Goal: Task Accomplishment & Management: Use online tool/utility

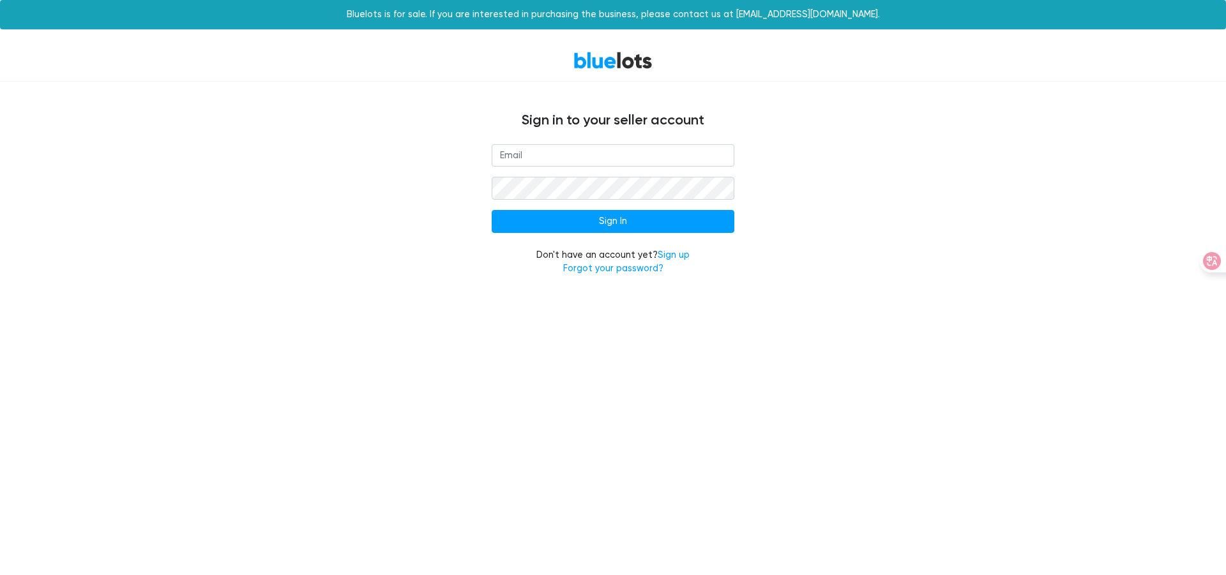
click at [622, 158] on input "email" at bounding box center [613, 155] width 243 height 23
type input "[EMAIL_ADDRESS][DOMAIN_NAME]"
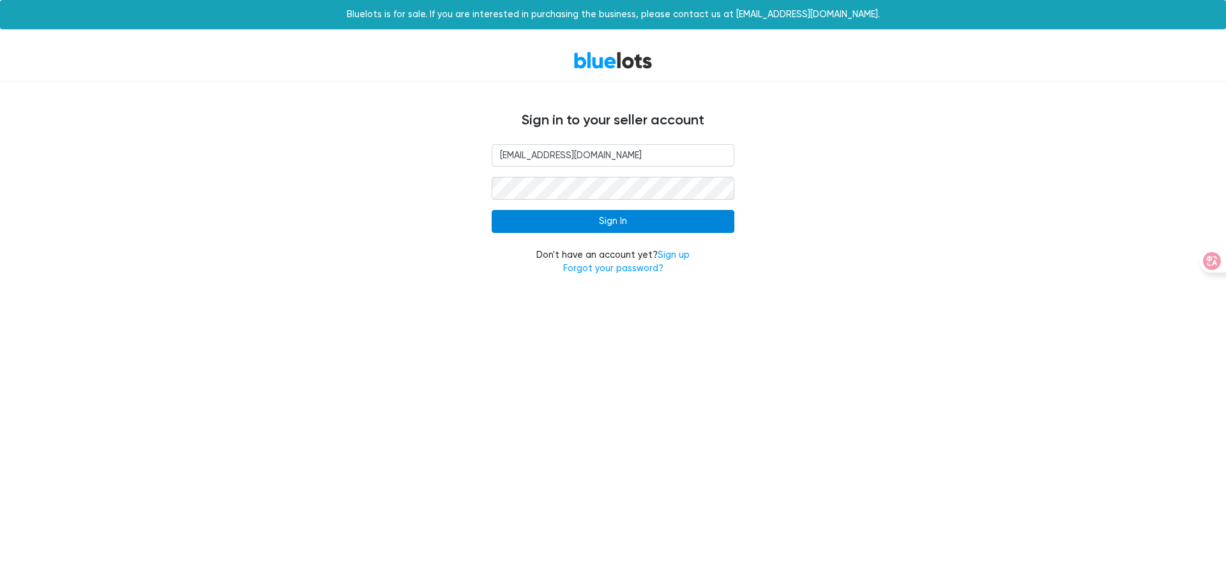
click at [619, 230] on input "Sign In" at bounding box center [613, 221] width 243 height 23
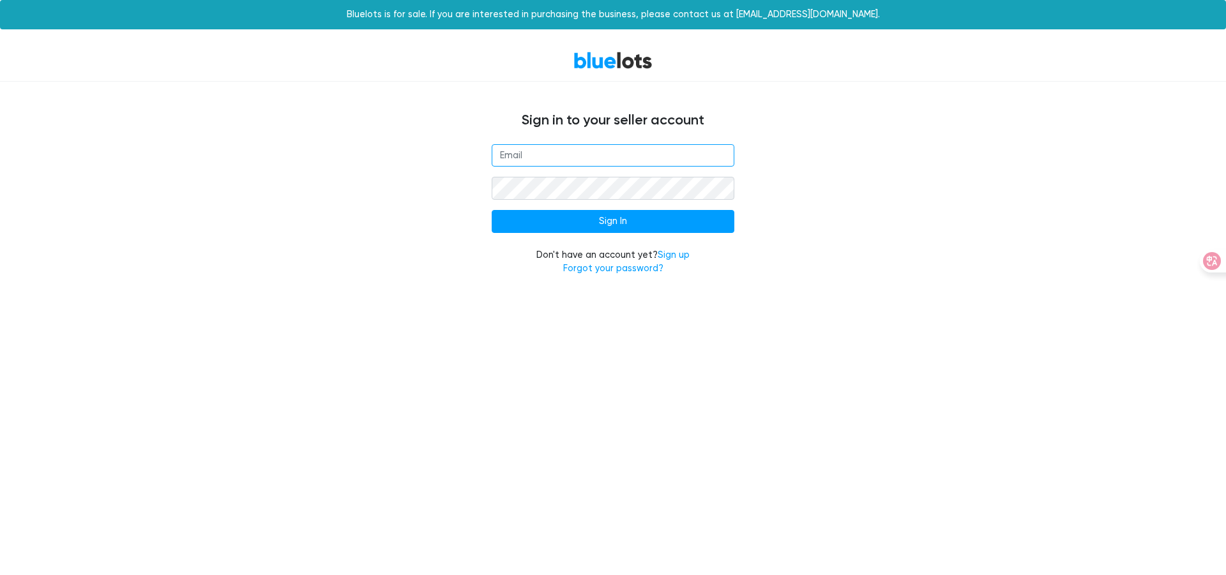
click at [562, 151] on input "email" at bounding box center [613, 155] width 243 height 23
type input "[EMAIL_ADDRESS][DOMAIN_NAME]"
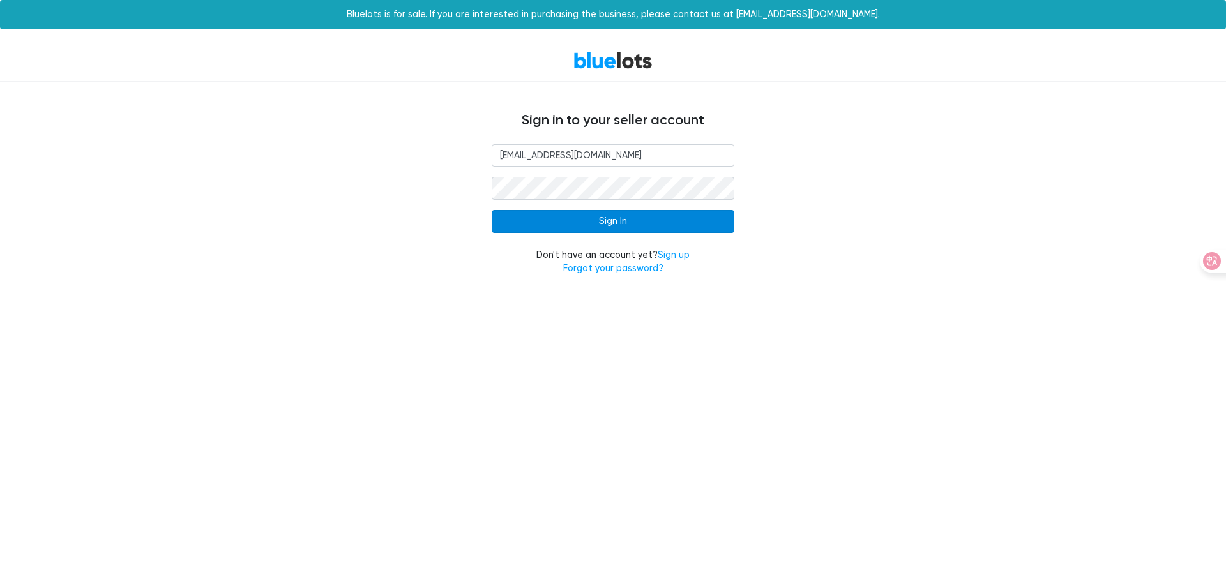
click at [693, 215] on input "Sign In" at bounding box center [613, 221] width 243 height 23
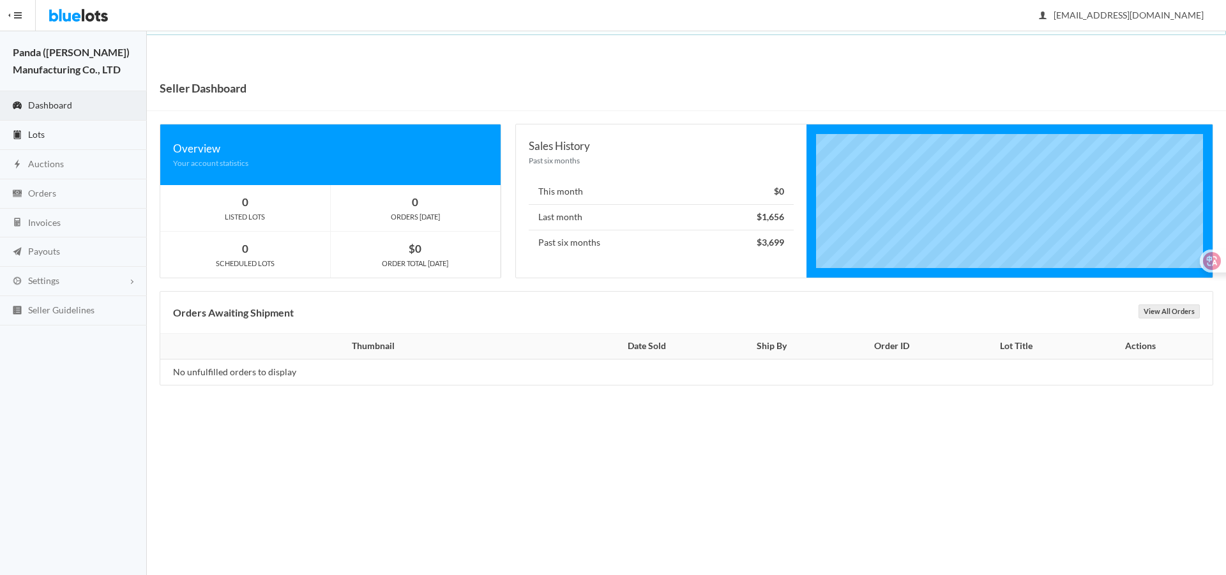
click at [77, 140] on link "Lots" at bounding box center [73, 135] width 147 height 29
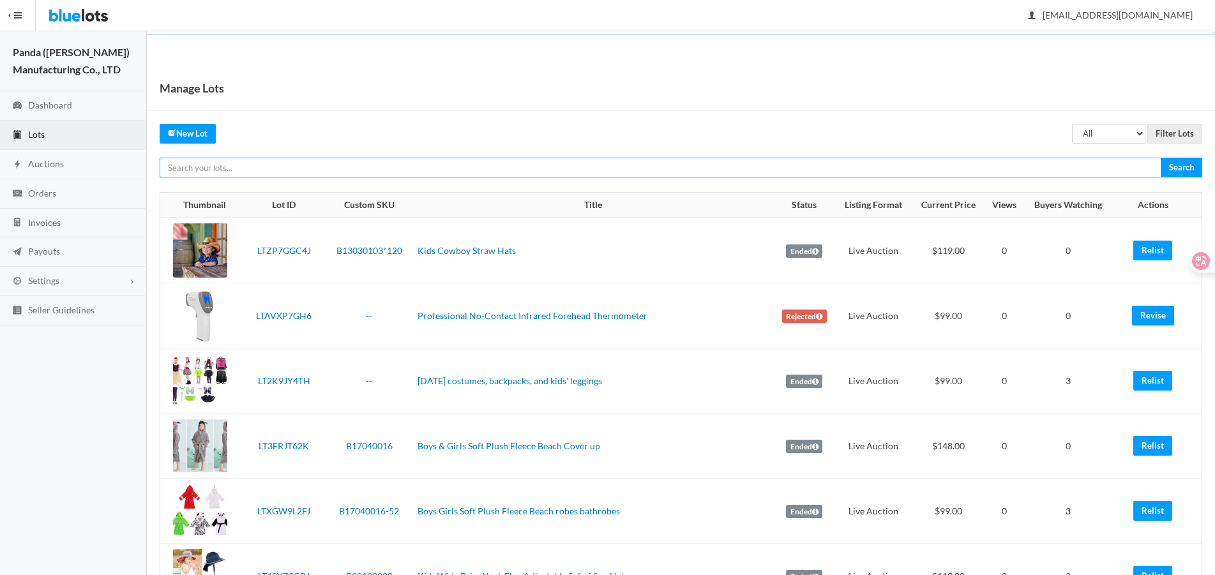
click at [551, 174] on input "text" at bounding box center [661, 168] width 1002 height 20
paste input "LTHYWVZFJ9"
type input "LTHYWVZFJ9"
click at [1160, 158] on input "Search" at bounding box center [1180, 168] width 41 height 20
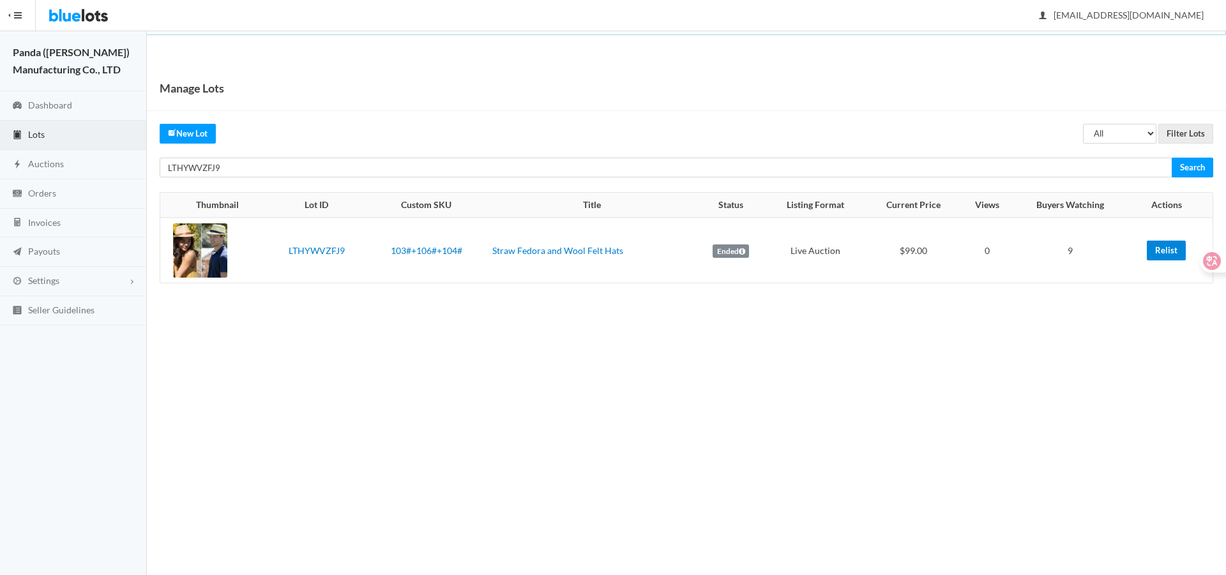
click at [1153, 248] on link "Relist" at bounding box center [1165, 251] width 39 height 20
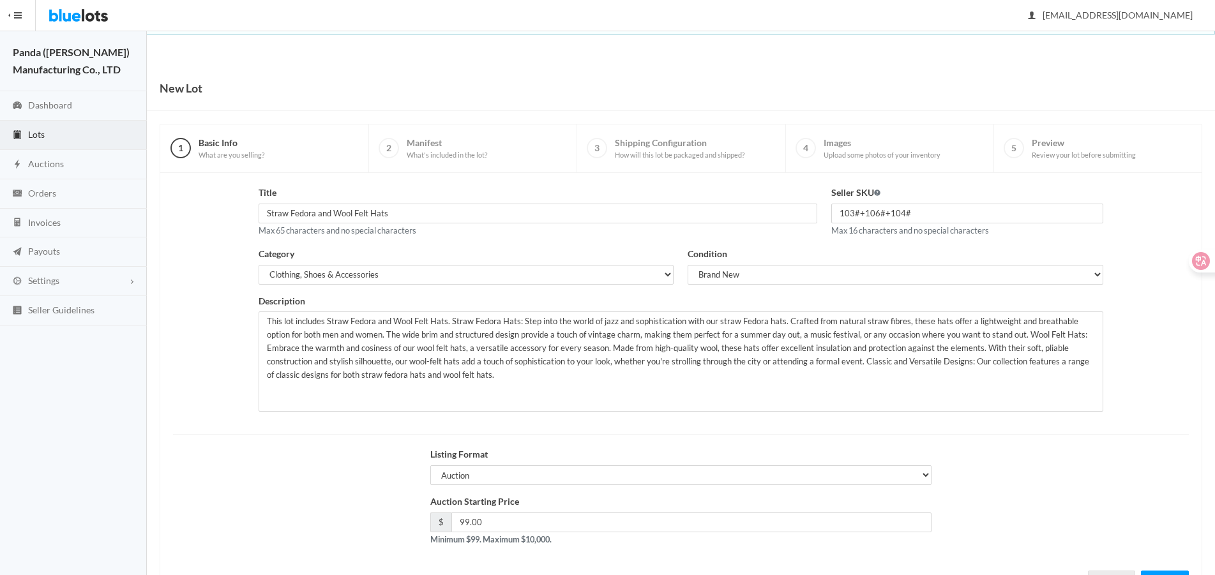
scroll to position [55, 0]
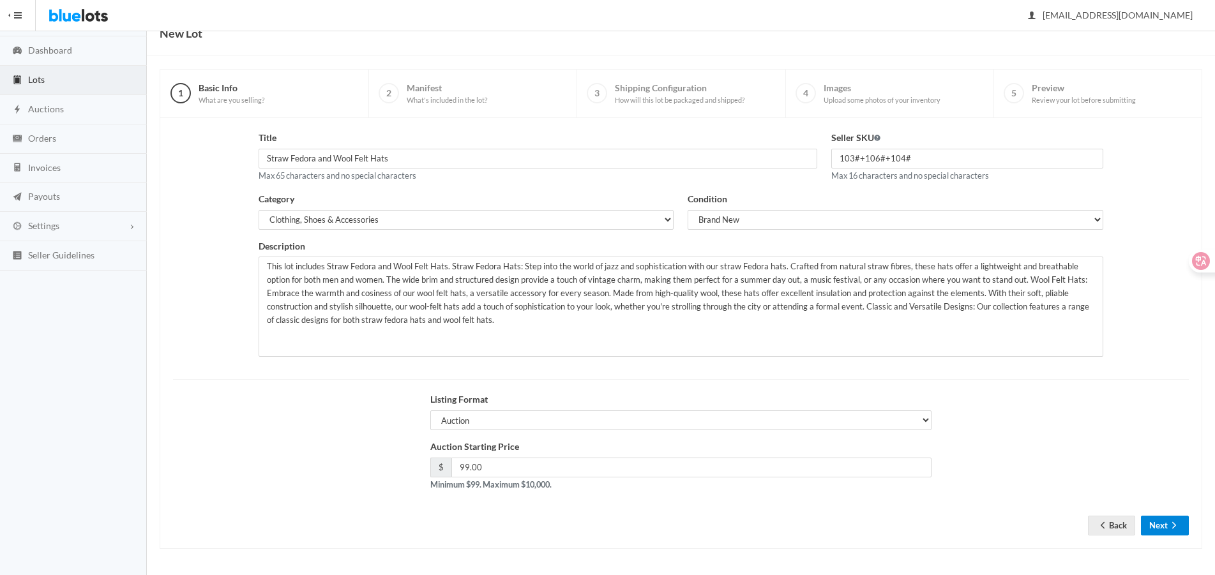
click at [1173, 525] on icon "arrow forward" at bounding box center [1173, 525] width 13 height 10
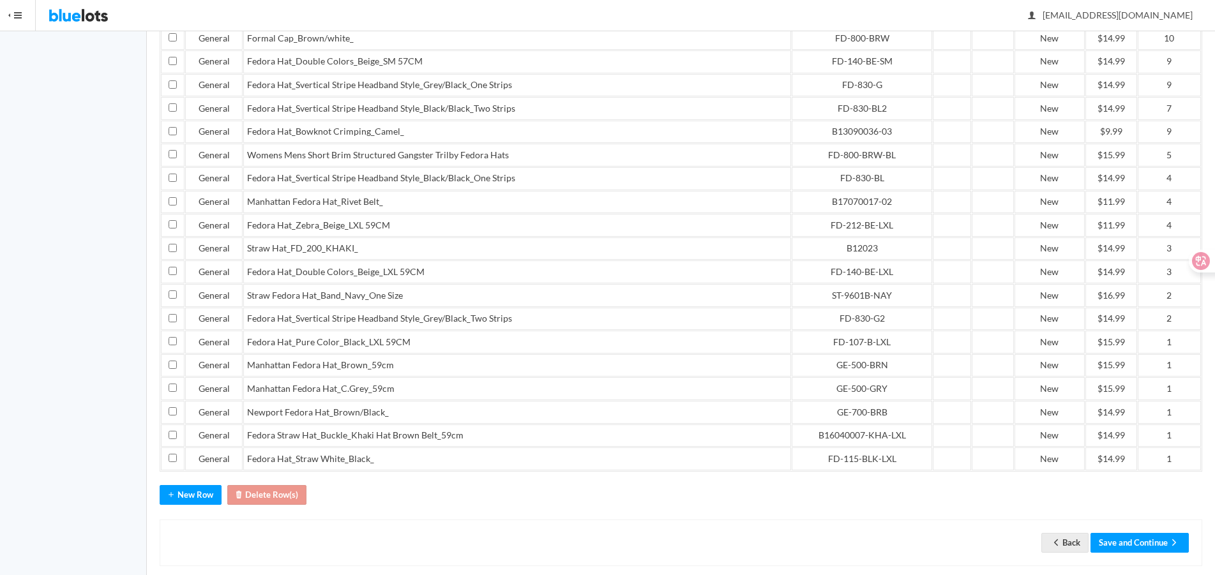
scroll to position [393, 0]
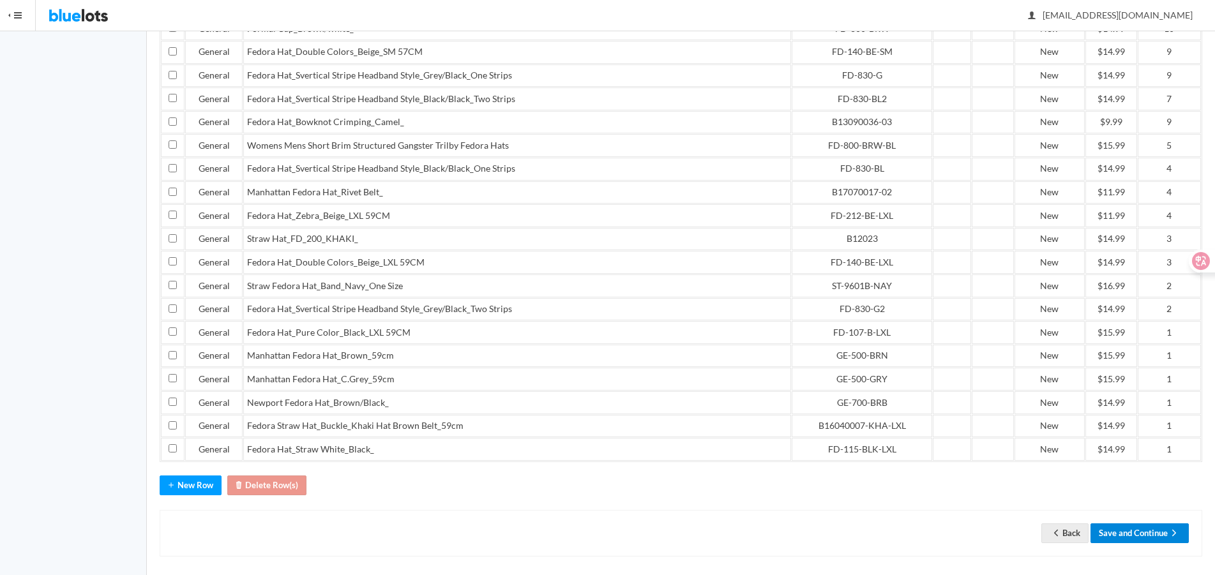
click at [1142, 525] on button "Save and Continue" at bounding box center [1139, 533] width 98 height 20
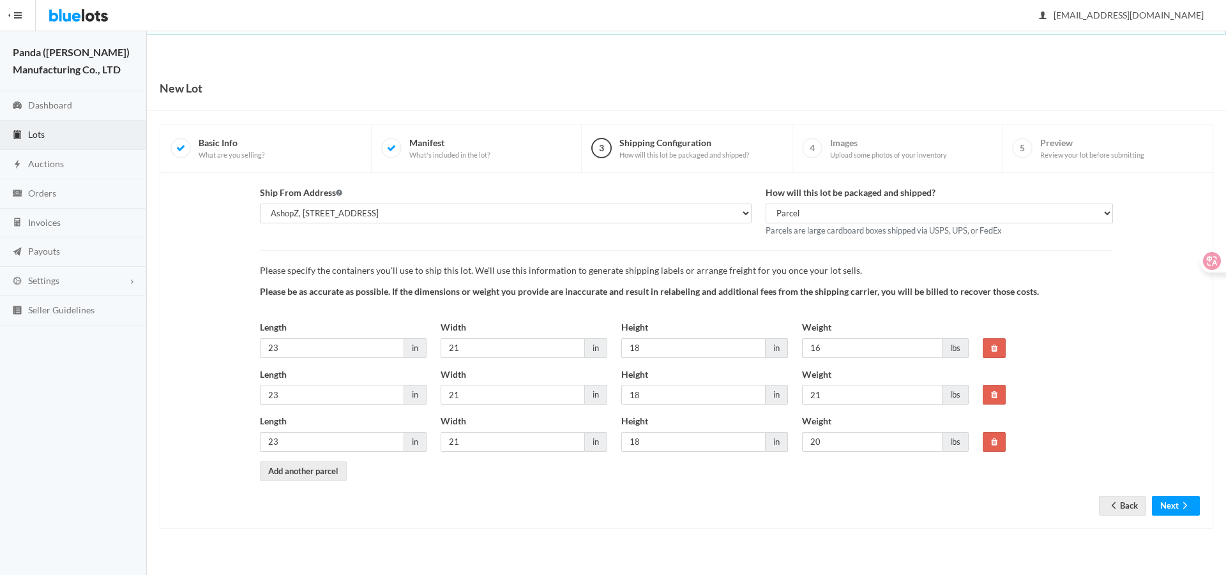
click at [1174, 520] on div "Ship From Address AshopZ, 801 W Walnut St Ste 18, Compton, CA, 90220-5100 How w…" at bounding box center [686, 351] width 1053 height 356
click at [1177, 507] on button "Next" at bounding box center [1176, 506] width 48 height 20
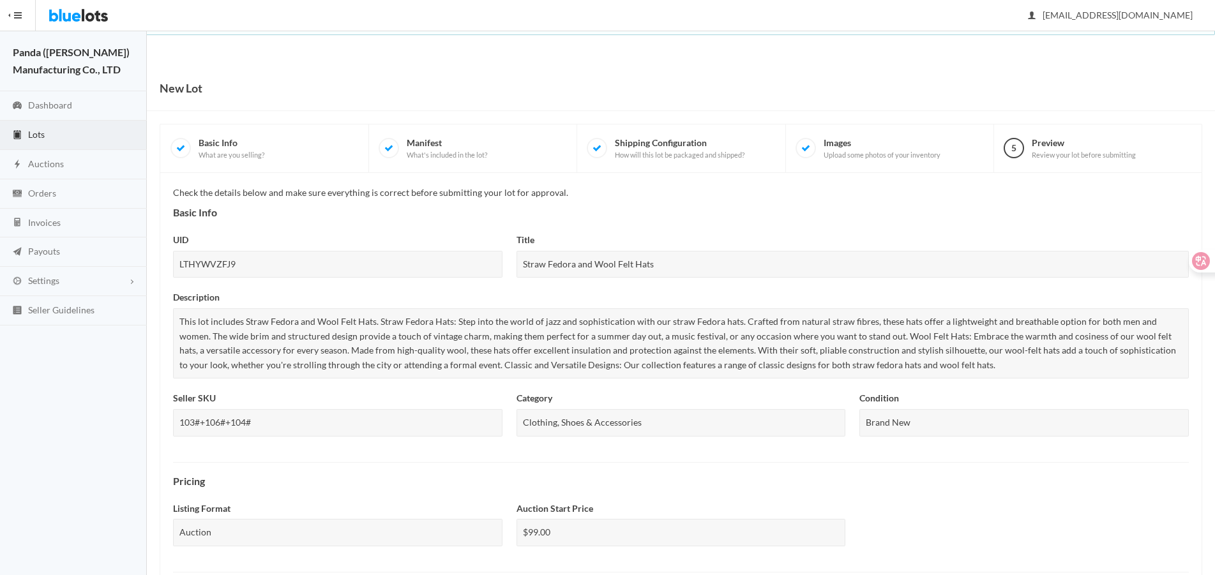
scroll to position [439, 0]
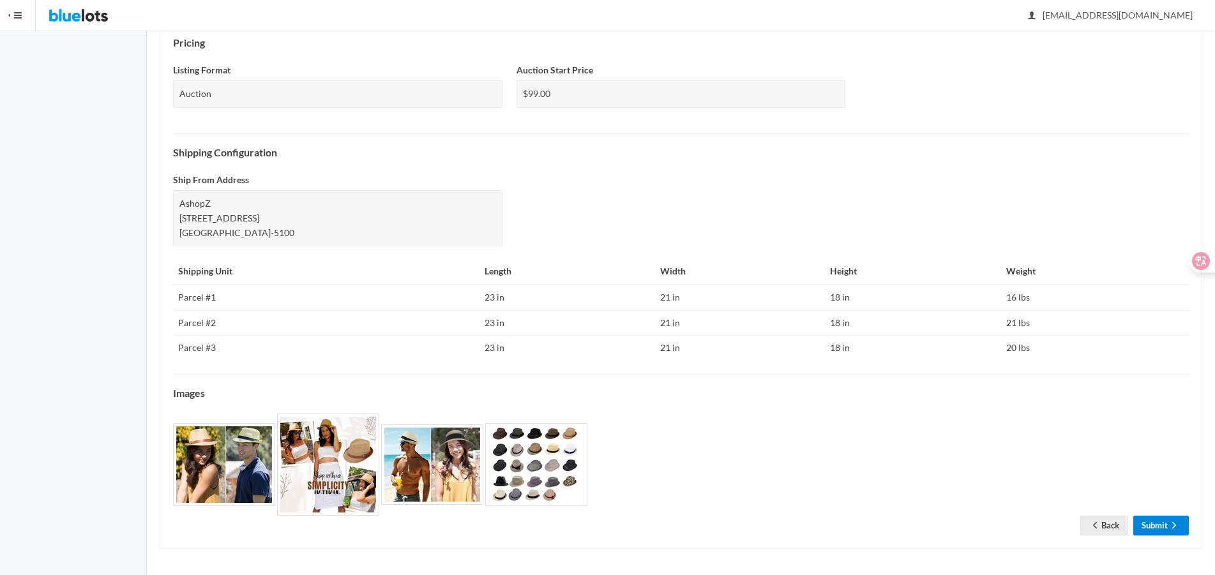
click at [1163, 524] on link "Submit" at bounding box center [1161, 526] width 56 height 20
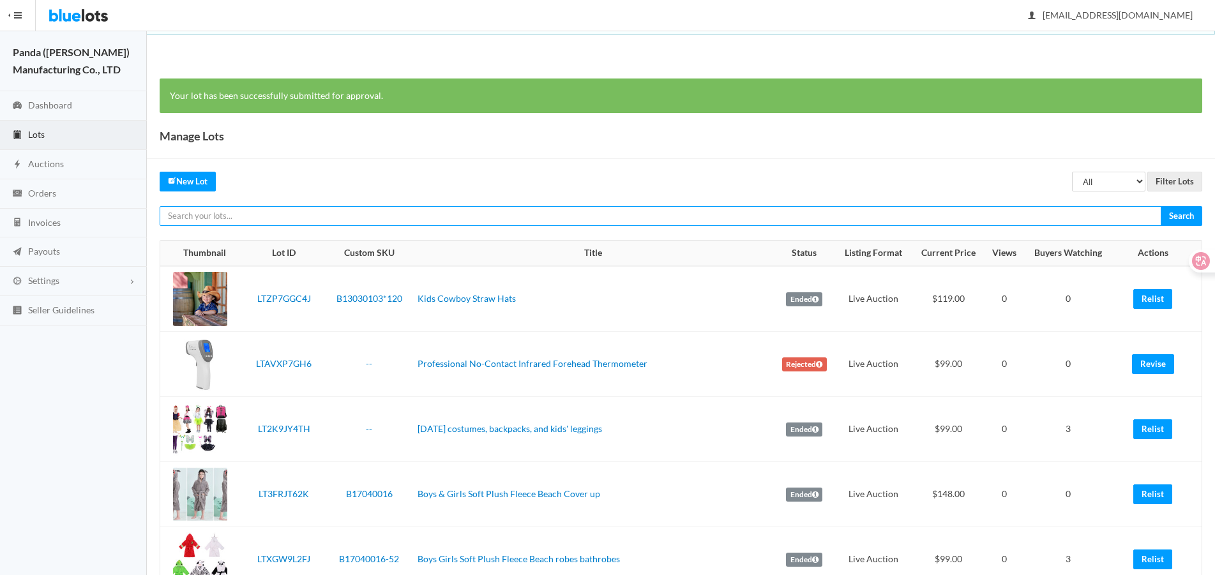
click at [793, 219] on input "text" at bounding box center [661, 216] width 1002 height 20
paste input "LTGKGPZ2Y6"
type input "LTGKGPZ2Y6"
click at [1160, 206] on input "Search" at bounding box center [1180, 216] width 41 height 20
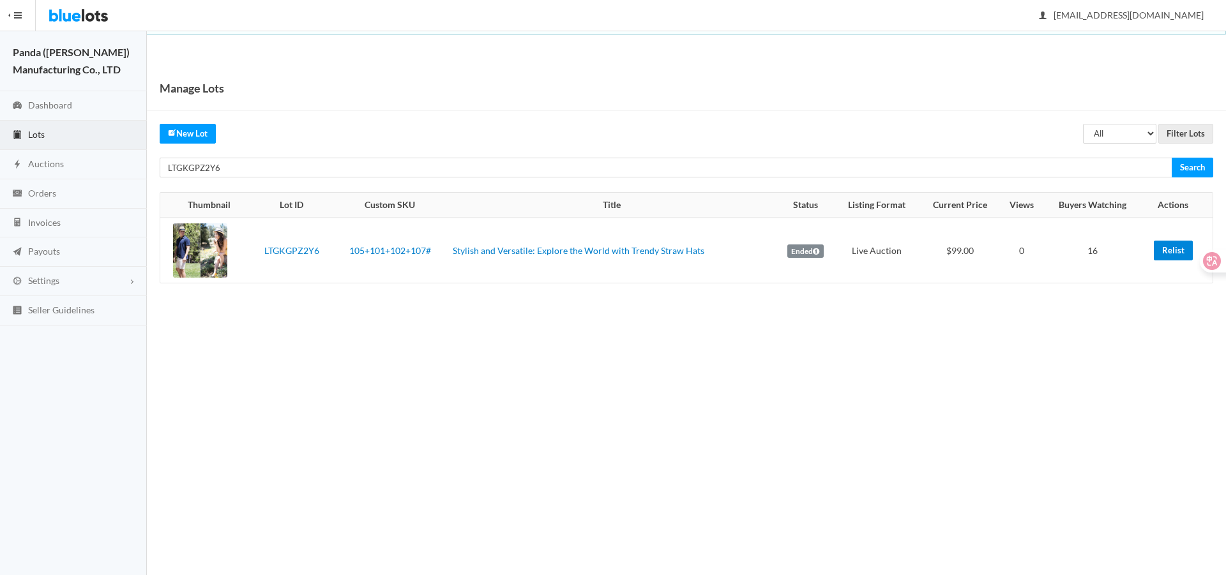
click at [1166, 245] on link "Relist" at bounding box center [1172, 251] width 39 height 20
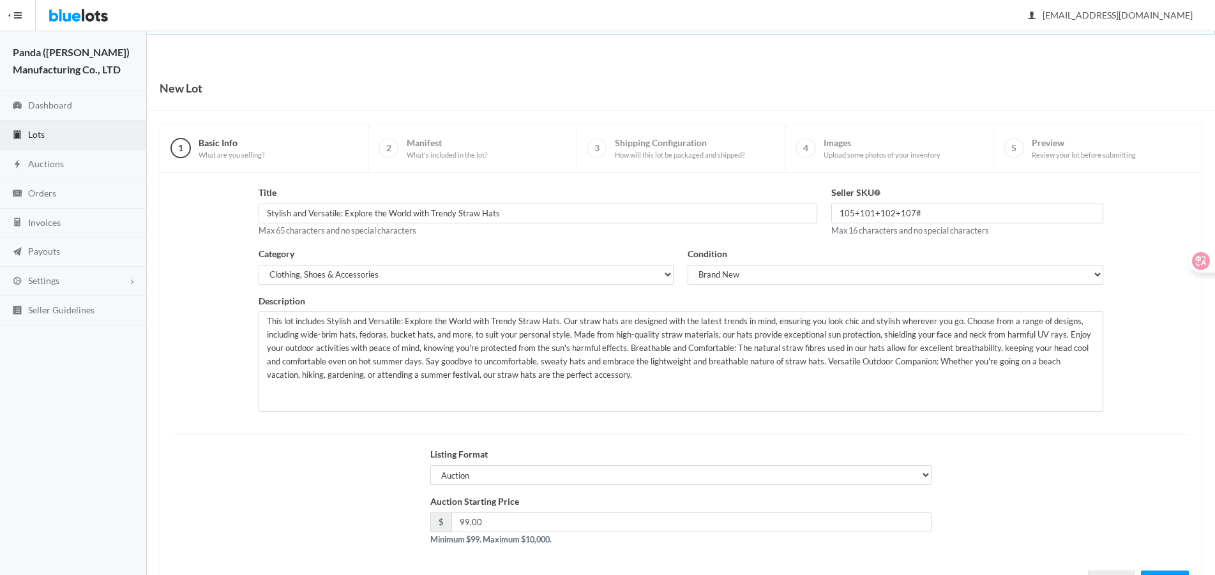
scroll to position [55, 0]
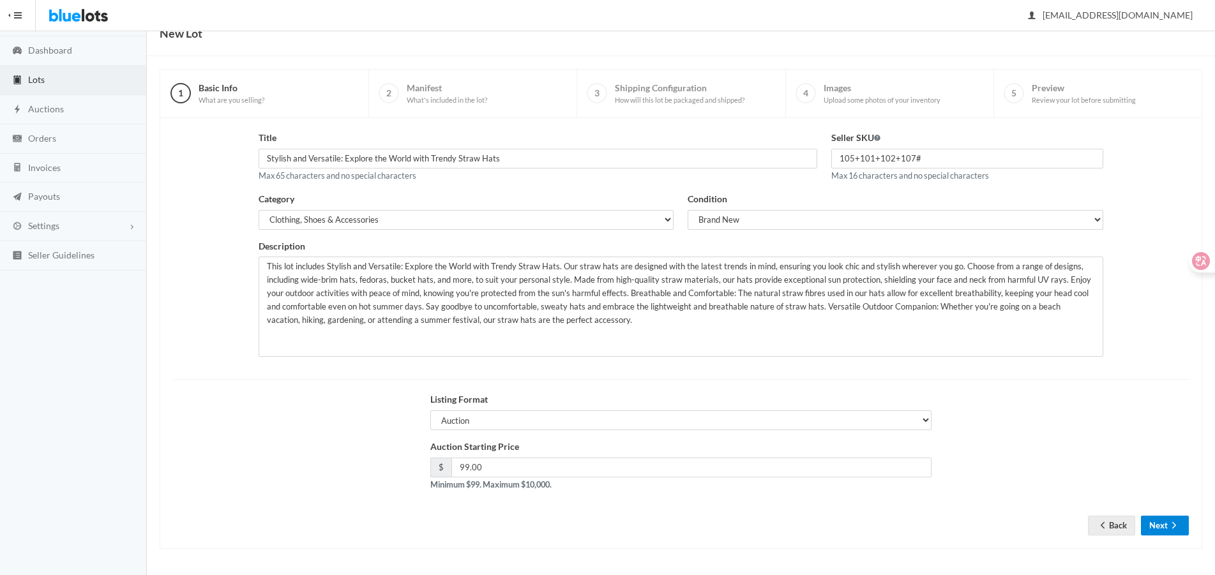
click at [1155, 527] on button "Next" at bounding box center [1165, 526] width 48 height 20
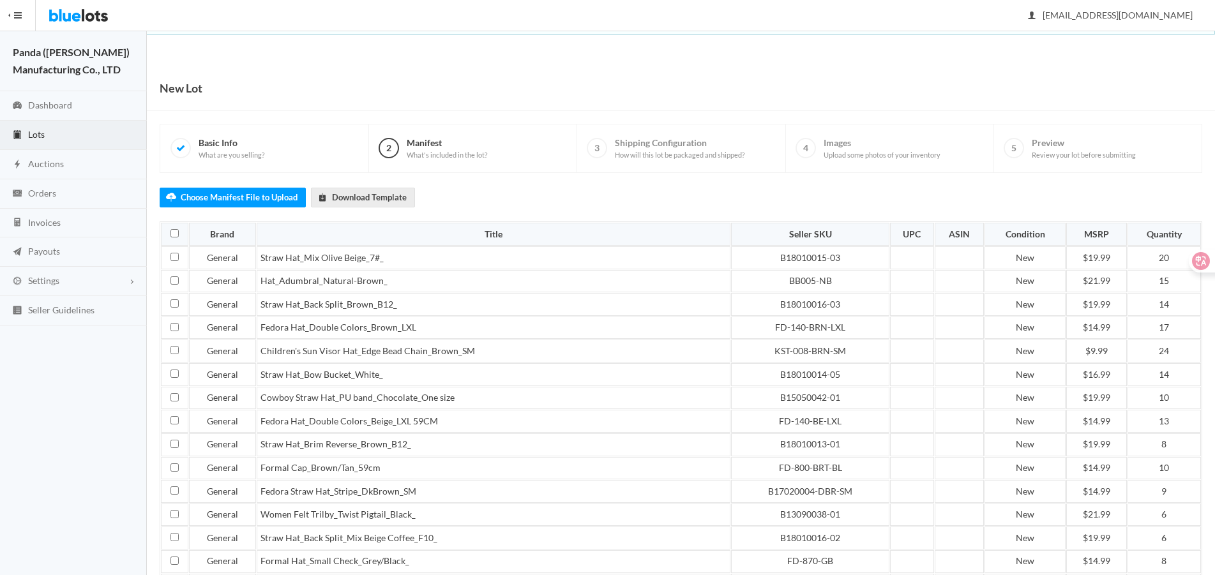
scroll to position [439, 0]
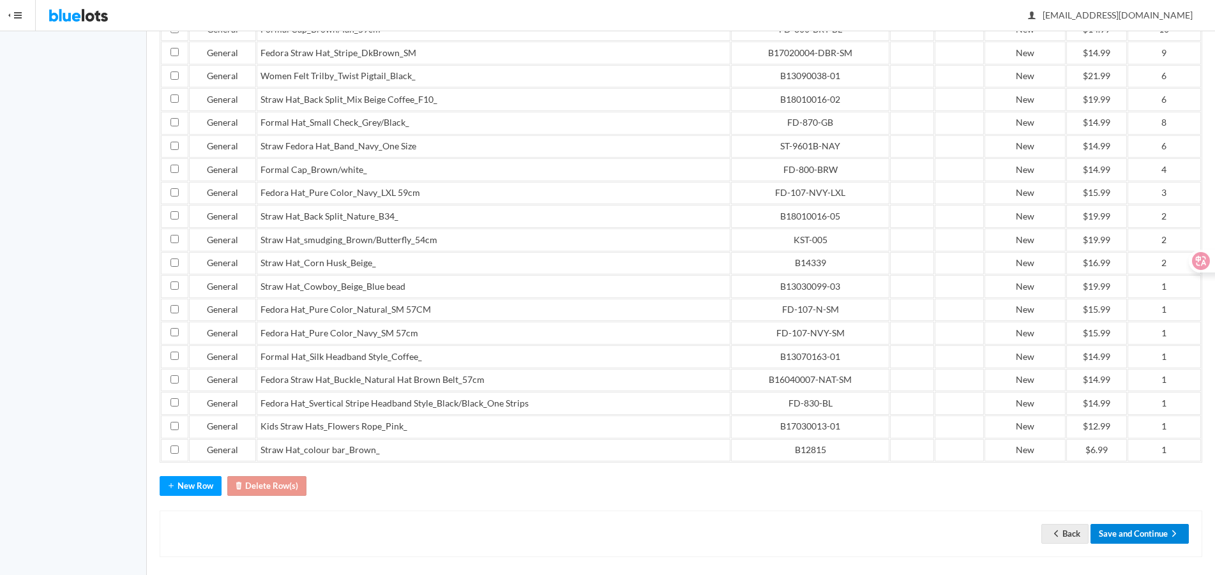
click at [1128, 524] on button "Save and Continue" at bounding box center [1139, 534] width 98 height 20
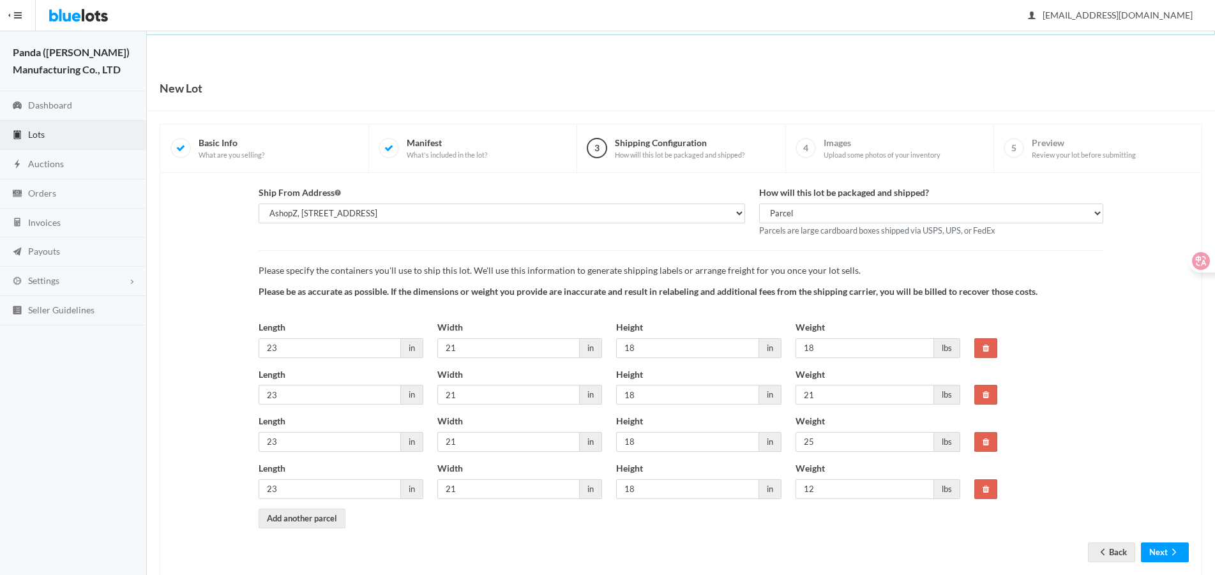
scroll to position [27, 0]
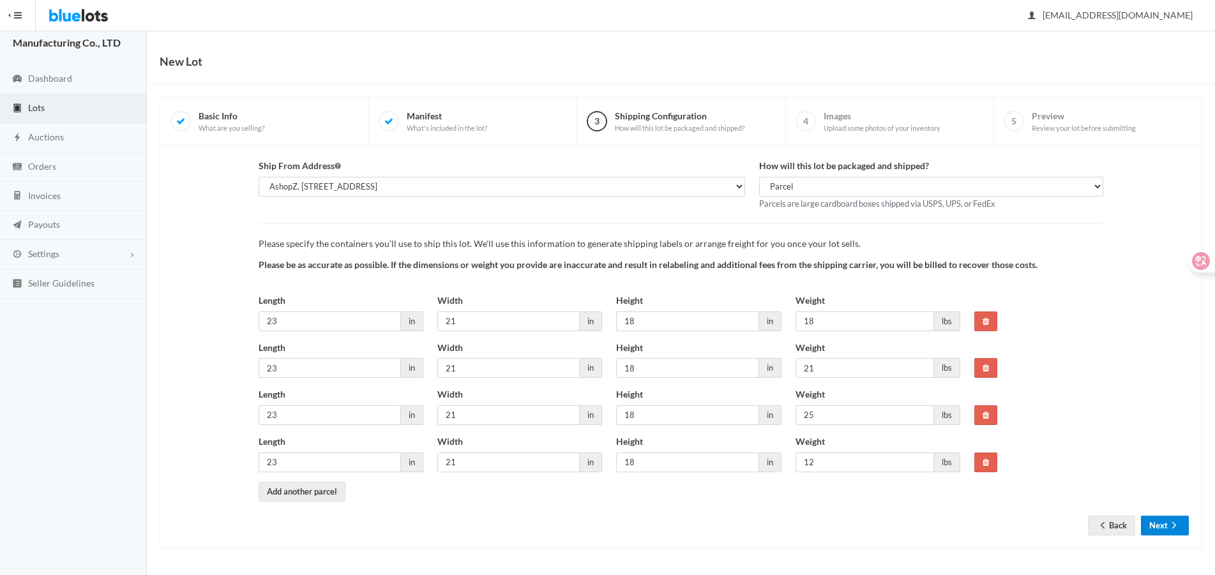
click at [1175, 529] on icon "arrow forward" at bounding box center [1173, 525] width 13 height 10
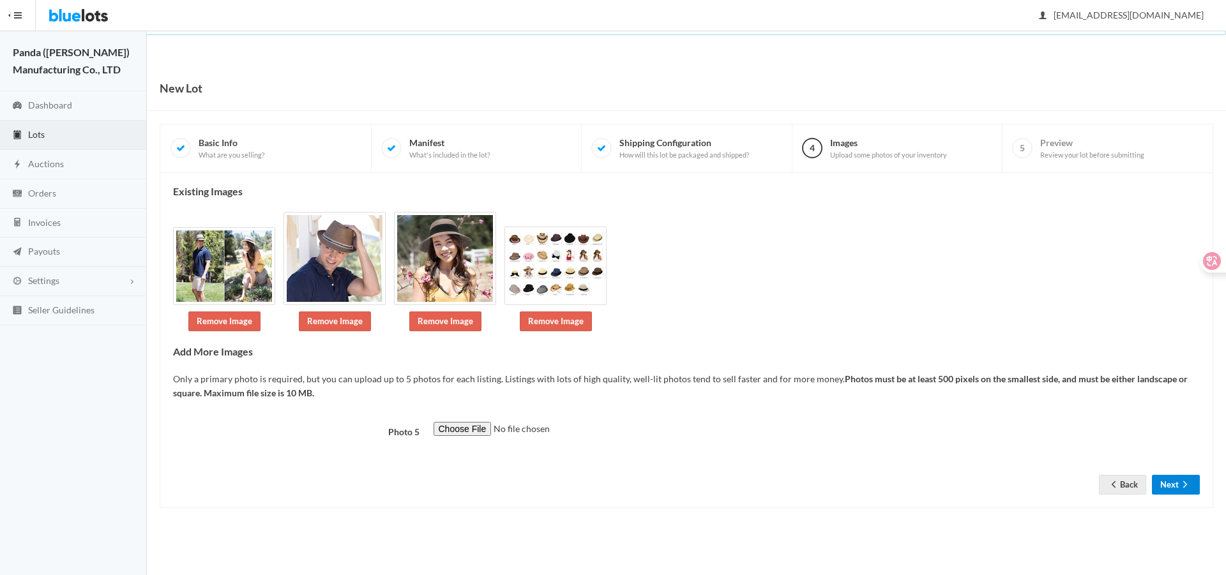
click at [1164, 488] on button "Next" at bounding box center [1176, 485] width 48 height 20
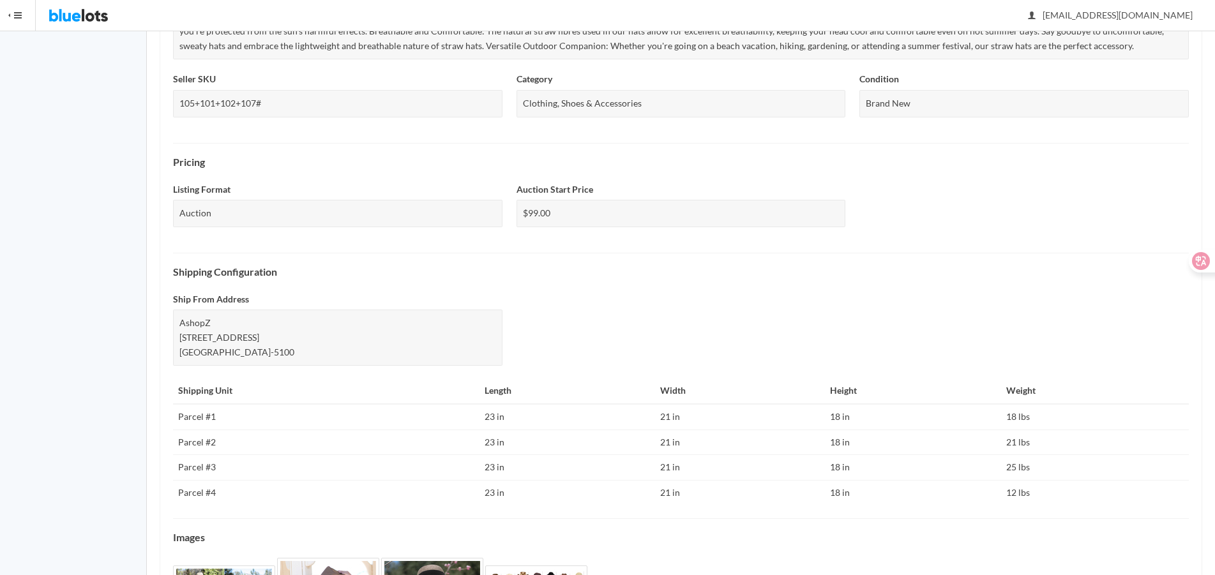
scroll to position [455, 0]
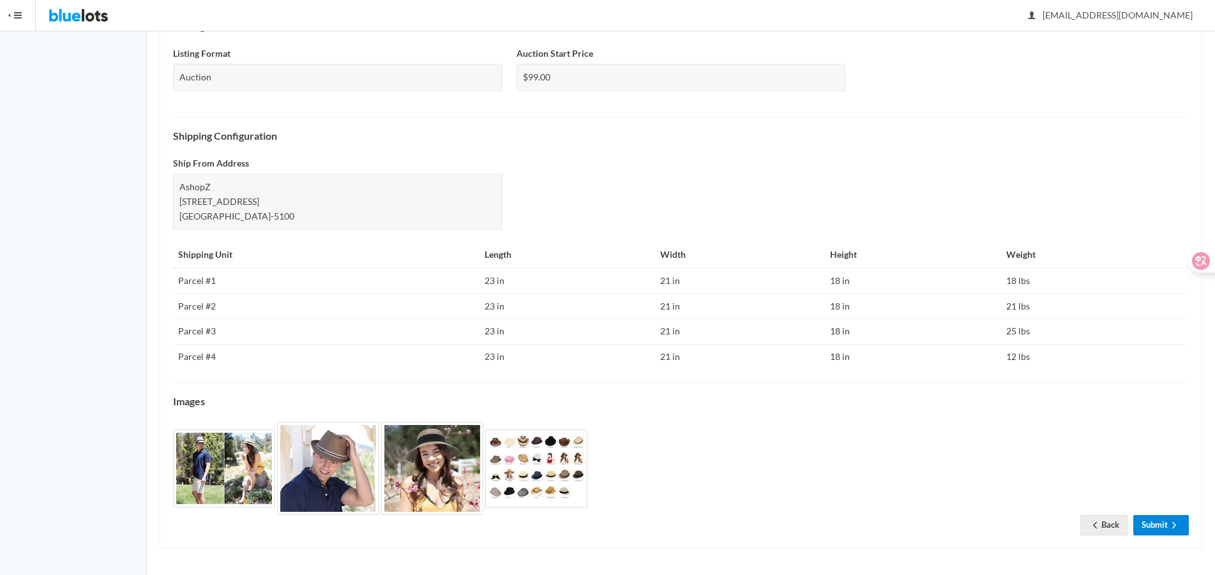
click at [1150, 527] on link "Submit" at bounding box center [1161, 525] width 56 height 20
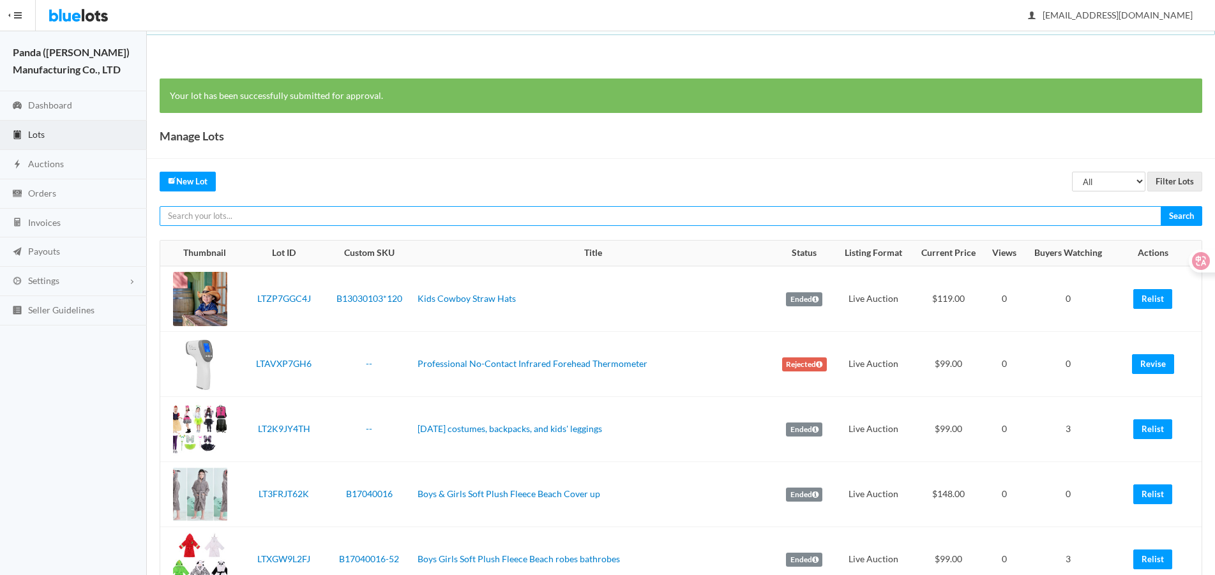
click at [878, 207] on input "text" at bounding box center [661, 216] width 1002 height 20
paste input "LTGKGPZ2Y6"
type input "LTGKGPZ2Y6"
click at [1160, 206] on input "Search" at bounding box center [1180, 216] width 41 height 20
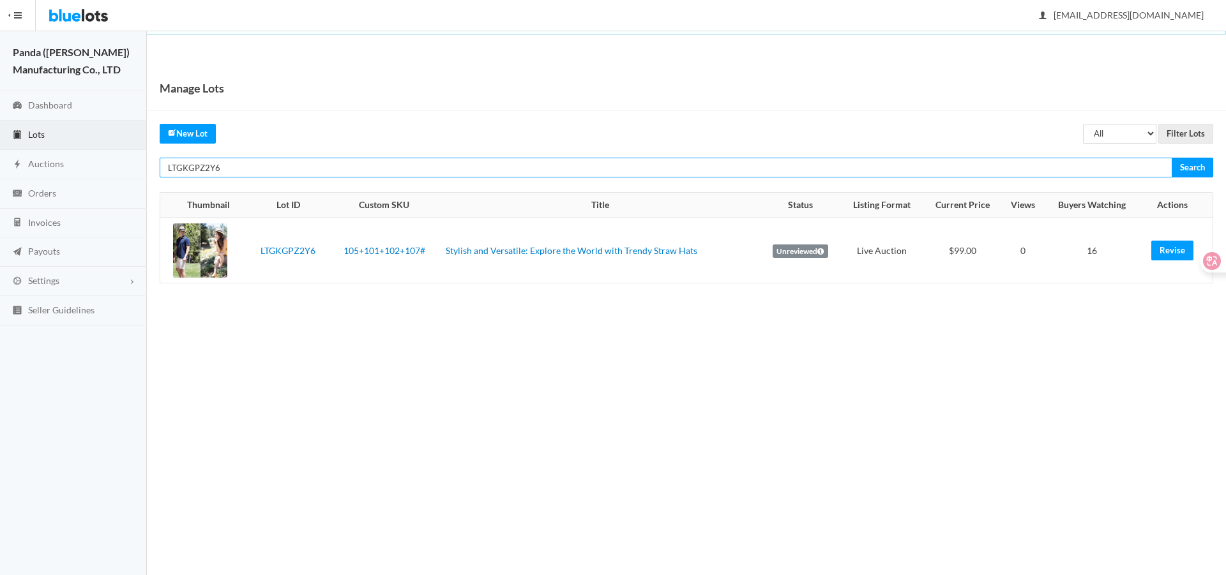
click at [867, 168] on input "LTGKGPZ2Y6" at bounding box center [666, 168] width 1012 height 20
paste input "J2P3G93J"
type input "LTJ2P3G93J"
click at [1171, 158] on input "Search" at bounding box center [1191, 168] width 41 height 20
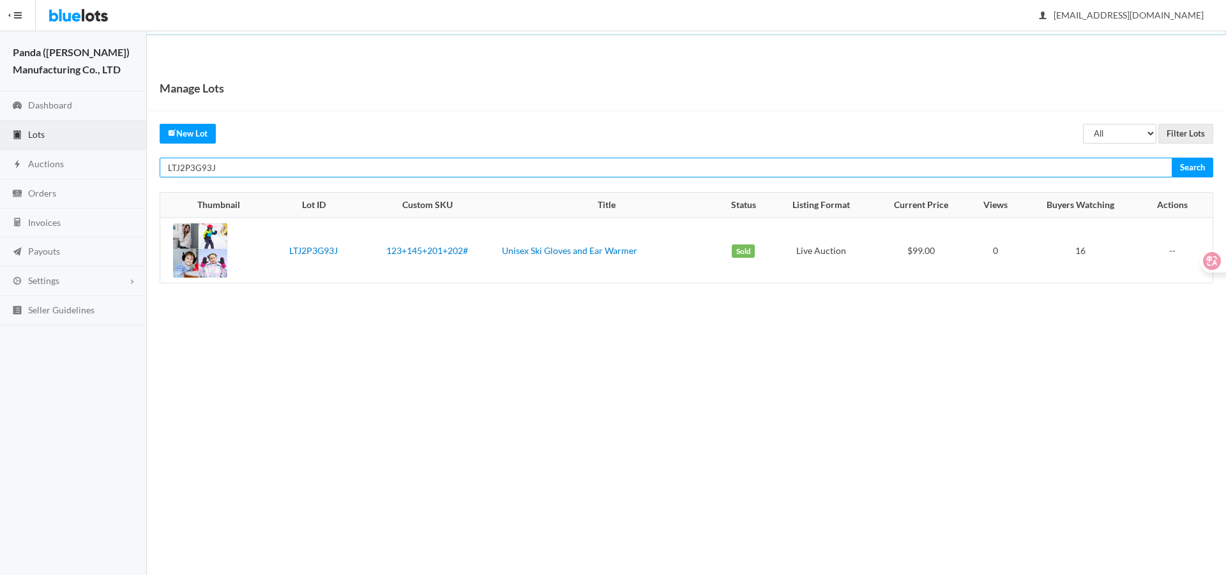
click at [789, 167] on input "LTJ2P3G93J" at bounding box center [666, 168] width 1012 height 20
paste input "W267TYVR"
type input "LTW267TYVR"
click at [1171, 158] on input "Search" at bounding box center [1191, 168] width 41 height 20
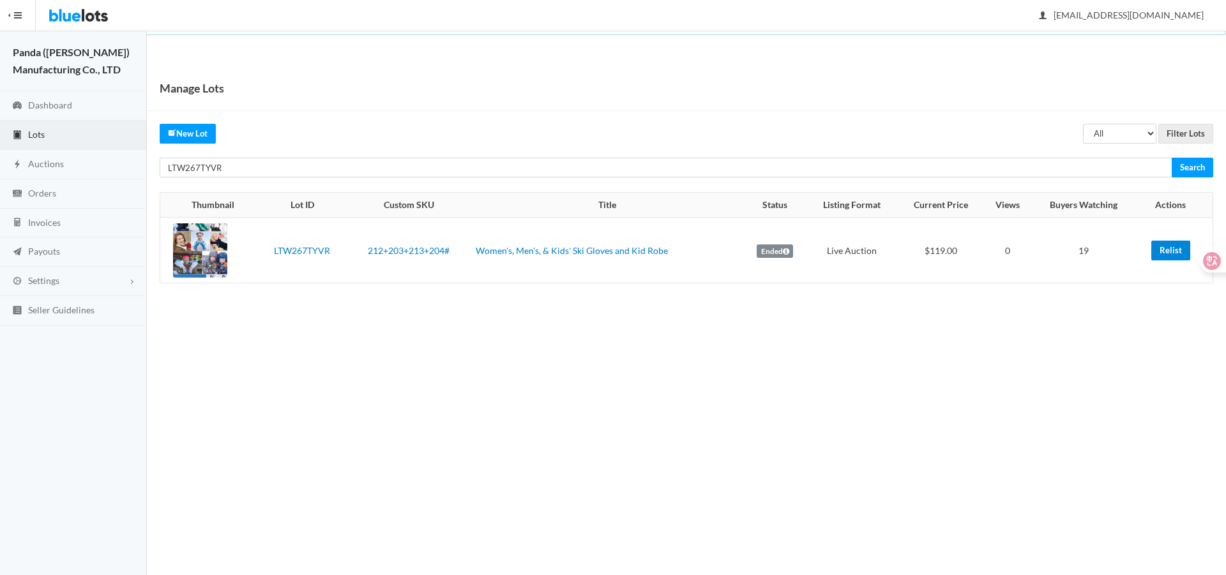
click at [1168, 255] on link "Relist" at bounding box center [1170, 251] width 39 height 20
click at [1162, 254] on link "Relist" at bounding box center [1170, 251] width 39 height 20
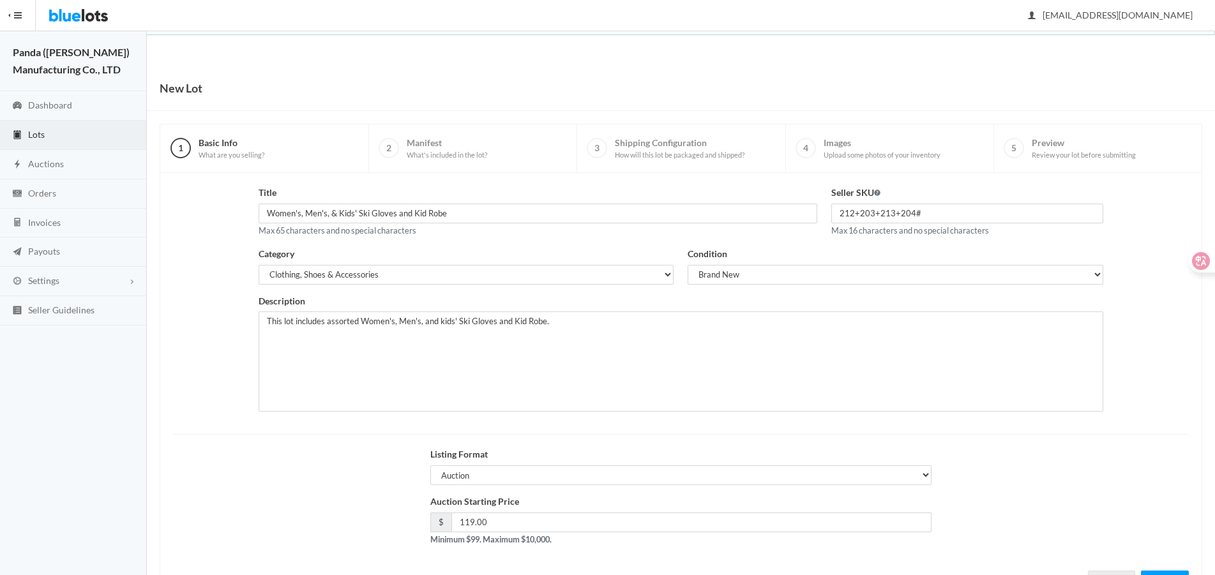
scroll to position [55, 0]
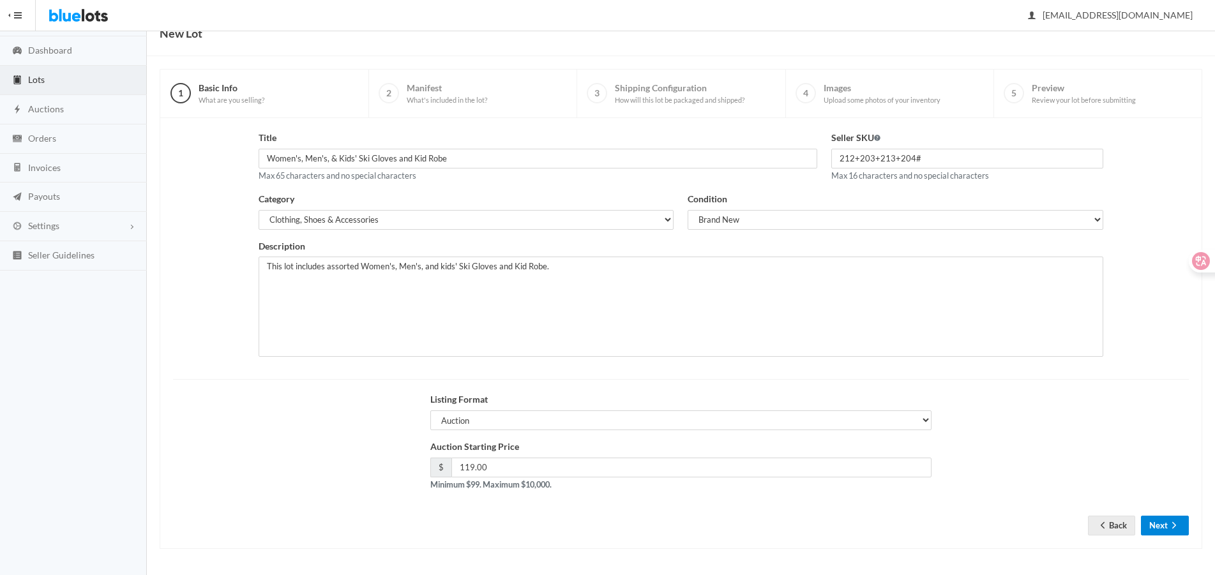
click at [1162, 527] on button "Next" at bounding box center [1165, 526] width 48 height 20
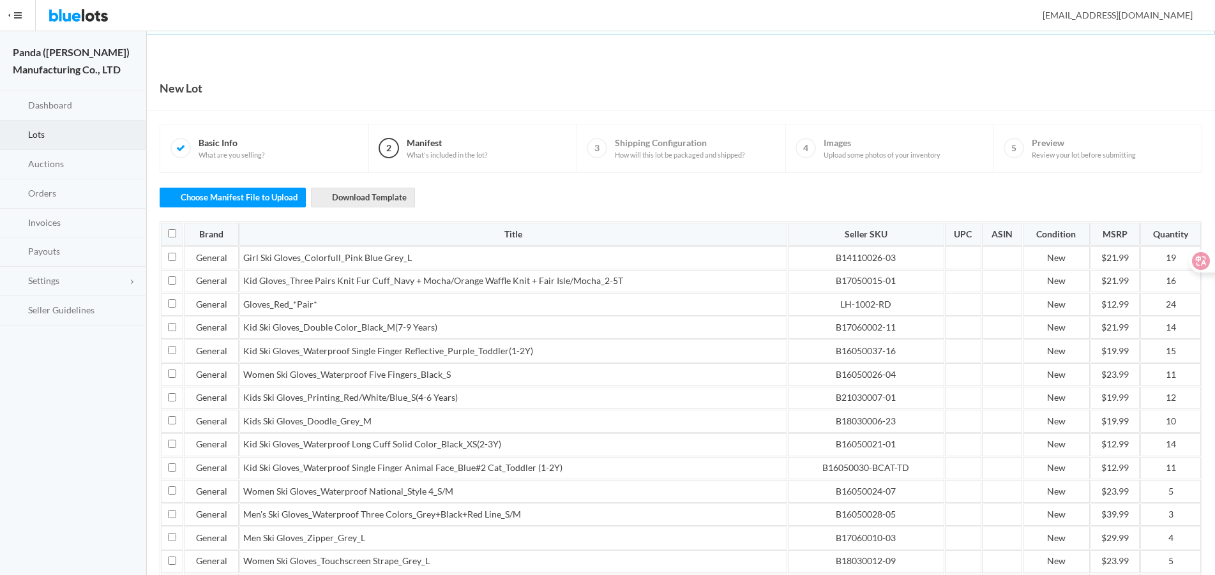
scroll to position [2190, 0]
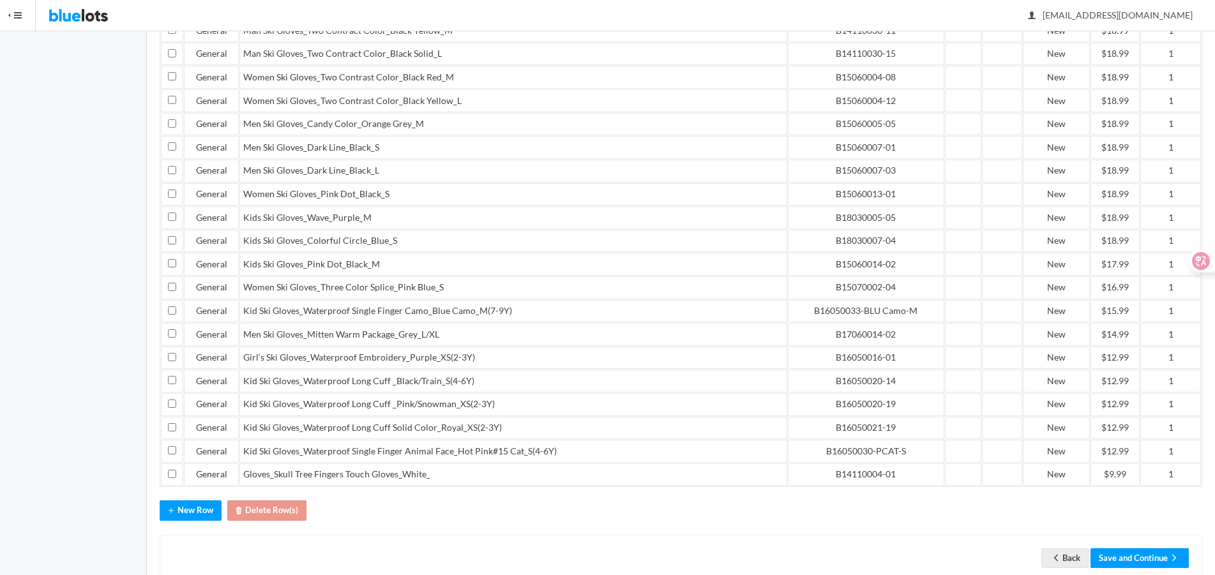
click at [1106, 535] on div "Back Save and Continue" at bounding box center [681, 558] width 1042 height 47
click at [1118, 548] on button "Save and Continue" at bounding box center [1139, 558] width 98 height 20
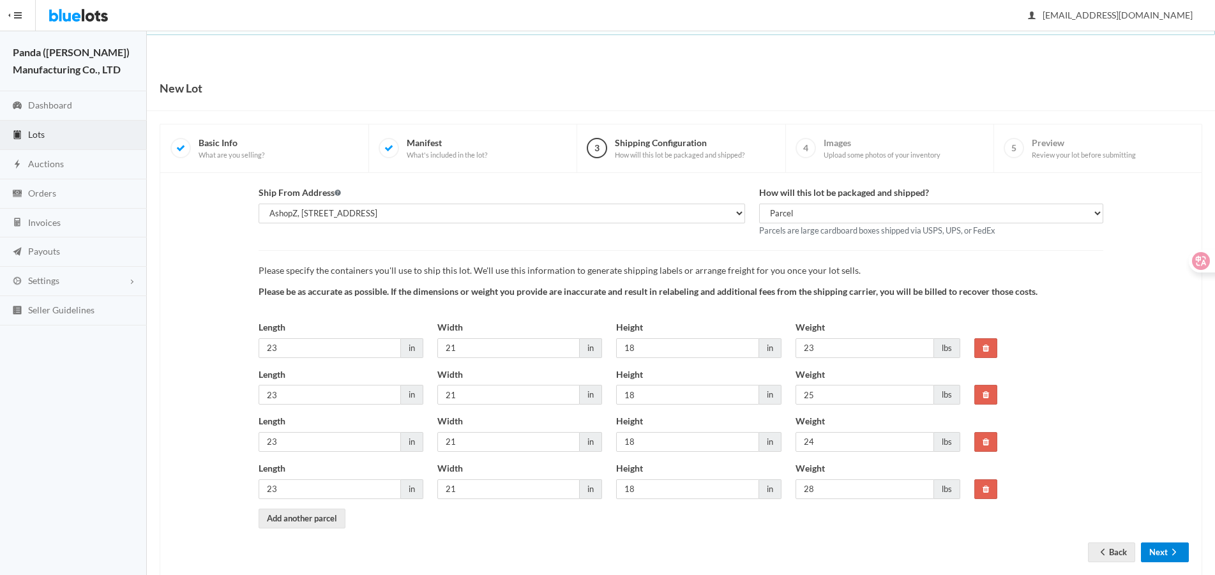
click at [1144, 549] on button "Next" at bounding box center [1165, 553] width 48 height 20
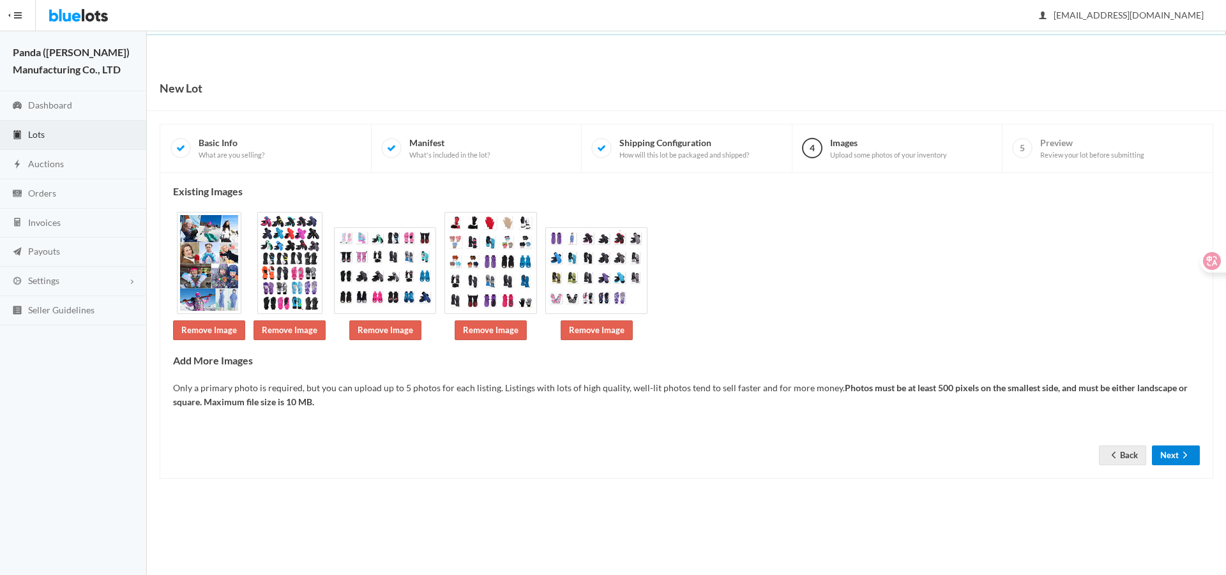
click at [1166, 451] on button "Next" at bounding box center [1176, 456] width 48 height 20
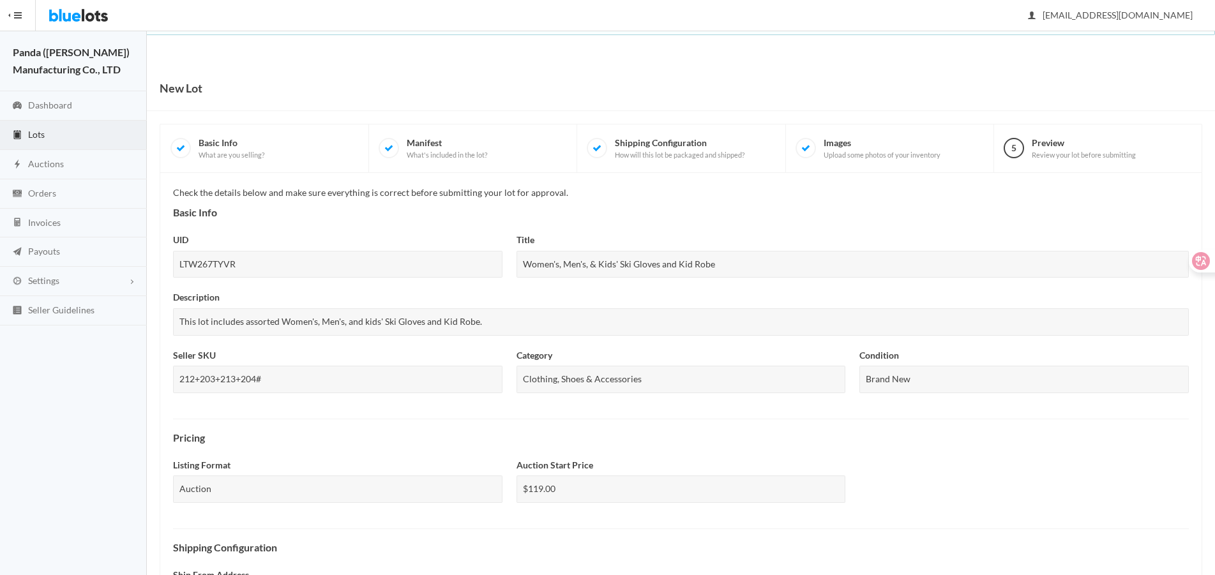
scroll to position [421, 0]
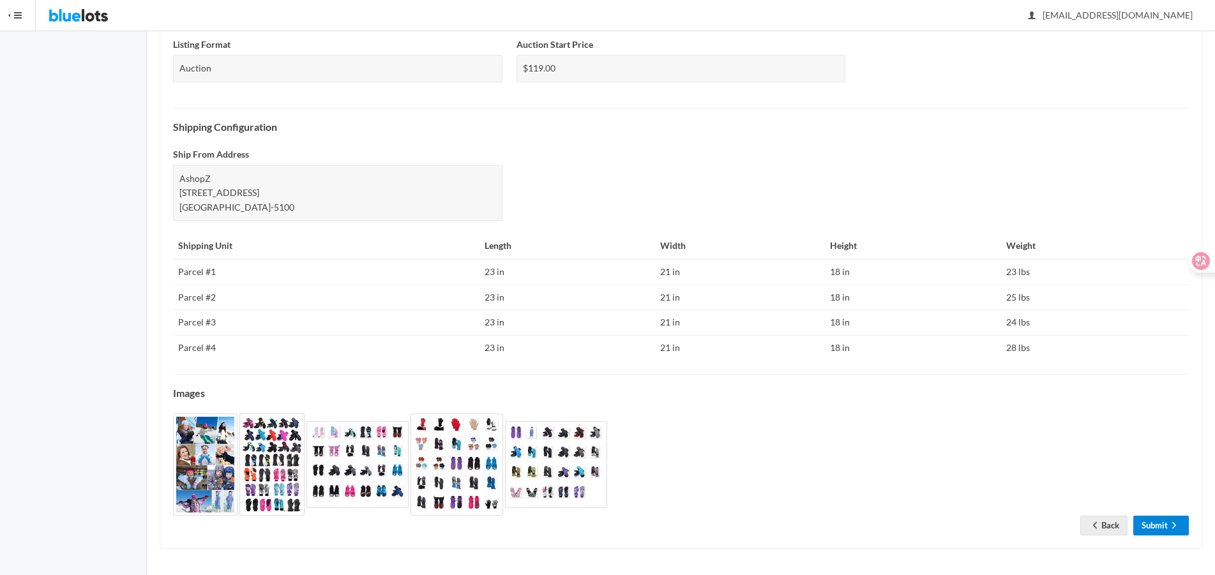
click at [1170, 525] on icon "arrow forward" at bounding box center [1173, 525] width 13 height 10
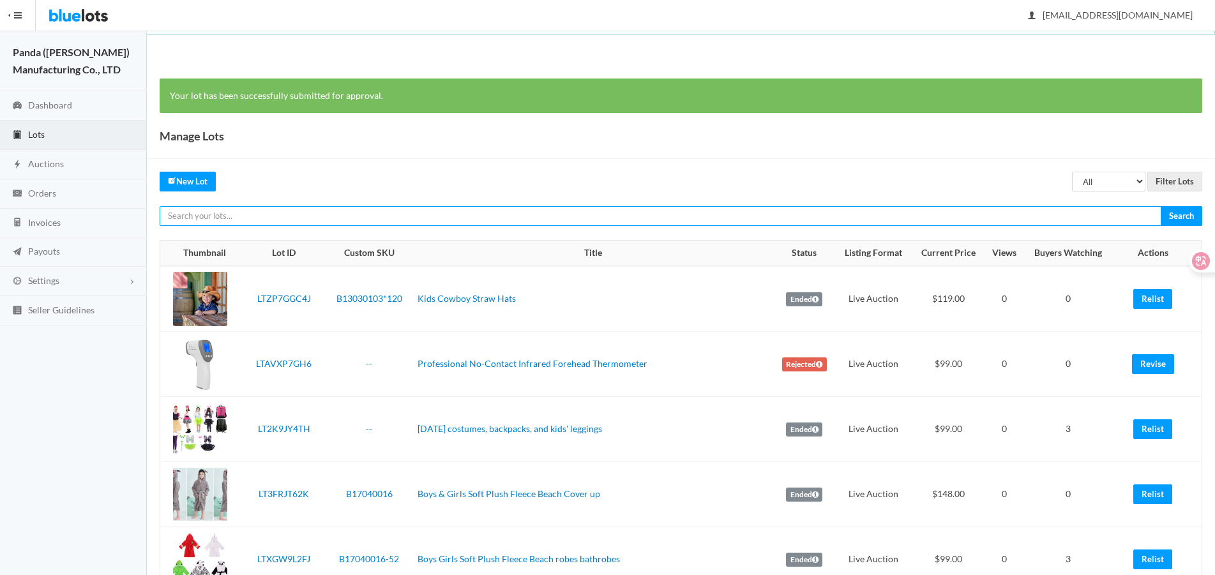
click at [872, 221] on input "text" at bounding box center [661, 216] width 1002 height 20
paste input "LTJY7PCV9L"
type input "LTJY7PCV9L"
click at [1160, 206] on input "Search" at bounding box center [1180, 216] width 41 height 20
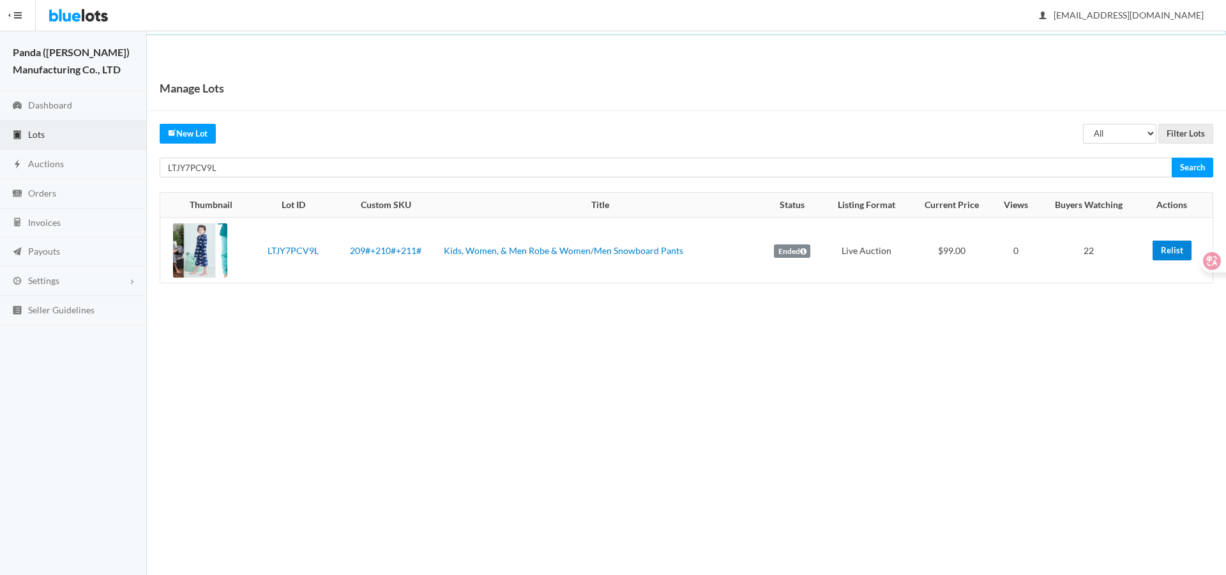
click at [1169, 245] on link "Relist" at bounding box center [1171, 251] width 39 height 20
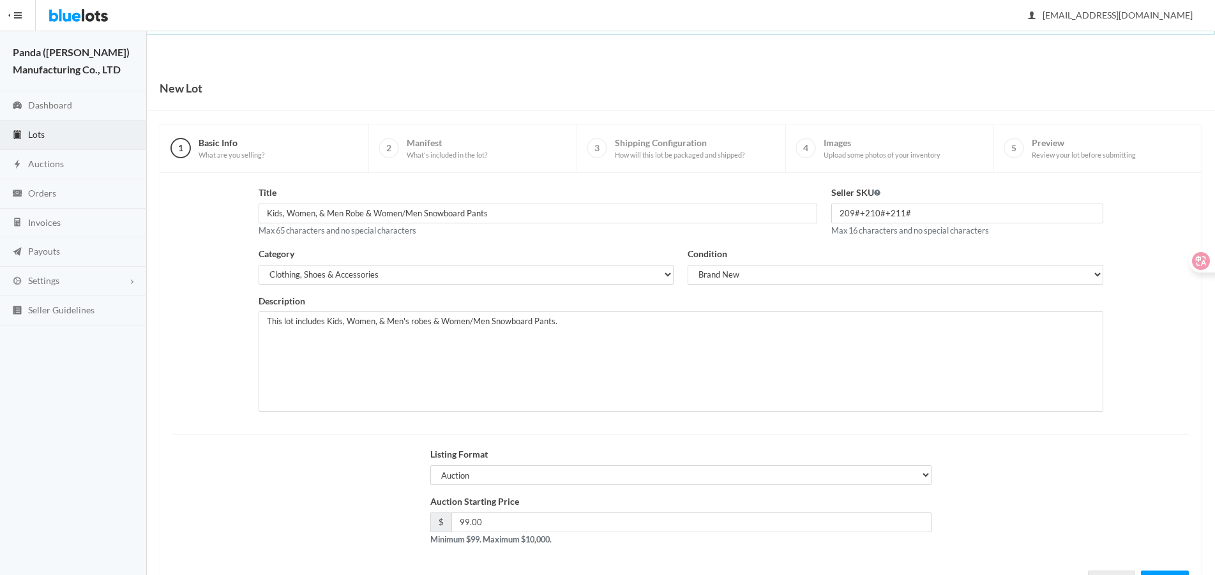
scroll to position [55, 0]
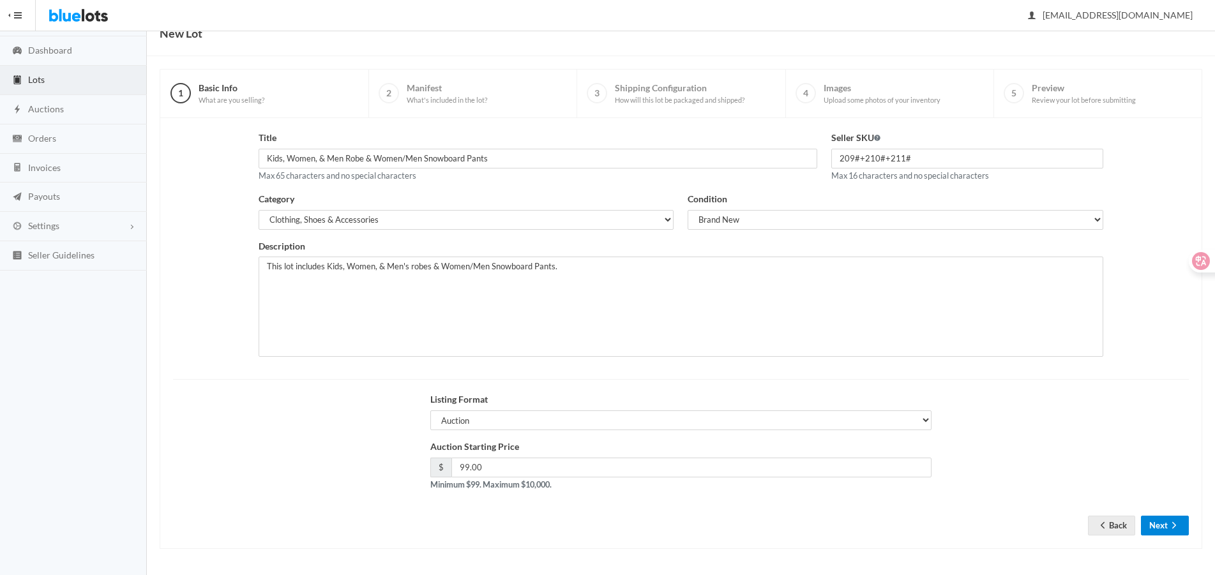
click at [1146, 532] on button "Next" at bounding box center [1165, 526] width 48 height 20
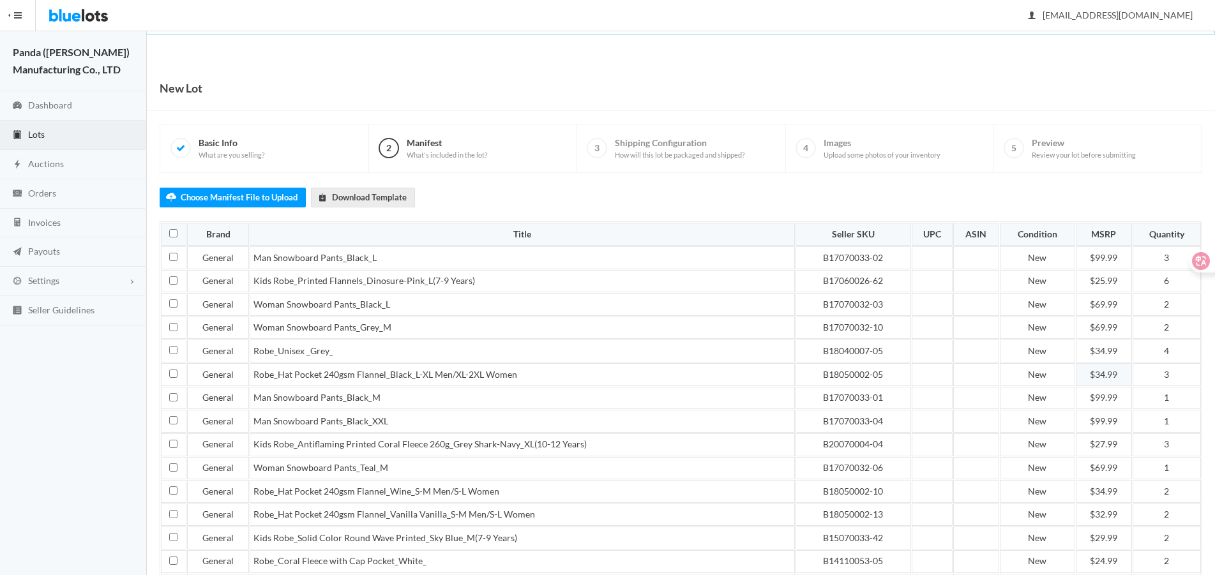
scroll to position [323, 0]
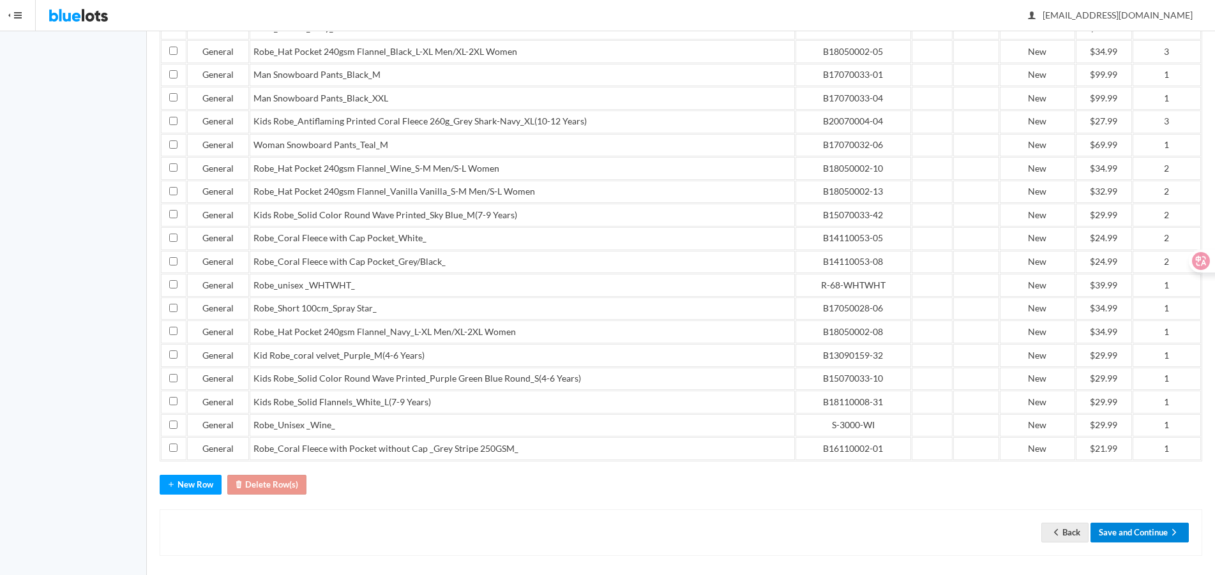
click at [1128, 527] on button "Save and Continue" at bounding box center [1139, 533] width 98 height 20
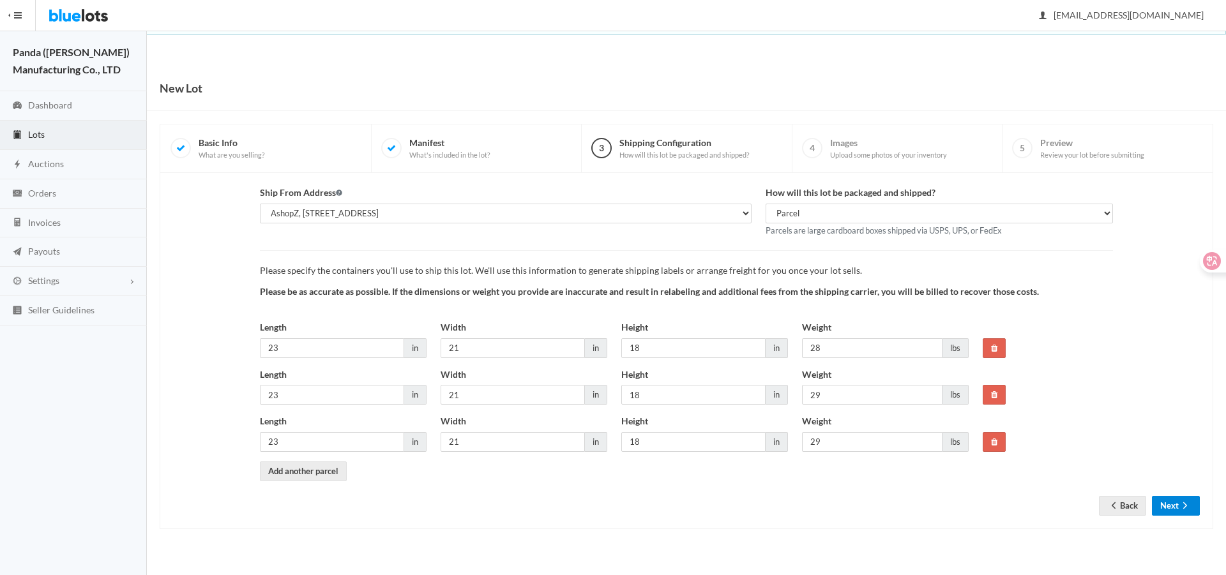
drag, startPoint x: 0, startPoint y: 0, endPoint x: 1171, endPoint y: 508, distance: 1276.8
click at [1171, 508] on button "Next" at bounding box center [1176, 506] width 48 height 20
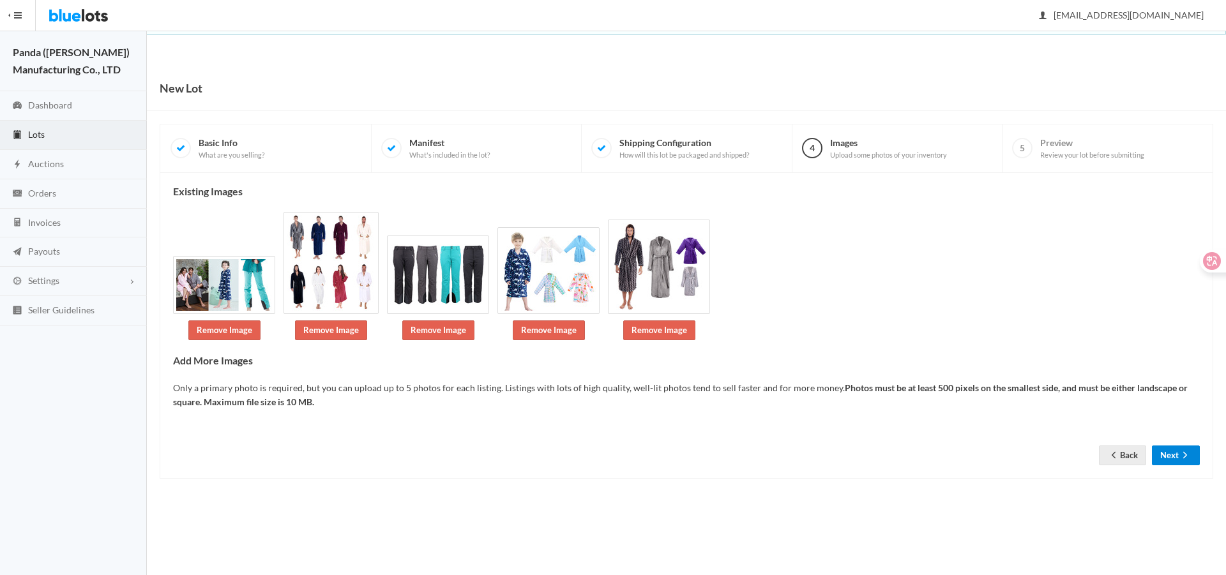
click at [1168, 446] on button "Next" at bounding box center [1176, 456] width 48 height 20
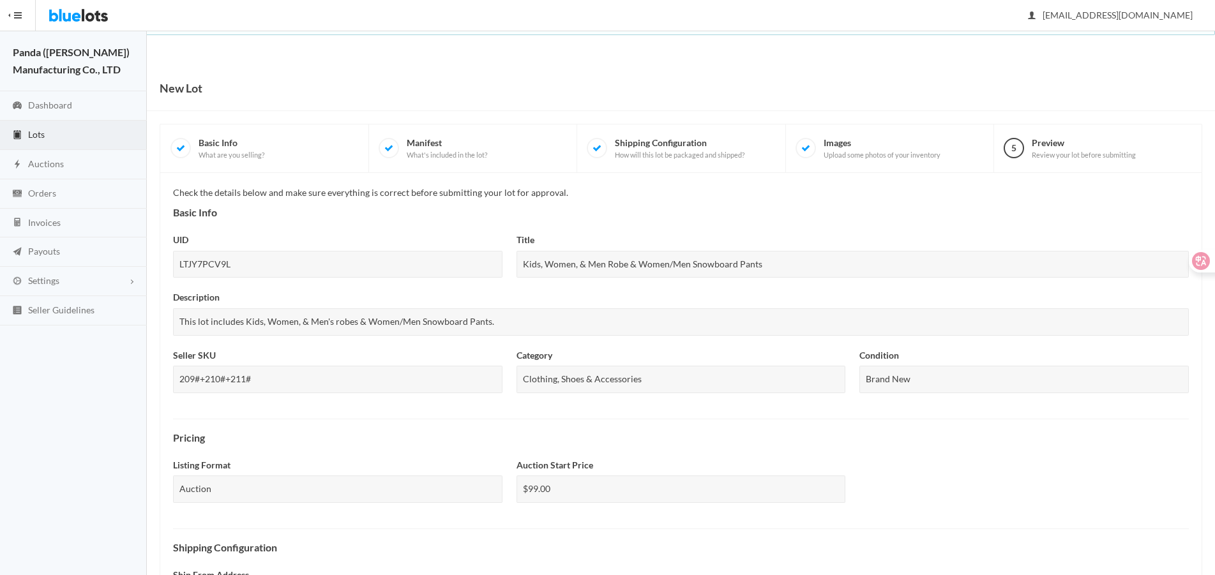
scroll to position [351, 0]
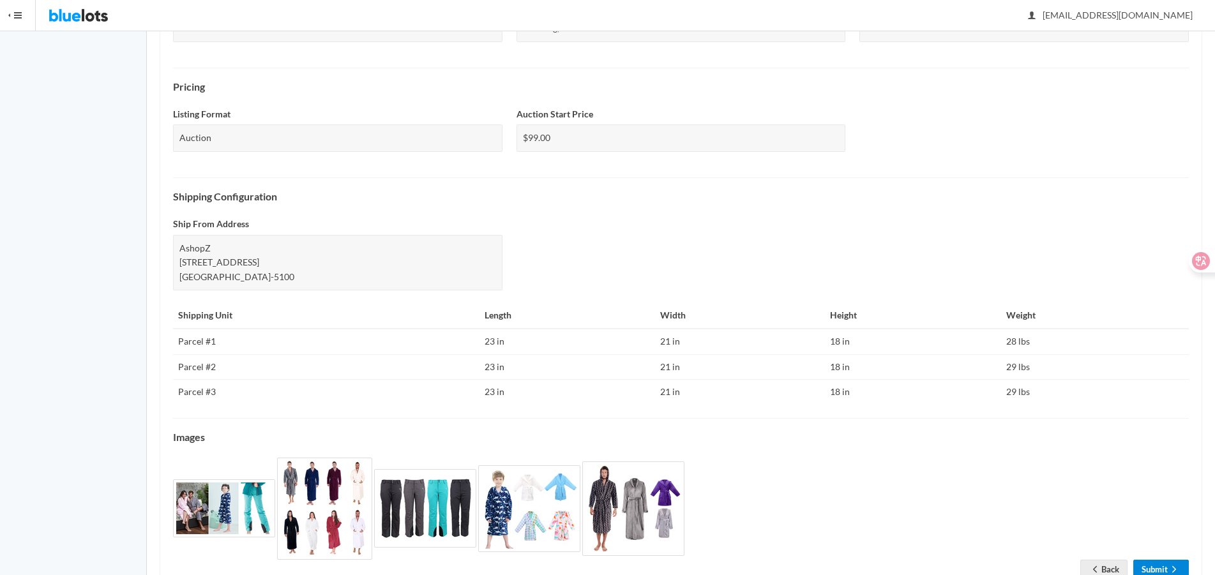
click at [1160, 560] on link "Submit" at bounding box center [1161, 570] width 56 height 20
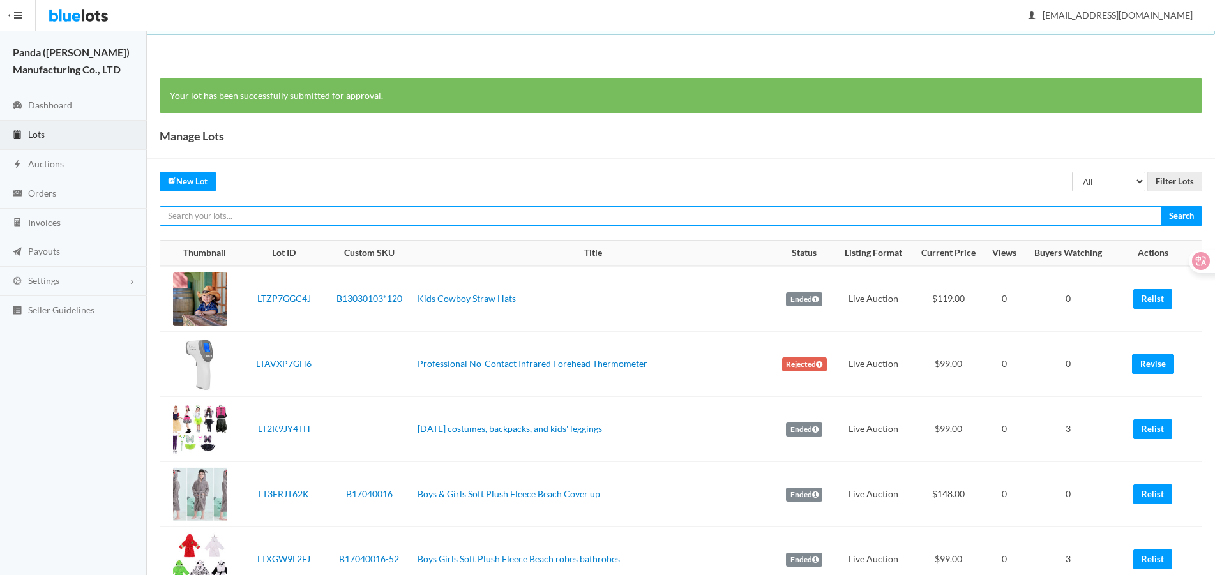
click at [626, 218] on input "text" at bounding box center [661, 216] width 1002 height 20
paste input "LTRJV9PYR9"
type input "LTRJV9PYR9"
click at [1160, 206] on input "Search" at bounding box center [1180, 216] width 41 height 20
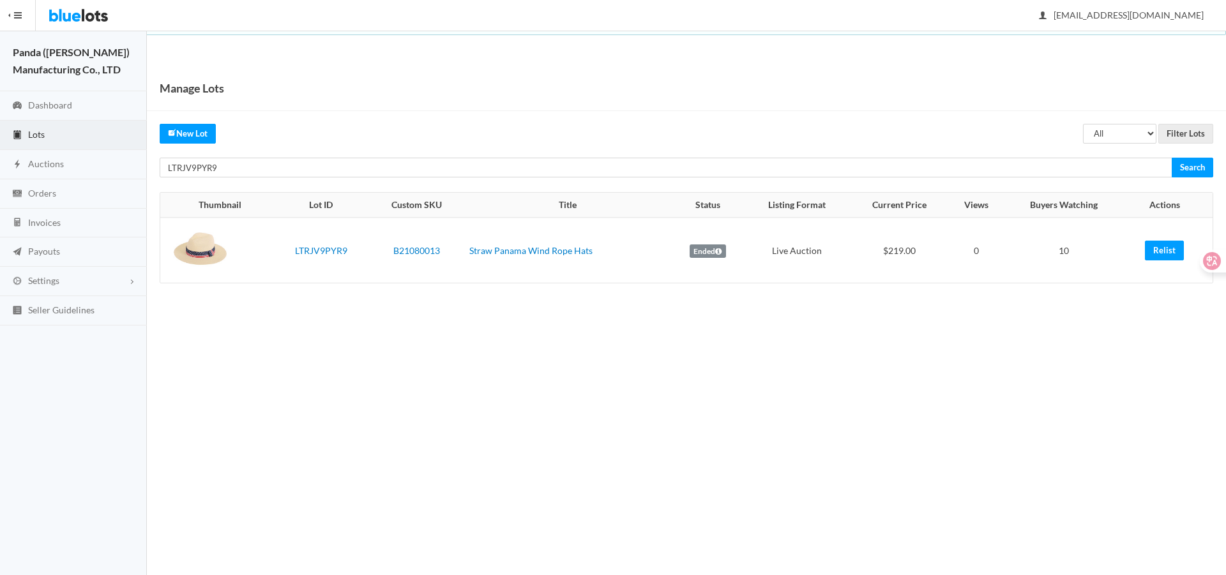
click at [269, 574] on body "Bluelots is for sale. If you are interested in purchasing the business, please …" at bounding box center [613, 287] width 1226 height 575
drag, startPoint x: 1162, startPoint y: 253, endPoint x: 666, endPoint y: 36, distance: 541.7
click at [1162, 253] on link "Relist" at bounding box center [1163, 251] width 39 height 20
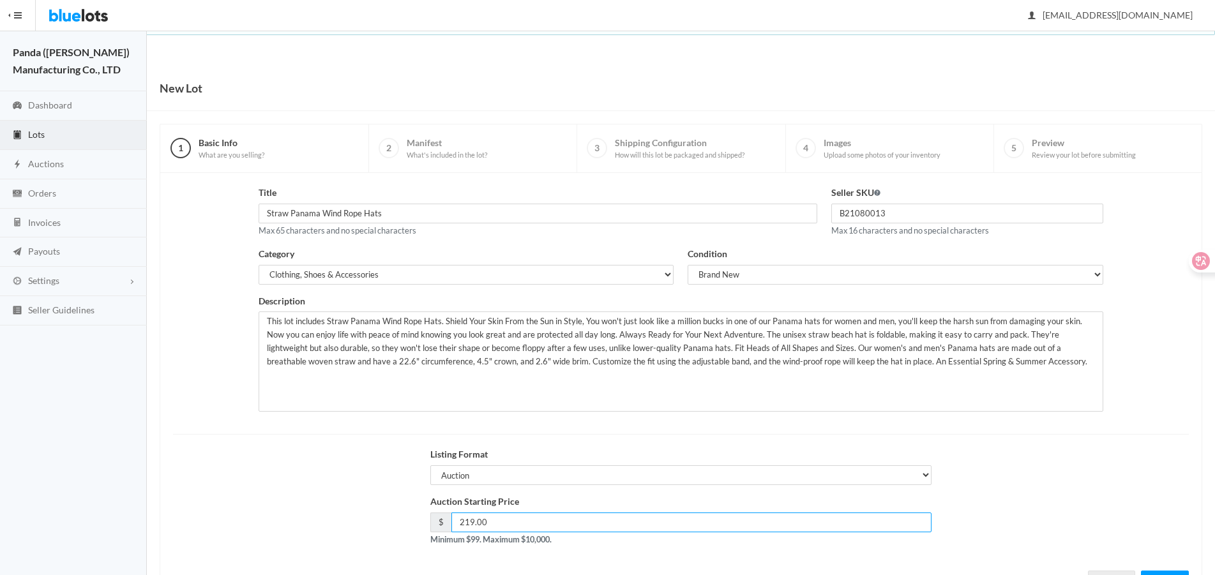
drag, startPoint x: 493, startPoint y: 523, endPoint x: 392, endPoint y: 522, distance: 100.9
click at [392, 522] on div "Auction Starting Price $ 219.00 Minimum $99. Maximum $10,000." at bounding box center [681, 525] width 1030 height 61
type input "179"
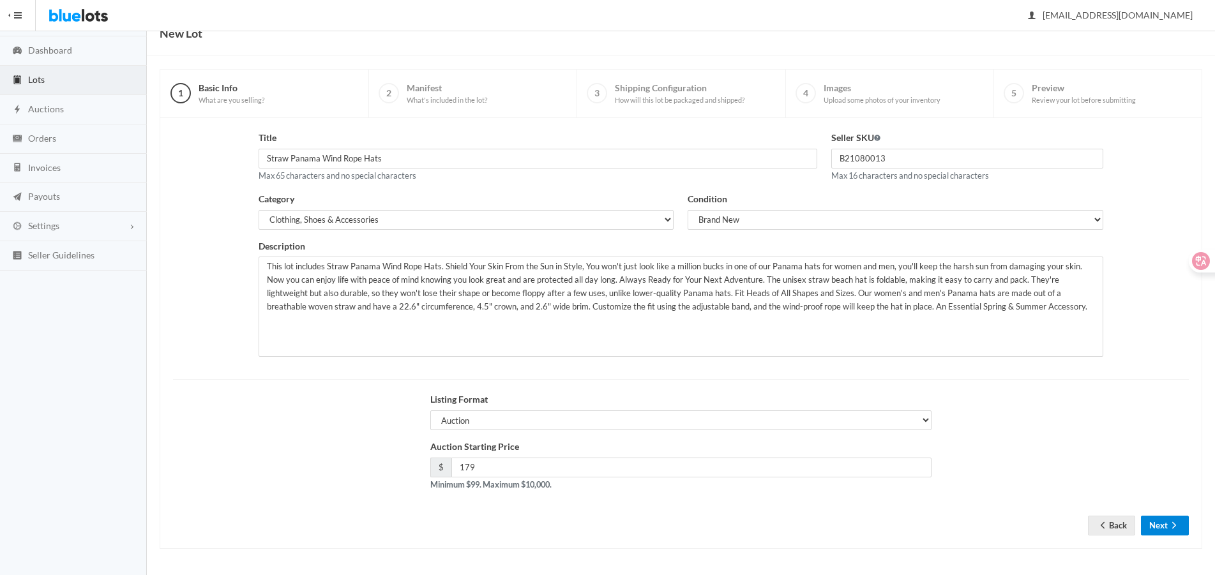
click at [1159, 527] on button "Next" at bounding box center [1165, 526] width 48 height 20
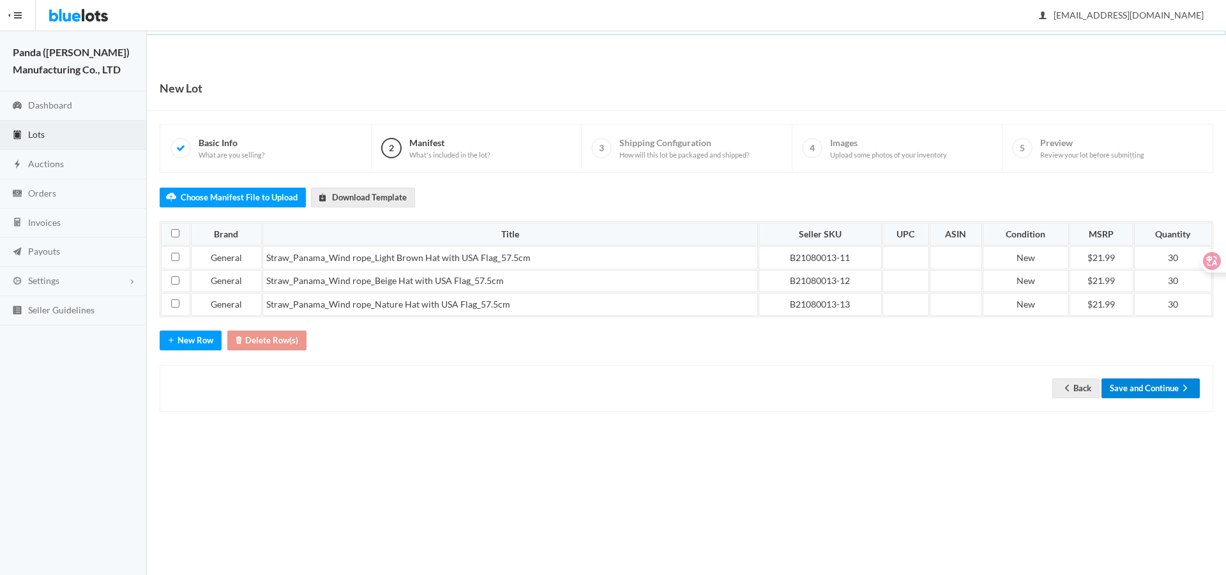
click at [1162, 395] on button "Save and Continue" at bounding box center [1150, 389] width 98 height 20
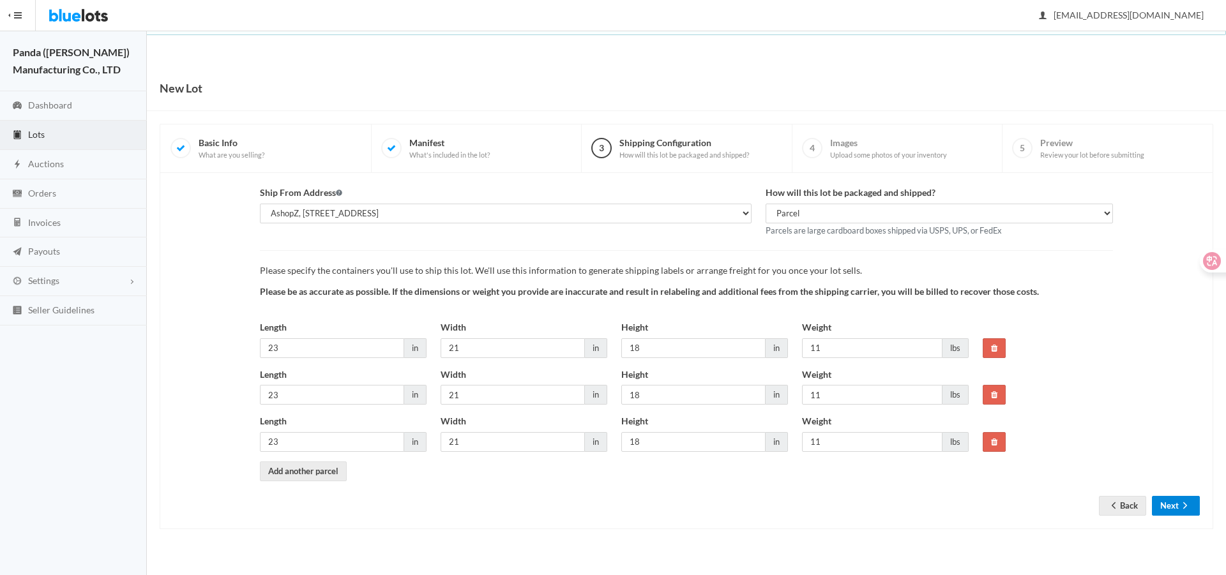
click at [1188, 503] on icon "arrow forward" at bounding box center [1184, 505] width 13 height 10
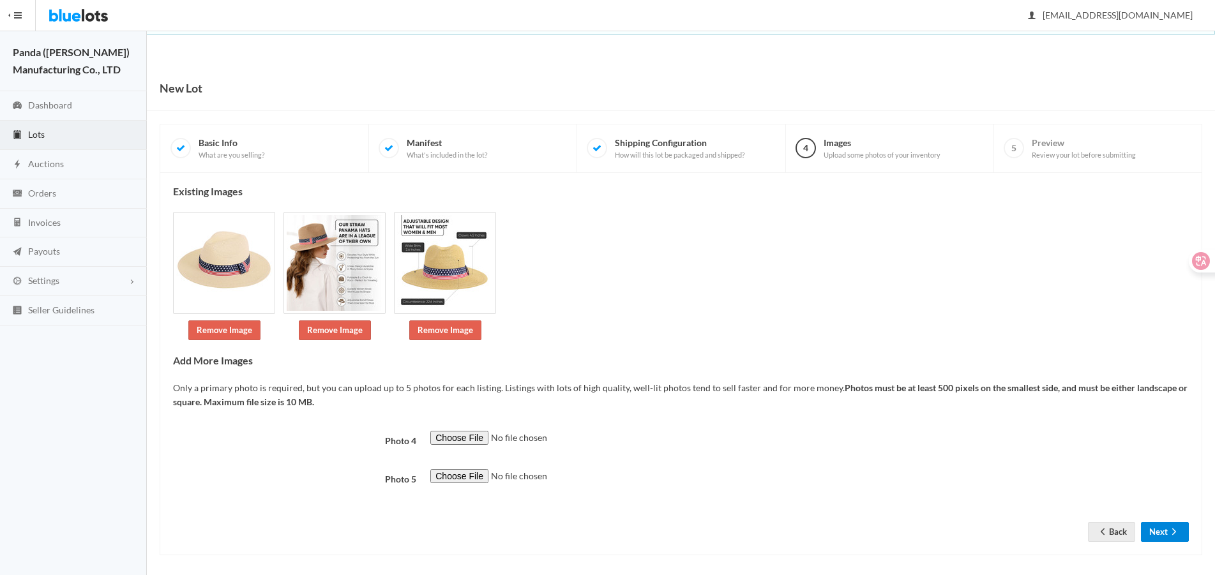
click at [1148, 531] on button "Next" at bounding box center [1165, 532] width 48 height 20
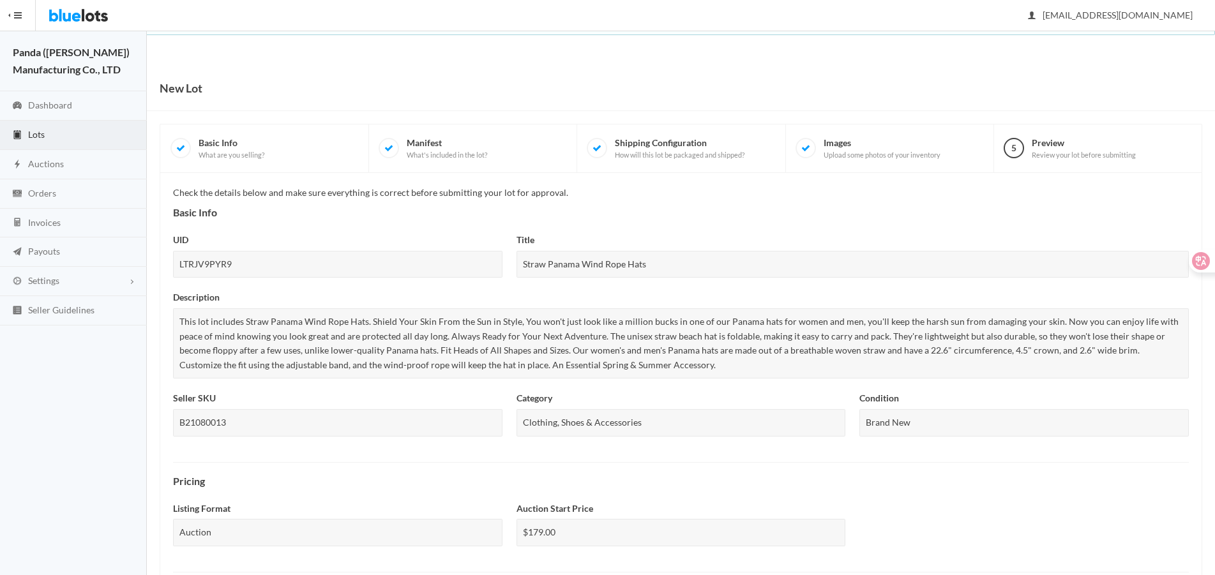
scroll to position [439, 0]
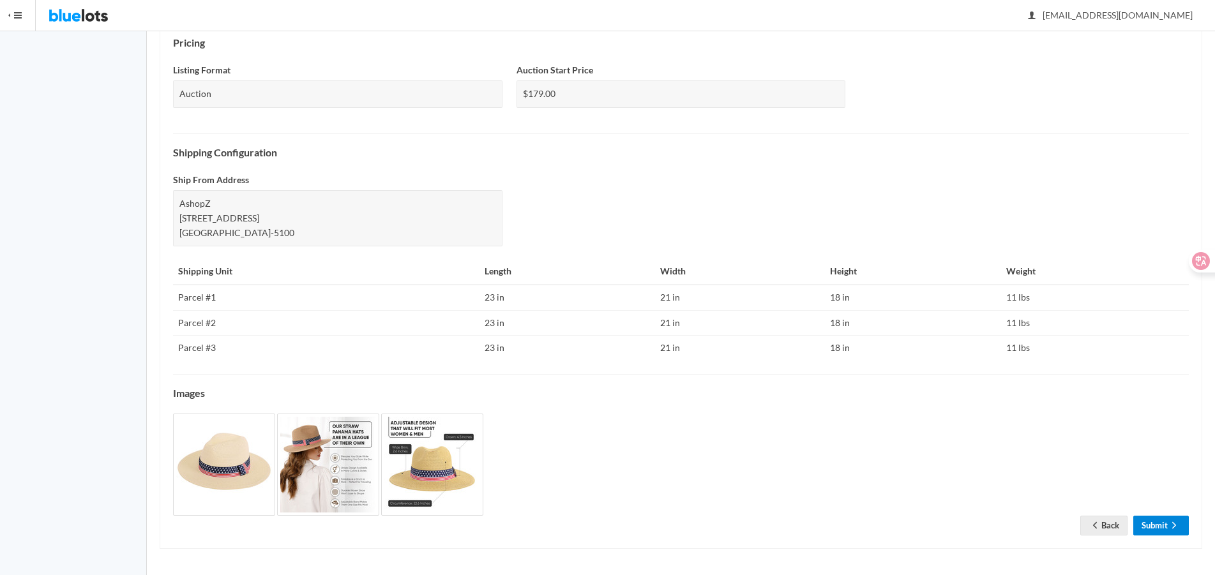
click at [1156, 534] on link "Submit" at bounding box center [1161, 526] width 56 height 20
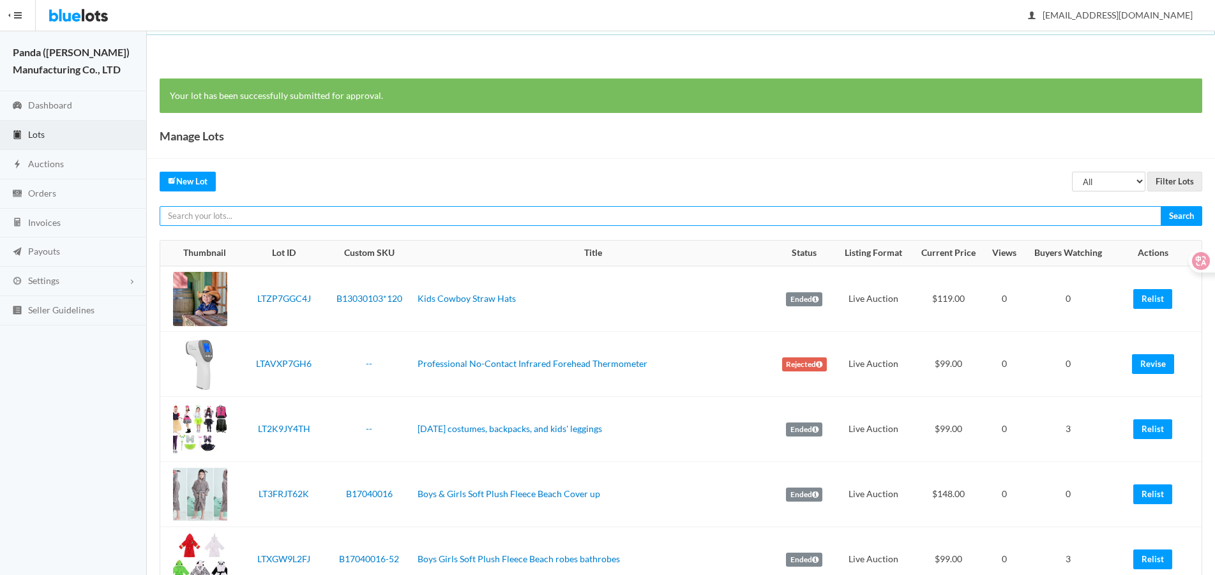
click at [786, 210] on input "text" at bounding box center [661, 216] width 1002 height 20
paste input "LTKC47T9J6"
type input "LTKC47T9J6"
click at [1160, 206] on input "Search" at bounding box center [1180, 216] width 41 height 20
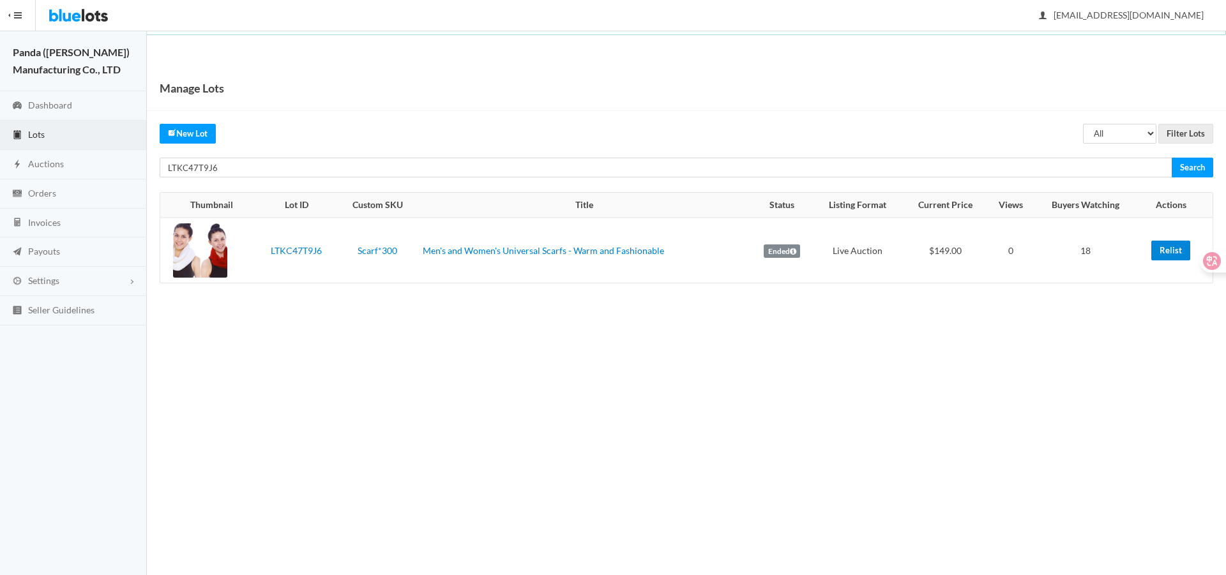
drag, startPoint x: 1157, startPoint y: 248, endPoint x: 683, endPoint y: 33, distance: 520.8
click at [1157, 248] on link "Relist" at bounding box center [1170, 251] width 39 height 20
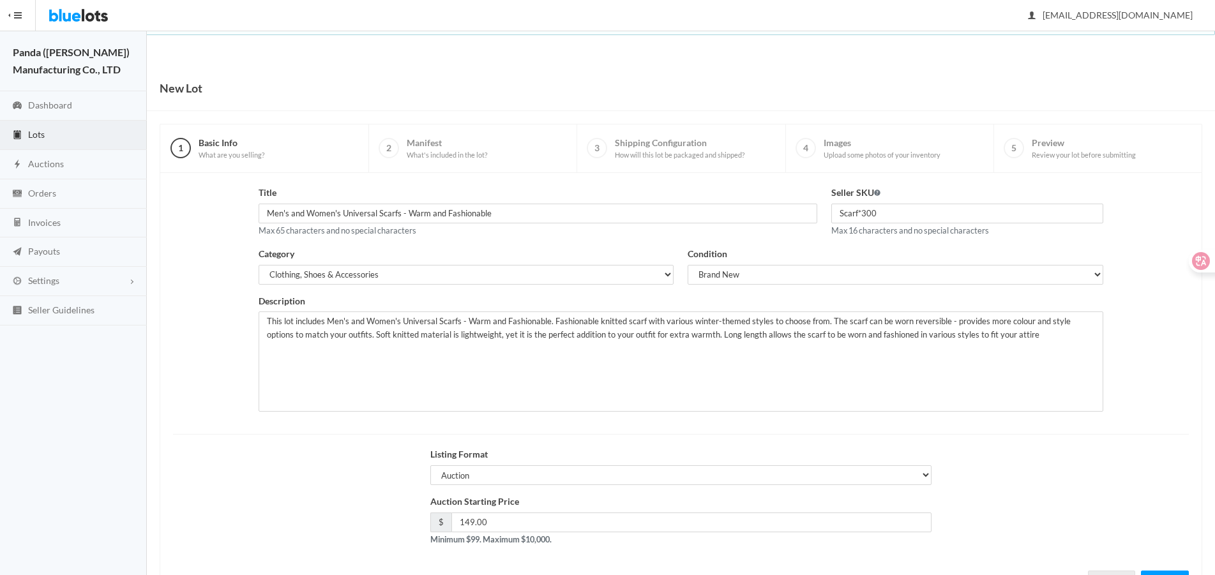
scroll to position [55, 0]
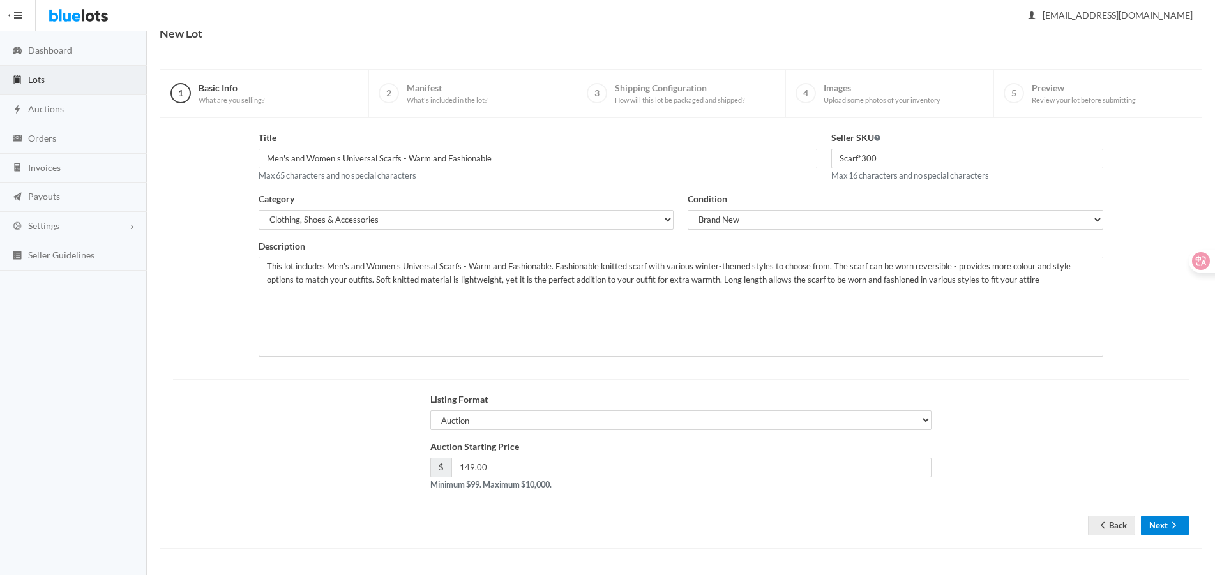
click at [1141, 529] on button "Next" at bounding box center [1165, 526] width 48 height 20
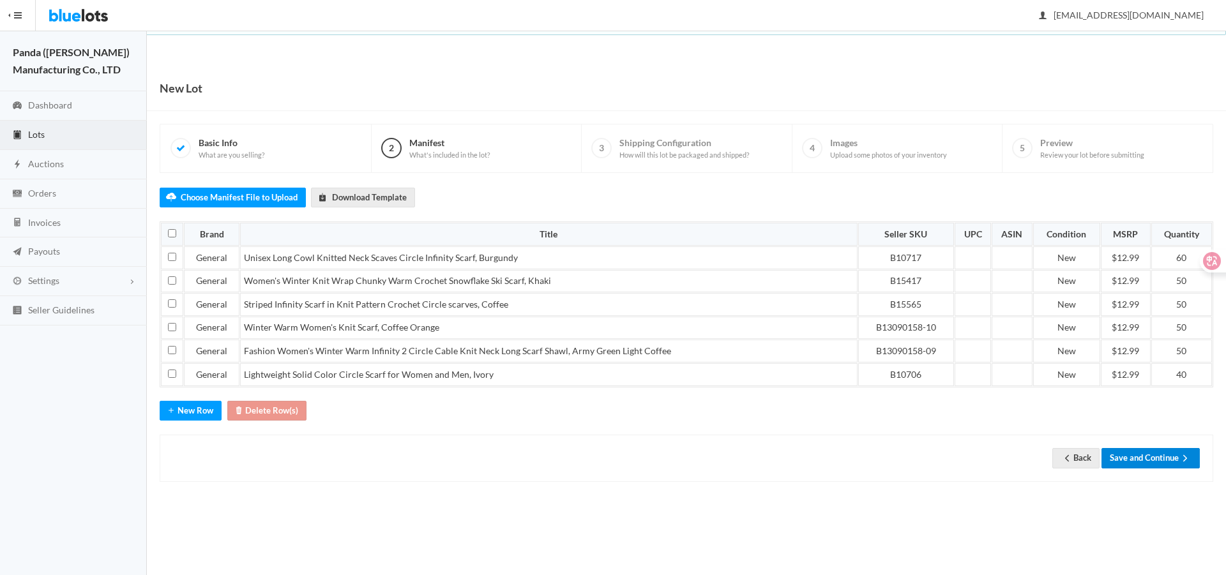
click at [1169, 452] on button "Save and Continue" at bounding box center [1150, 458] width 98 height 20
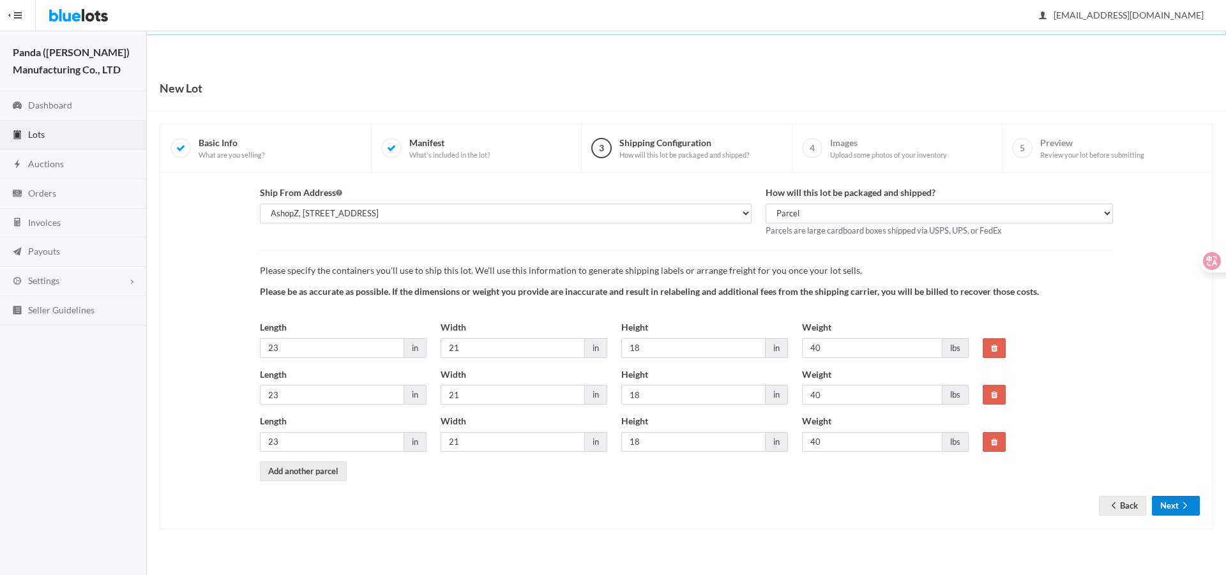
click at [1172, 499] on button "Next" at bounding box center [1176, 506] width 48 height 20
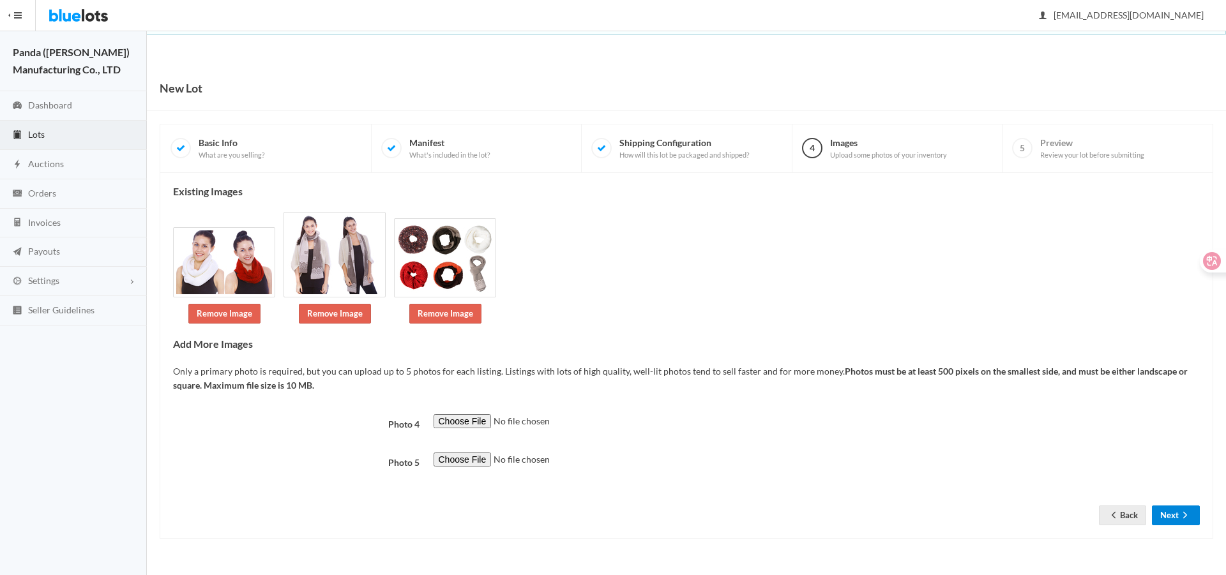
click at [1178, 514] on icon "arrow forward" at bounding box center [1184, 515] width 13 height 10
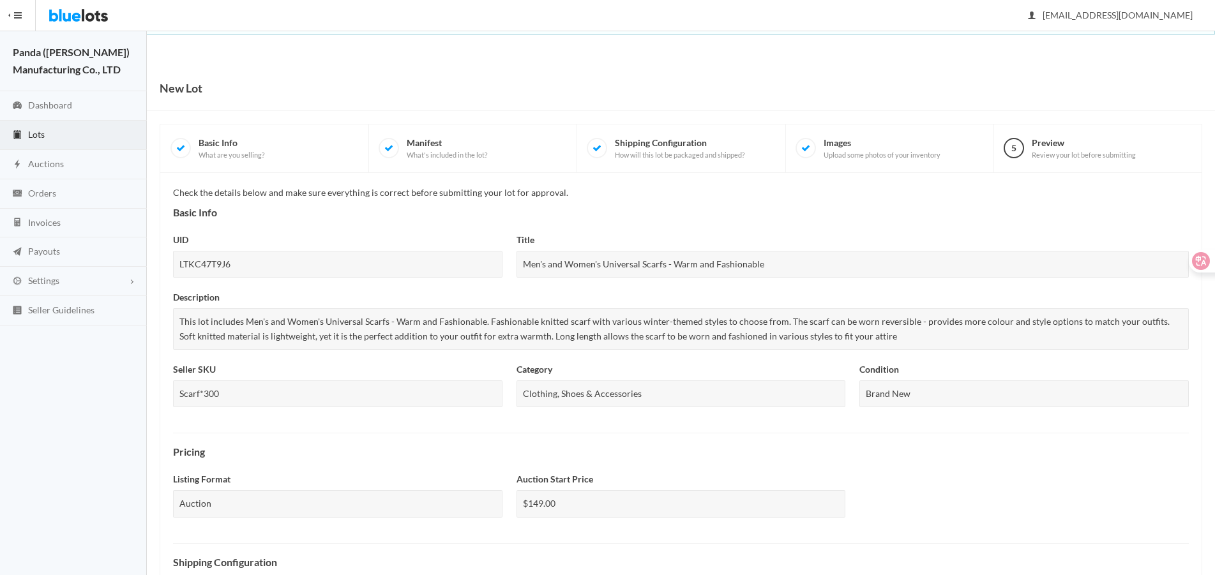
scroll to position [393, 0]
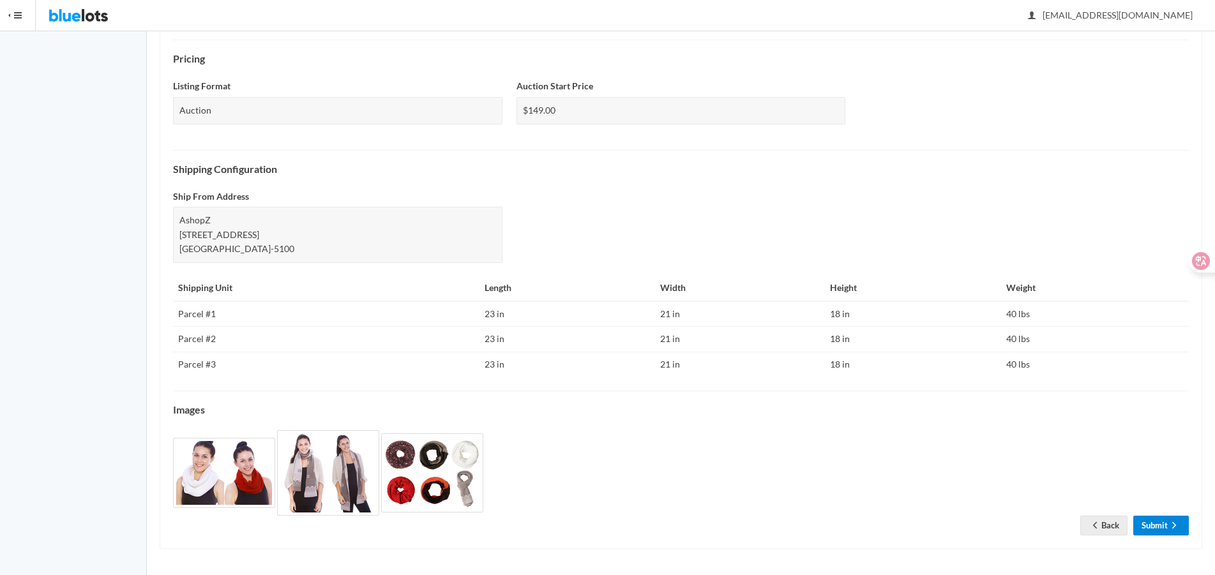
click at [1162, 528] on link "Submit" at bounding box center [1161, 526] width 56 height 20
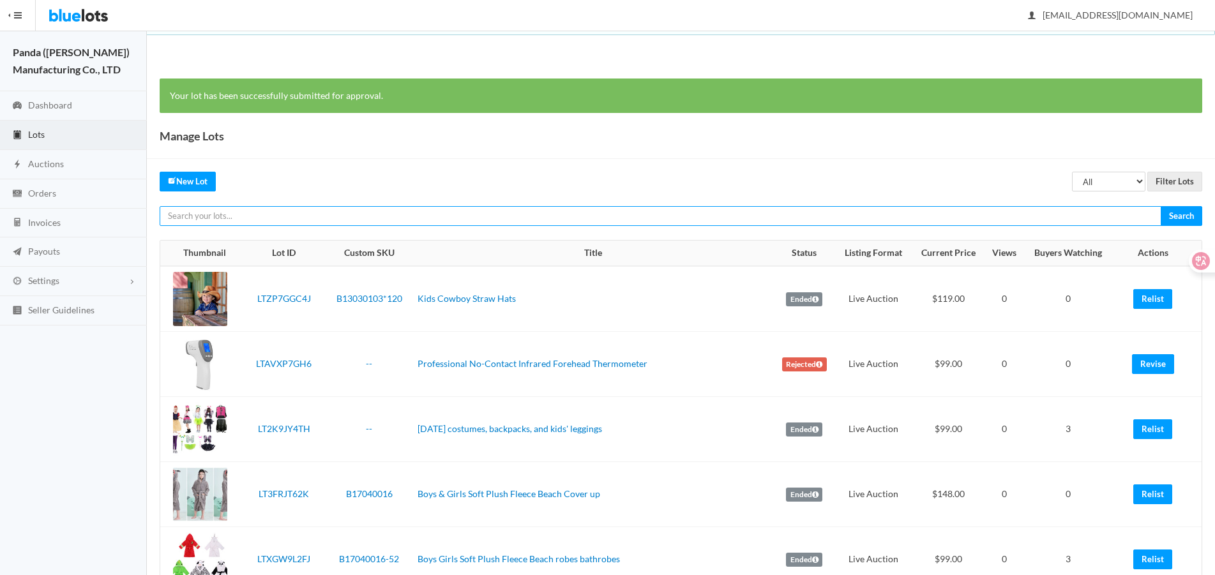
click at [685, 211] on input "text" at bounding box center [661, 216] width 1002 height 20
paste input "LT33R2FG62"
type input "LT33R2FG62"
click at [1160, 206] on input "Search" at bounding box center [1180, 216] width 41 height 20
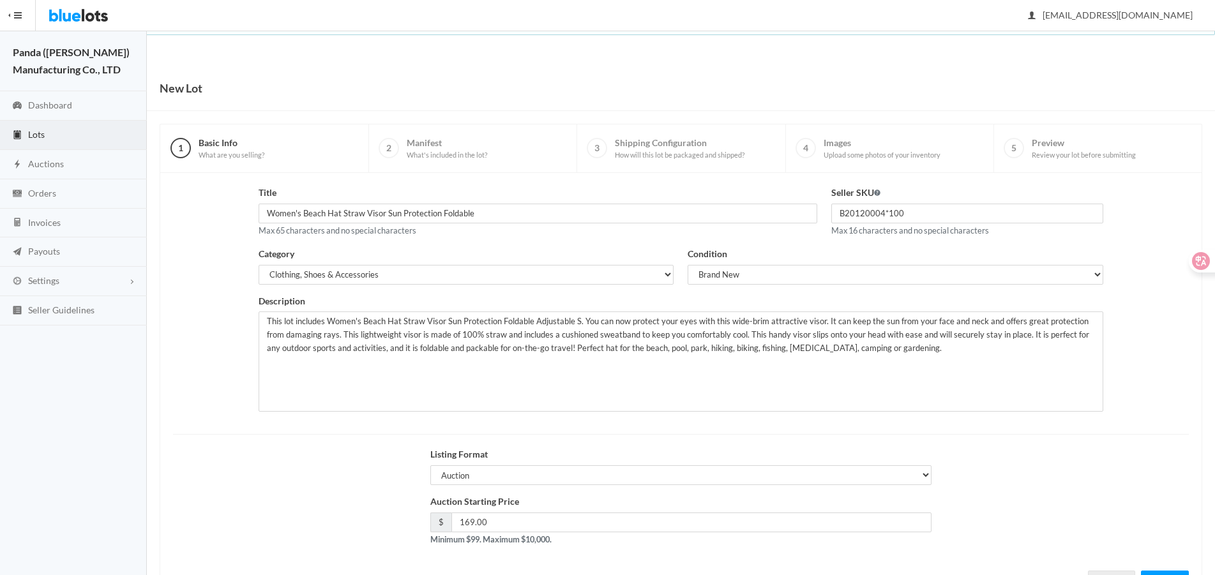
scroll to position [55, 0]
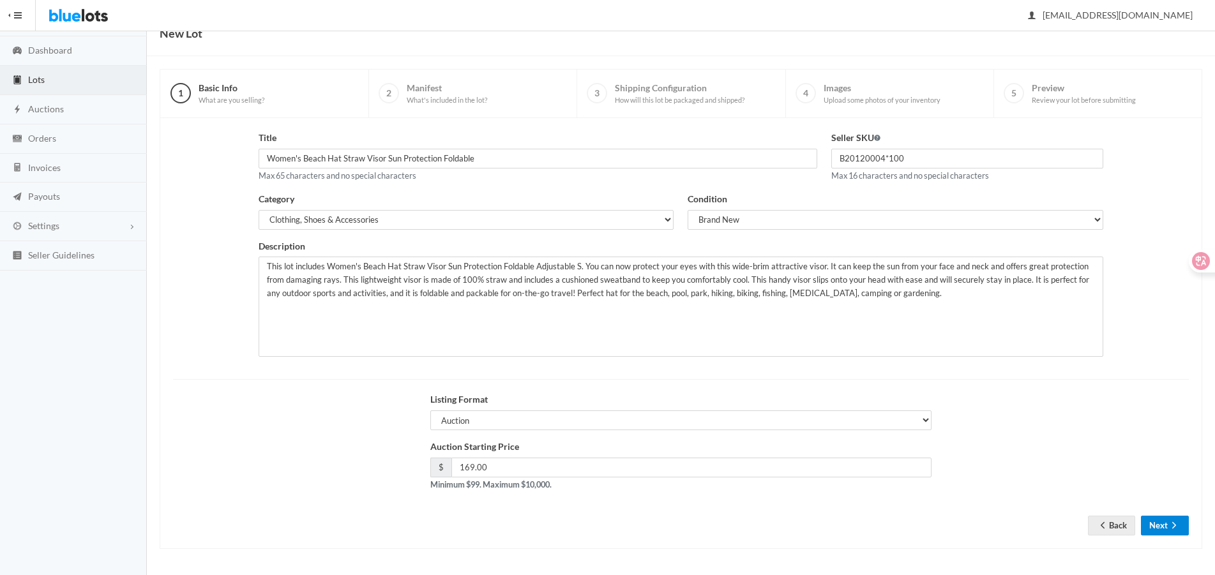
click at [1160, 532] on button "Next" at bounding box center [1165, 526] width 48 height 20
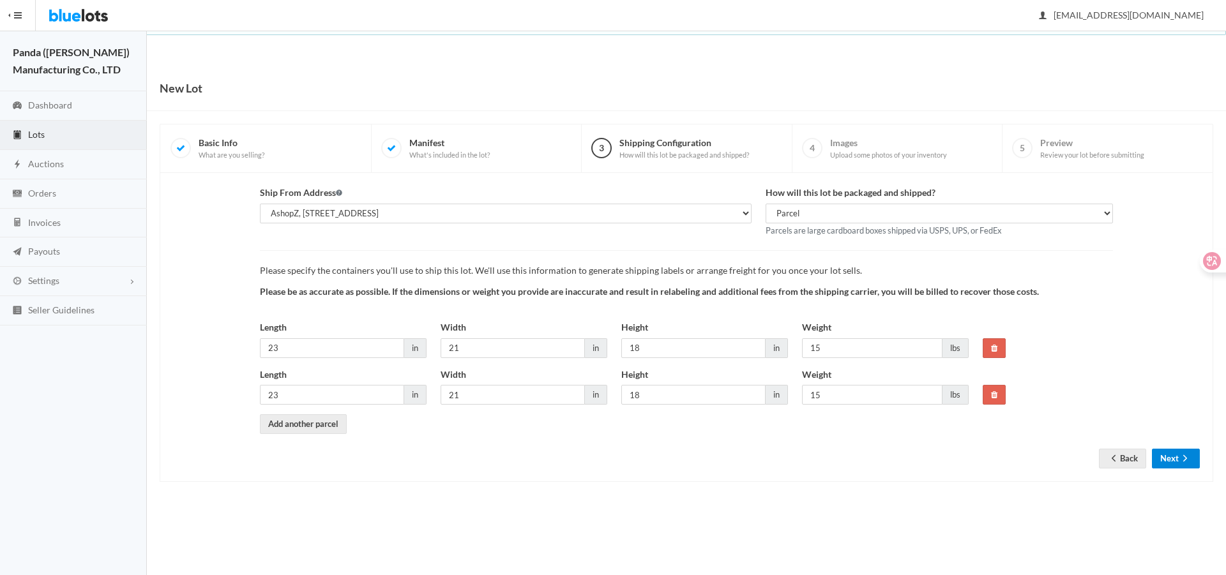
click at [1172, 458] on button "Next" at bounding box center [1176, 459] width 48 height 20
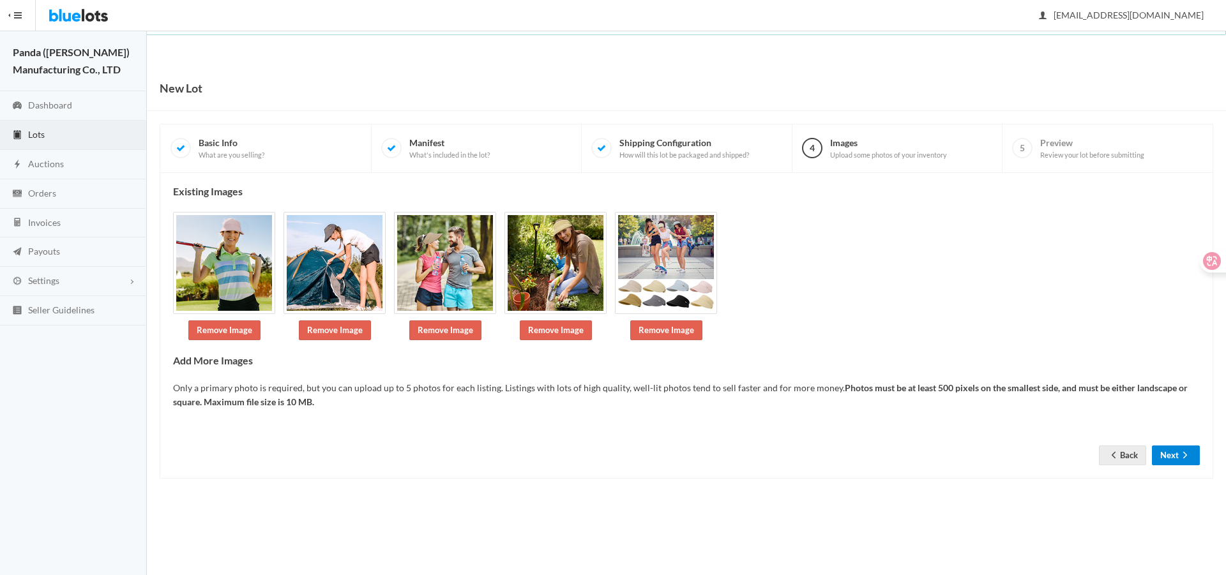
click at [1174, 456] on button "Next" at bounding box center [1176, 456] width 48 height 20
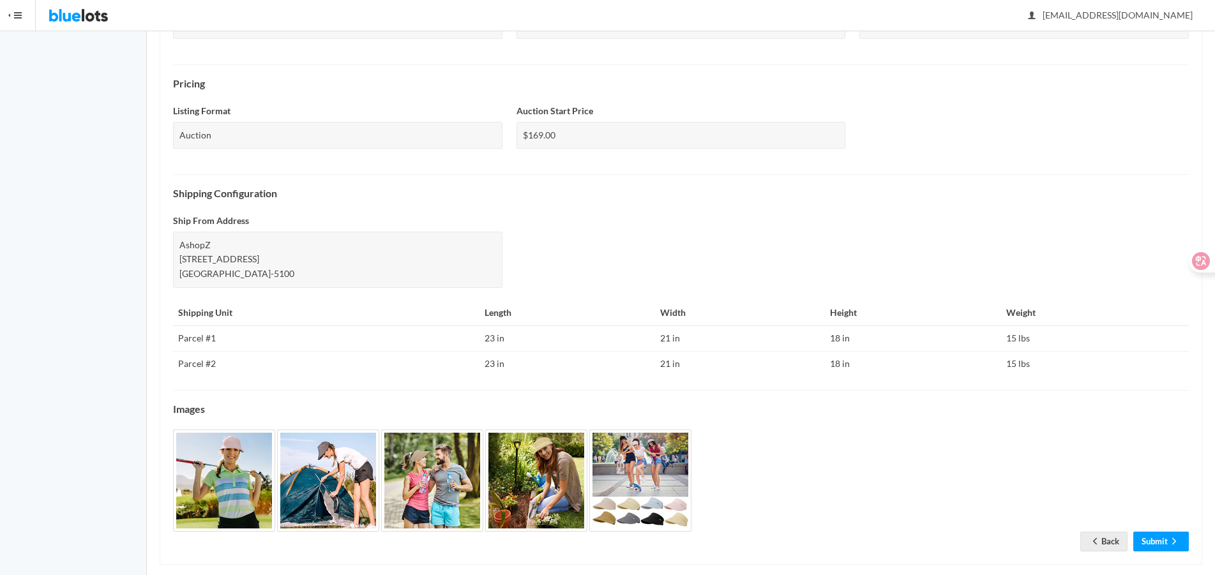
scroll to position [399, 0]
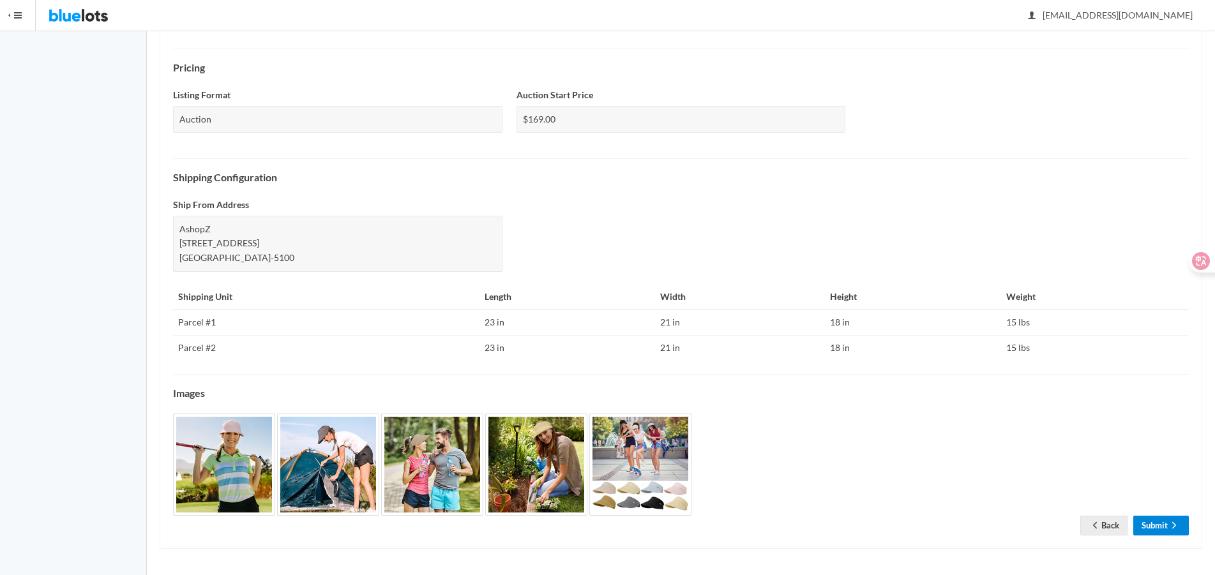
click at [1153, 524] on link "Submit" at bounding box center [1161, 526] width 56 height 20
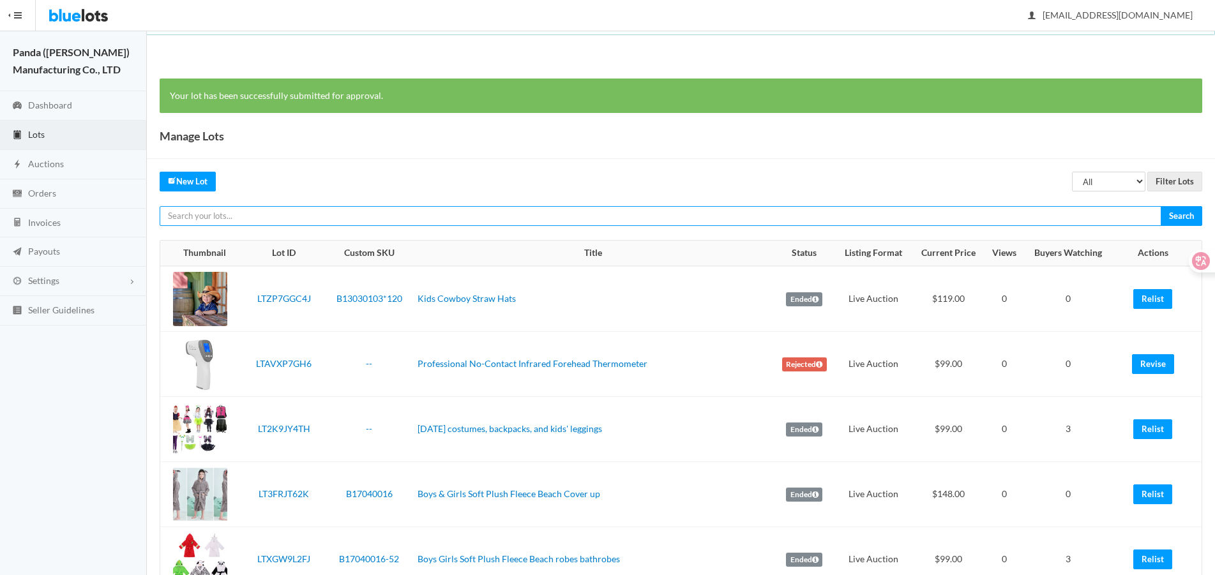
click at [1060, 219] on input "text" at bounding box center [661, 216] width 1002 height 20
paste input "LT3RR4PR62"
type input "LT3RR4PR62"
click at [1160, 206] on input "Search" at bounding box center [1180, 216] width 41 height 20
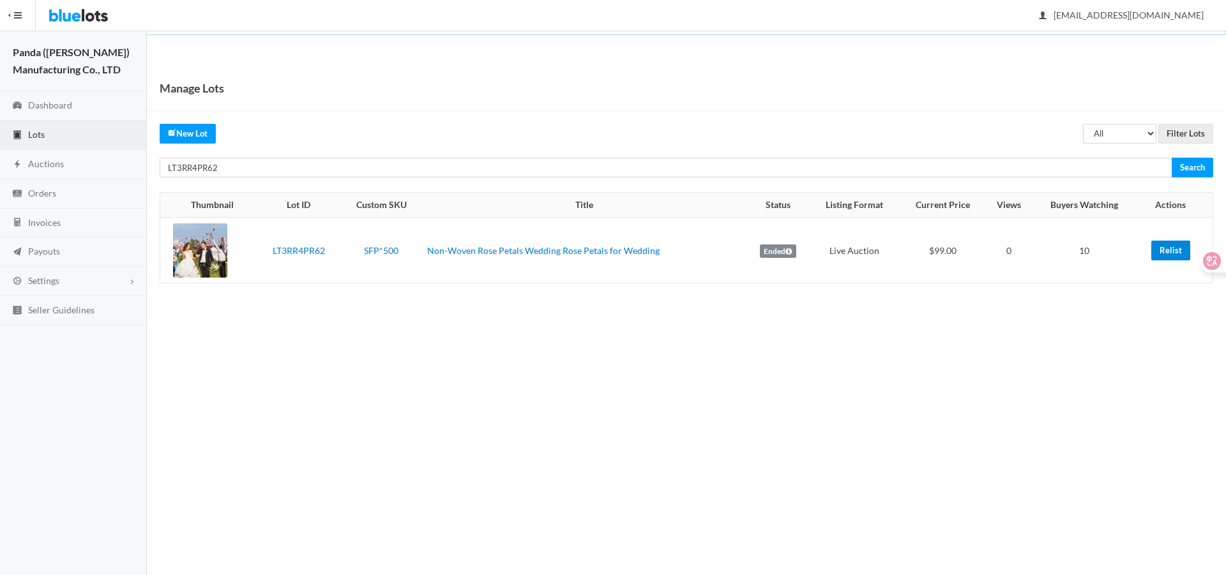
click at [1164, 250] on link "Relist" at bounding box center [1170, 251] width 39 height 20
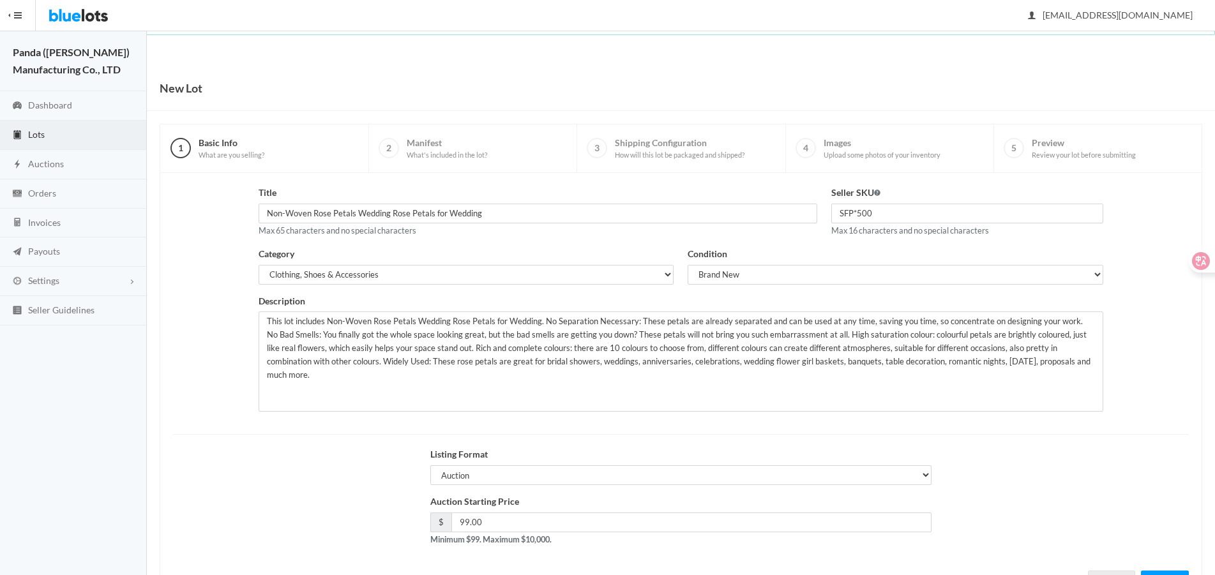
scroll to position [55, 0]
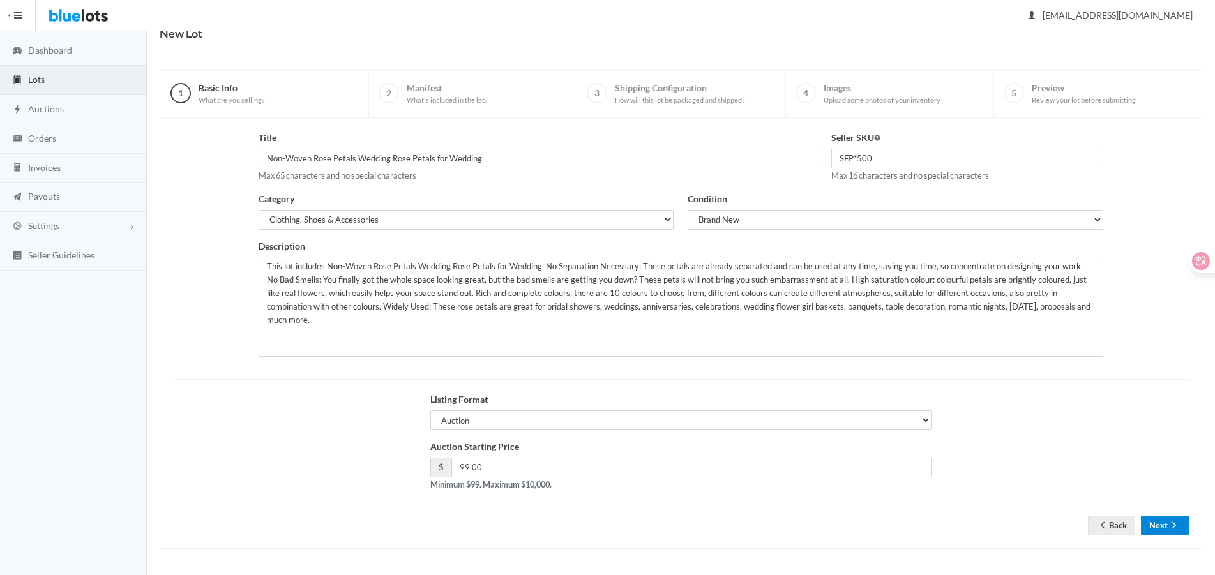
click at [1163, 530] on button "Next" at bounding box center [1165, 526] width 48 height 20
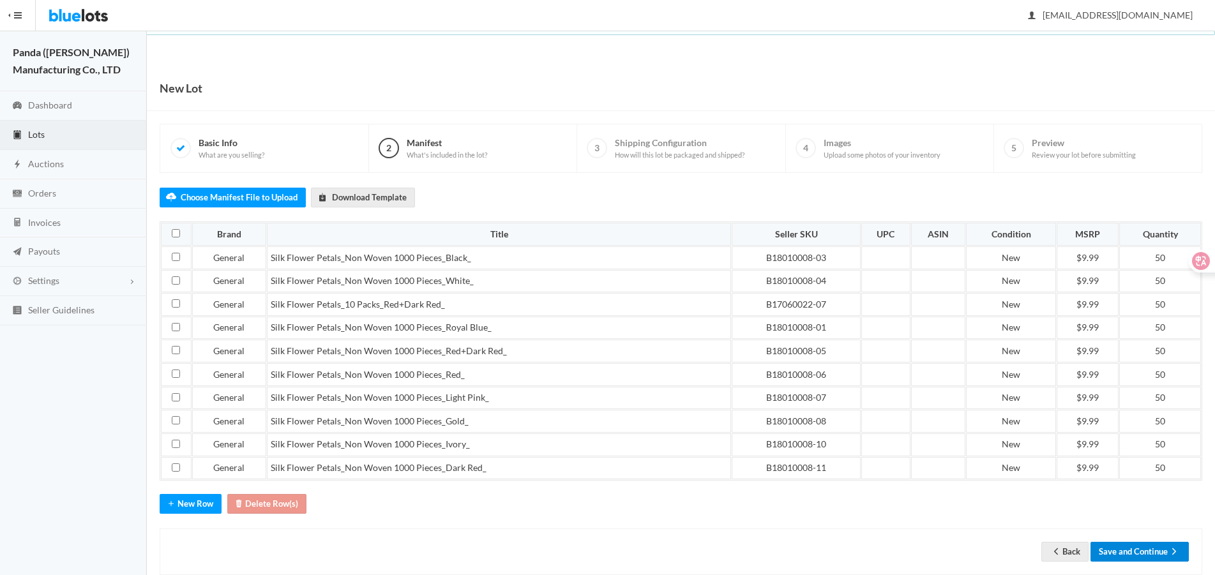
click at [1141, 550] on button "Save and Continue" at bounding box center [1139, 552] width 98 height 20
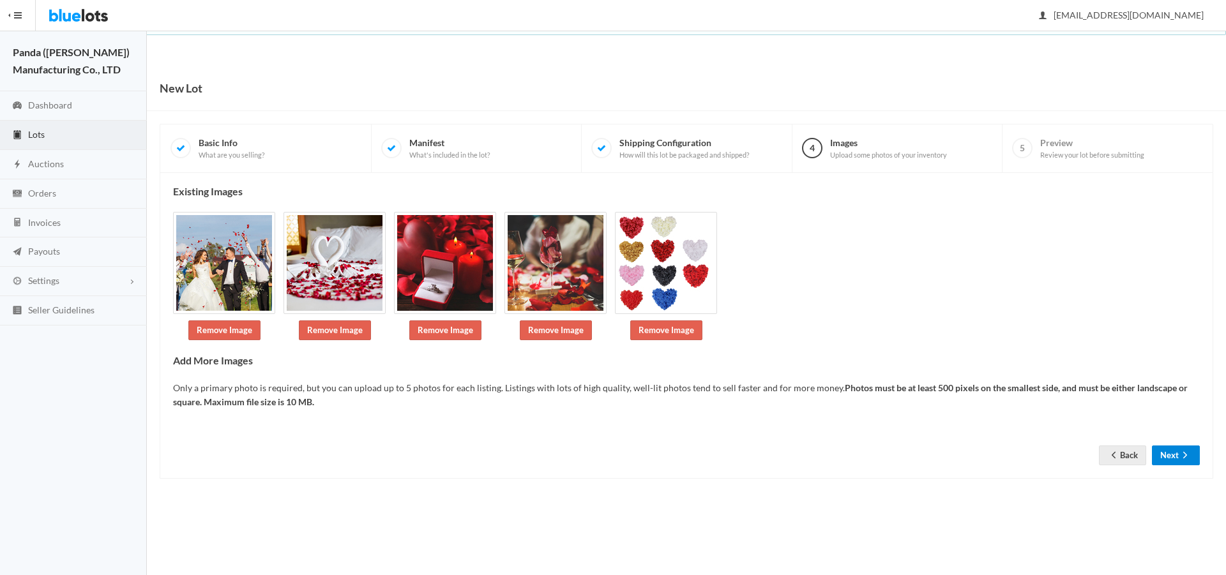
click at [1172, 451] on button "Next" at bounding box center [1176, 456] width 48 height 20
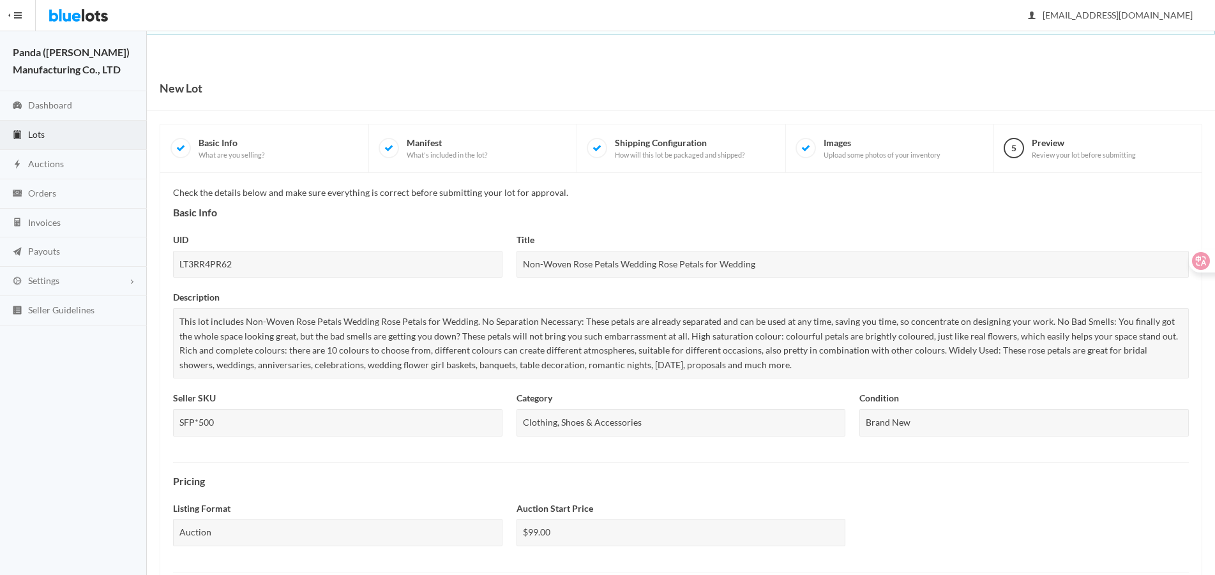
scroll to position [447, 0]
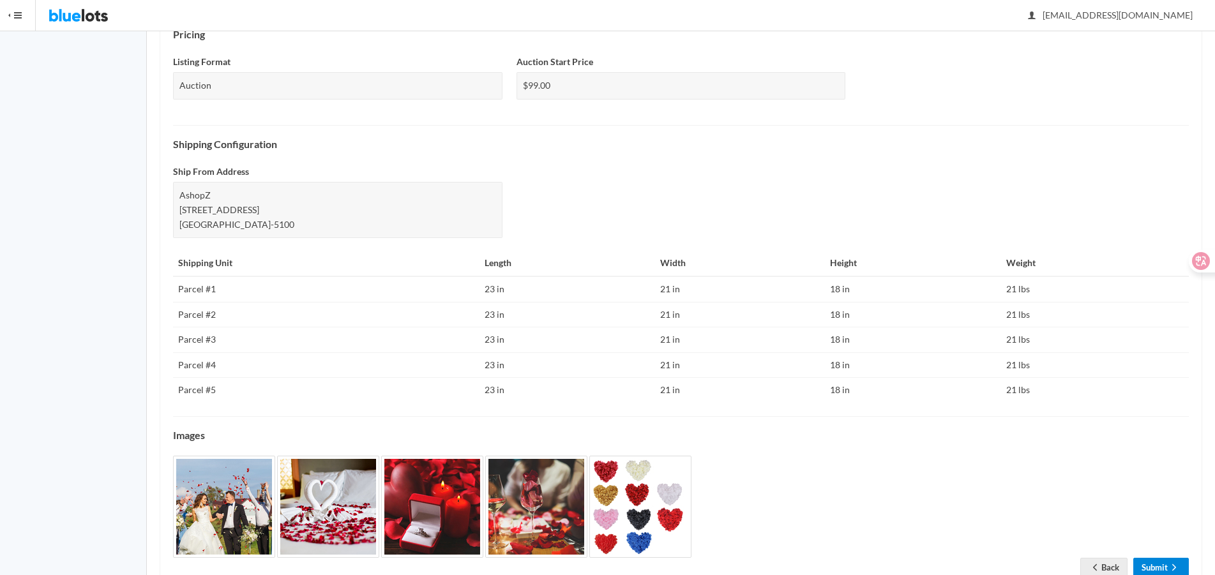
click at [1147, 566] on link "Submit" at bounding box center [1161, 568] width 56 height 20
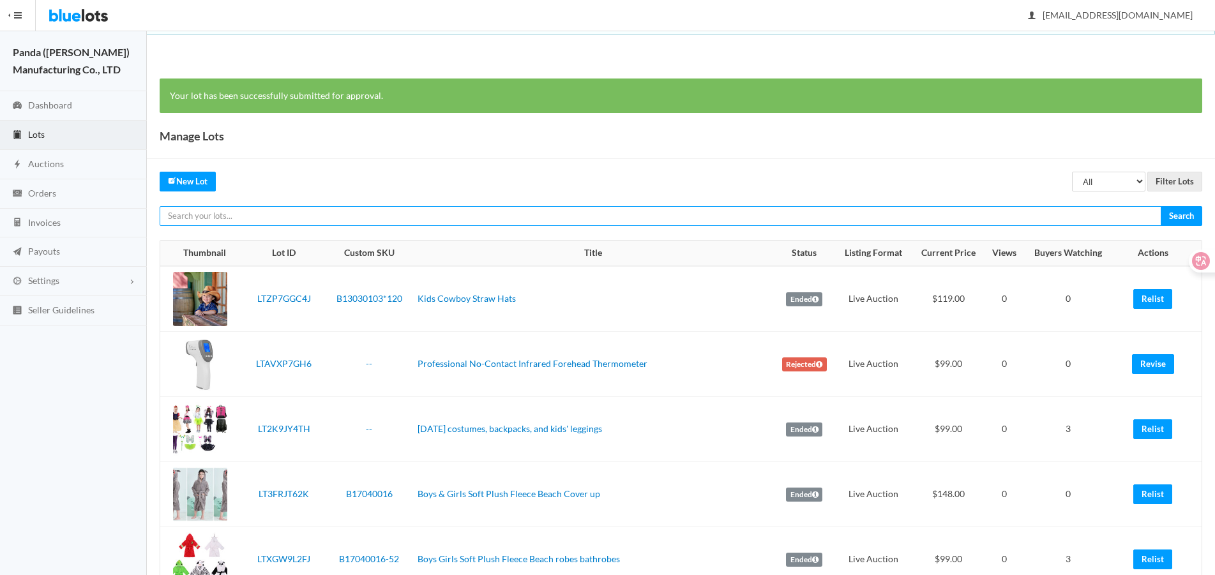
click at [1005, 215] on input "text" at bounding box center [661, 216] width 1002 height 20
paste input "LT3RR4PR62"
type input "LT3RR4PR62"
click at [1160, 206] on input "Search" at bounding box center [1180, 216] width 41 height 20
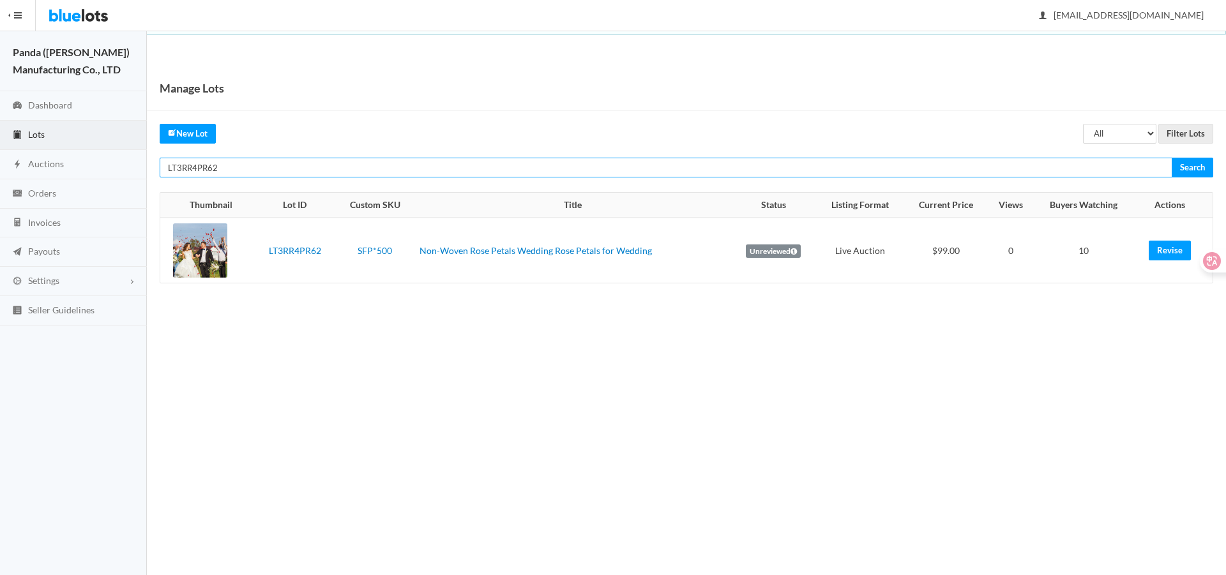
click at [1019, 172] on input "LT3RR4PR62" at bounding box center [666, 168] width 1012 height 20
paste input "CJJH7CWW"
type input "LTCJJH7CWW"
click at [1171, 158] on input "Search" at bounding box center [1191, 168] width 41 height 20
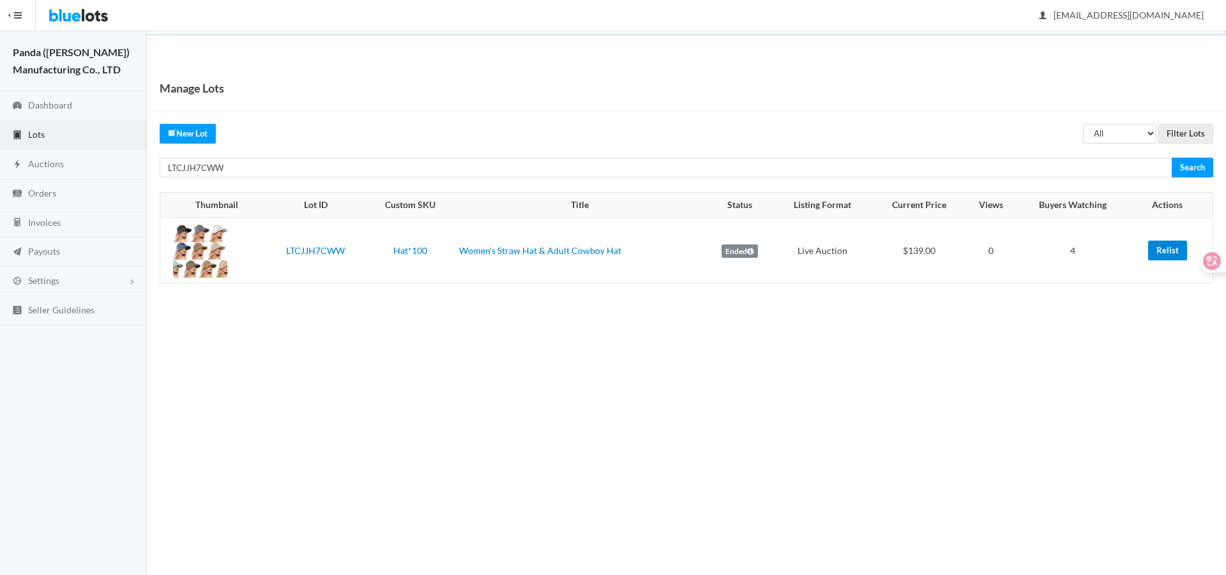
click at [1160, 251] on link "Relist" at bounding box center [1167, 251] width 39 height 20
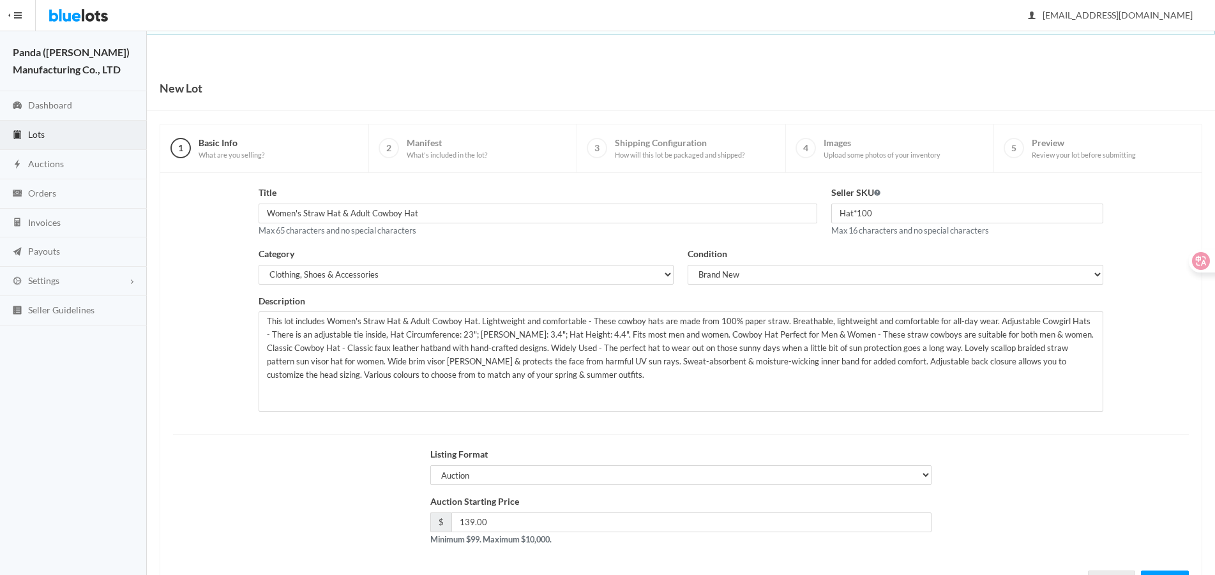
scroll to position [55, 0]
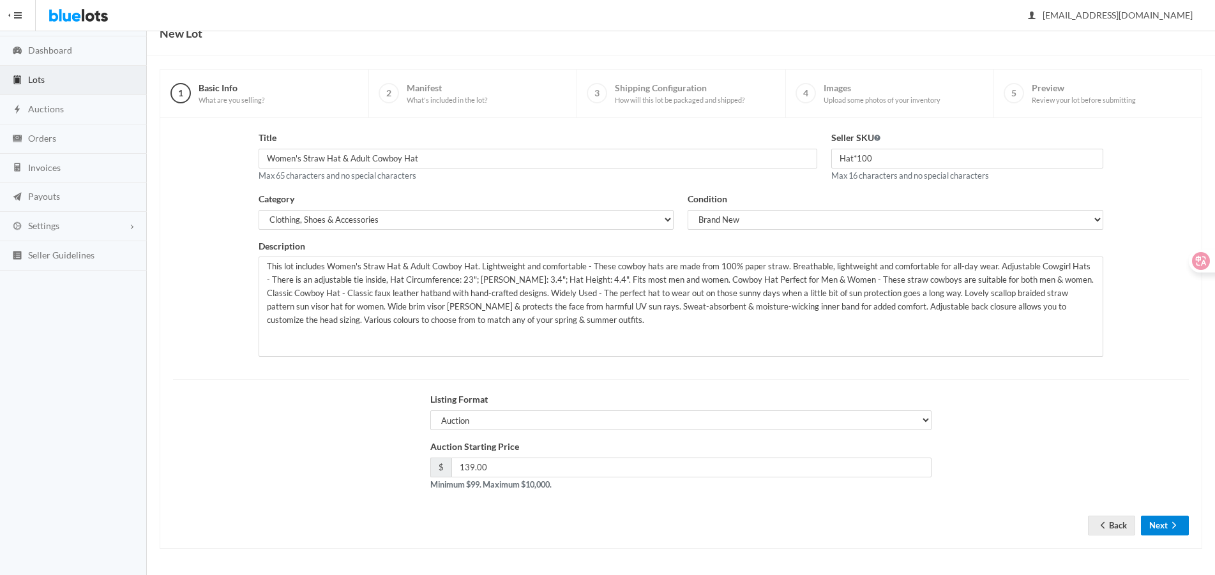
click at [1180, 527] on icon "arrow forward" at bounding box center [1173, 525] width 13 height 10
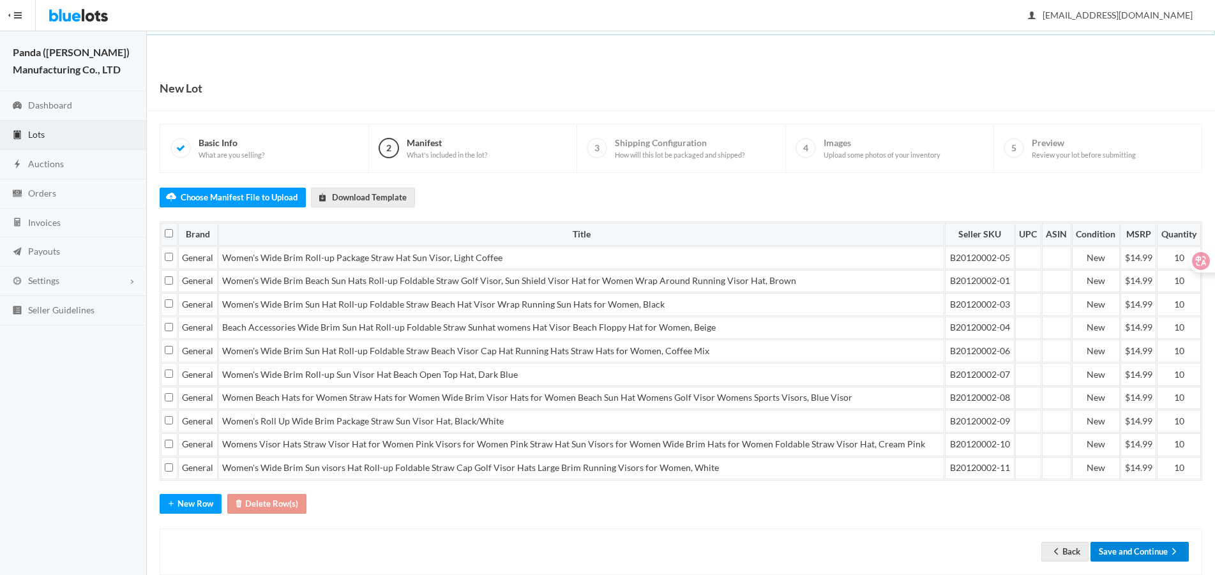
click at [1172, 550] on icon "arrow forward" at bounding box center [1173, 551] width 13 height 10
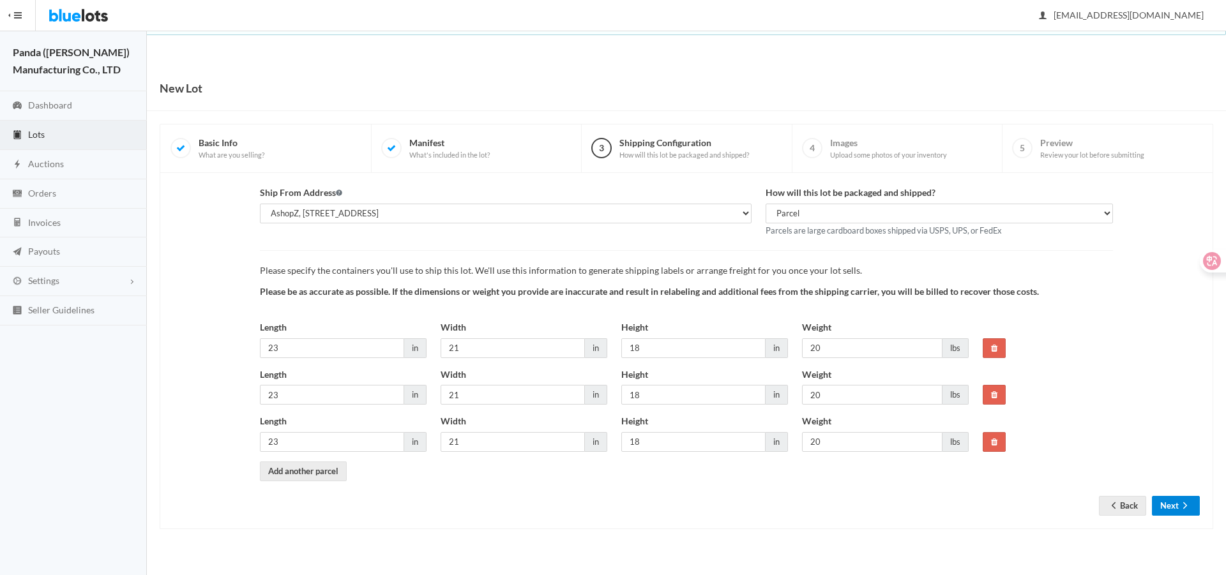
click at [1176, 500] on button "Next" at bounding box center [1176, 506] width 48 height 20
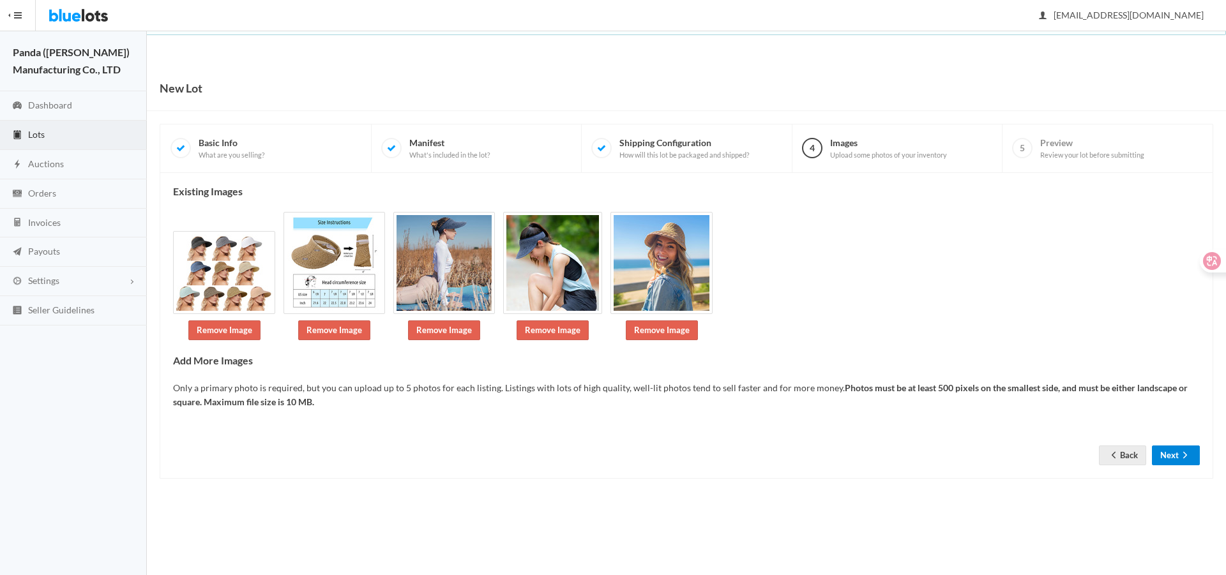
click at [1155, 463] on button "Next" at bounding box center [1176, 456] width 48 height 20
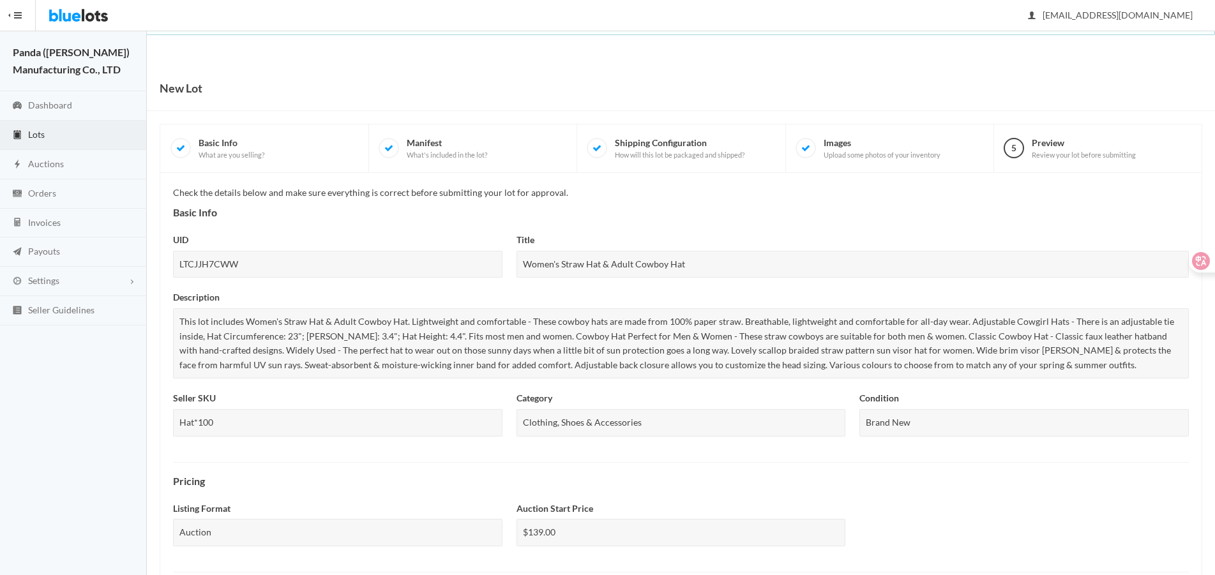
scroll to position [439, 0]
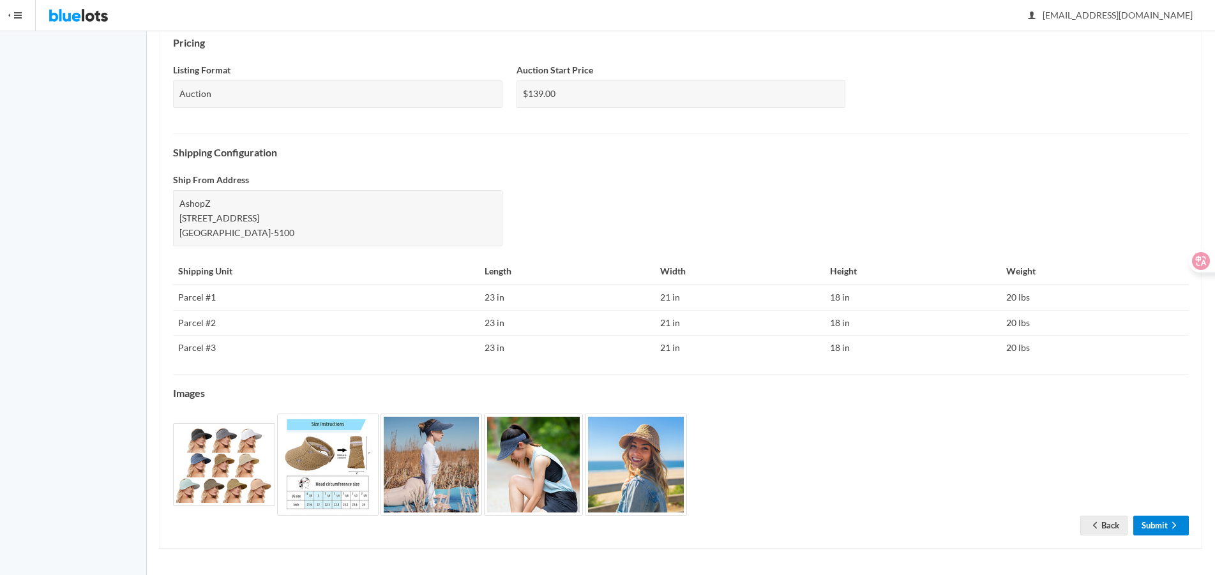
click at [1155, 532] on link "Submit" at bounding box center [1161, 526] width 56 height 20
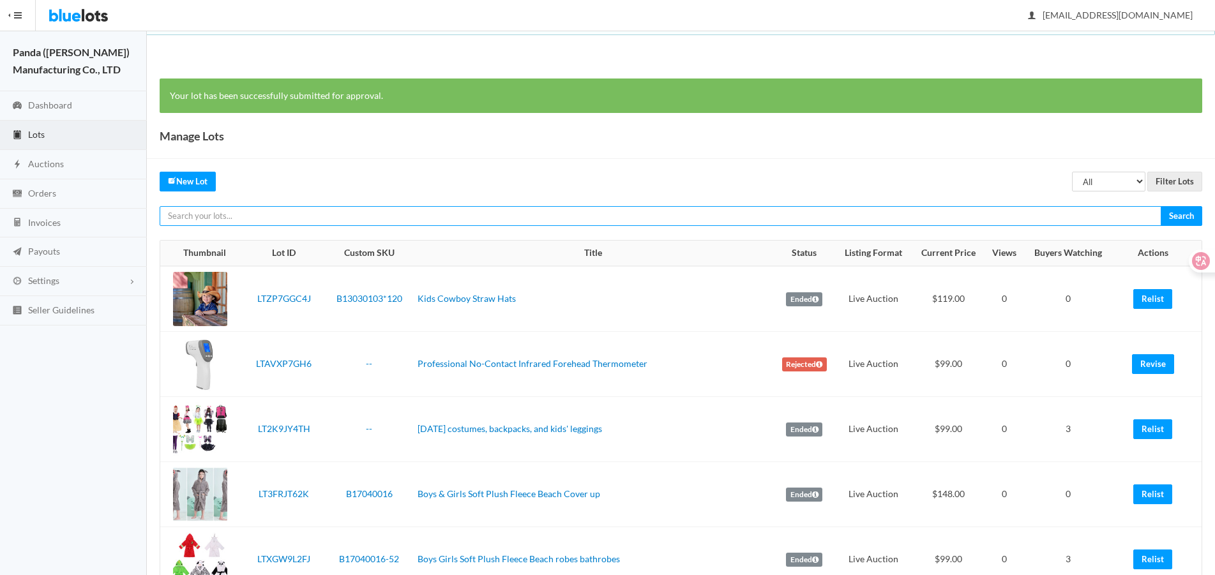
click at [877, 213] on input "text" at bounding box center [661, 216] width 1002 height 20
paste input "LT2Z73VPLG"
type input "LT2Z73VPLG"
click at [1160, 206] on input "Search" at bounding box center [1180, 216] width 41 height 20
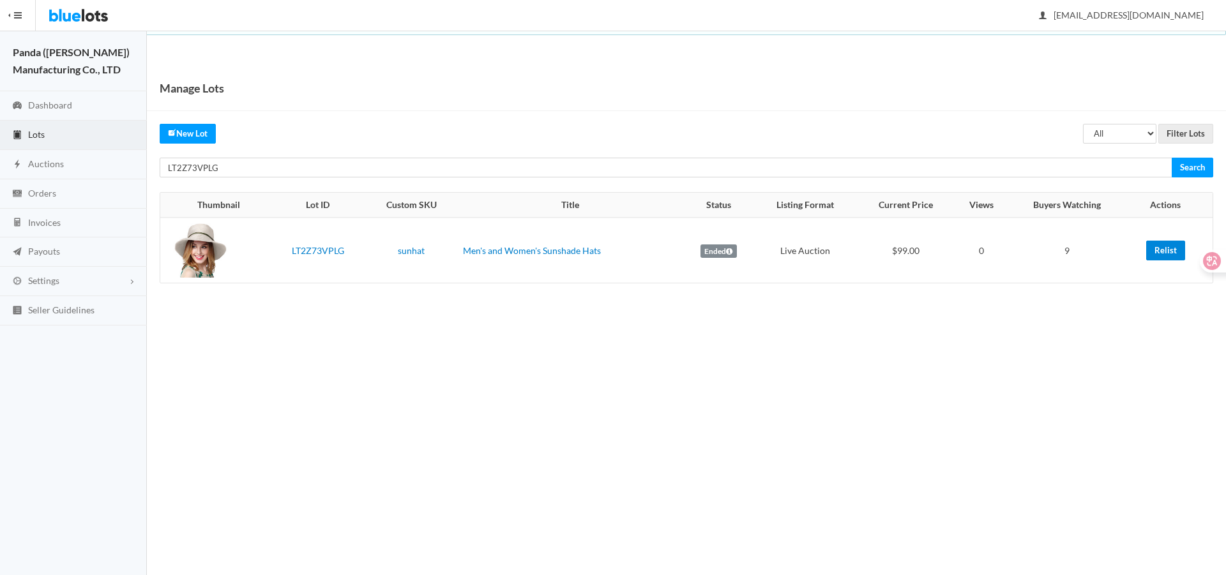
click at [1159, 259] on link "Relist" at bounding box center [1165, 251] width 39 height 20
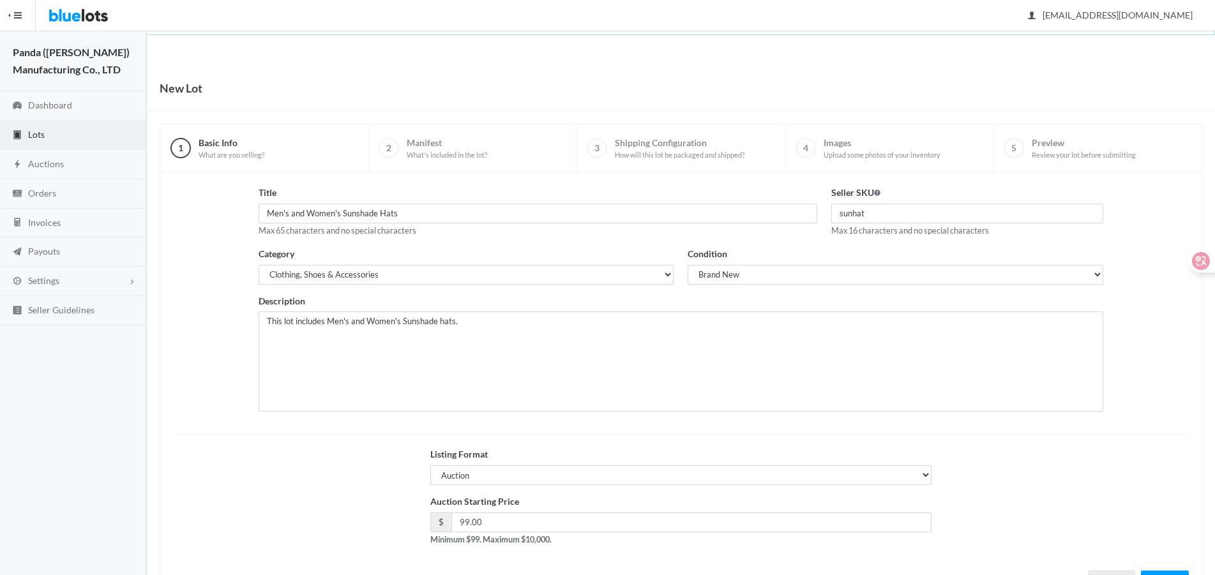
scroll to position [55, 0]
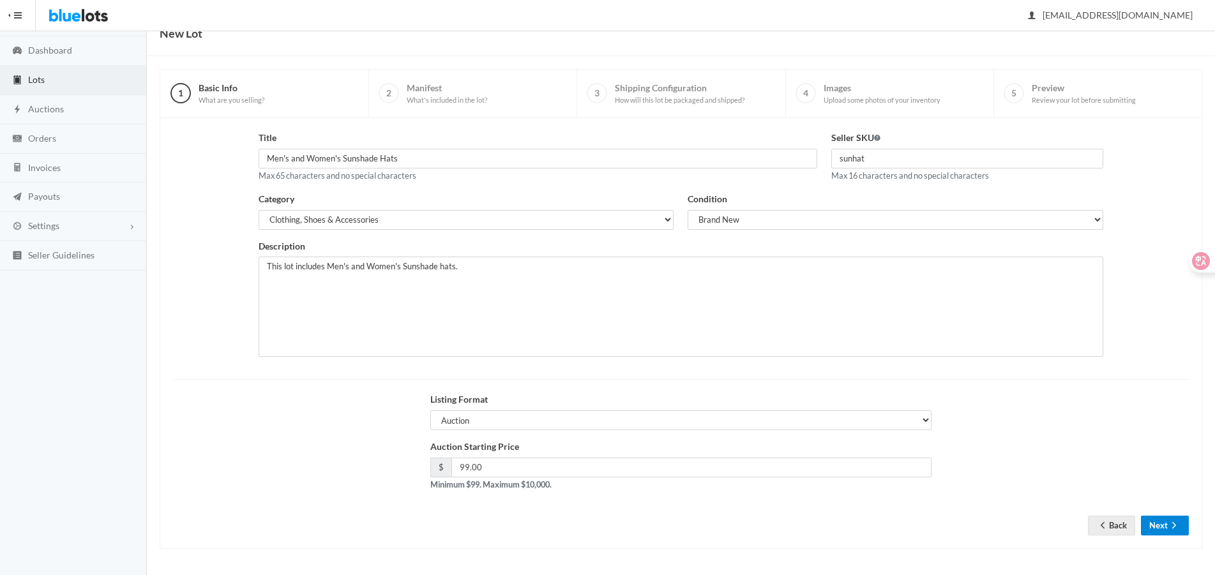
click at [1171, 524] on icon "arrow forward" at bounding box center [1173, 525] width 13 height 10
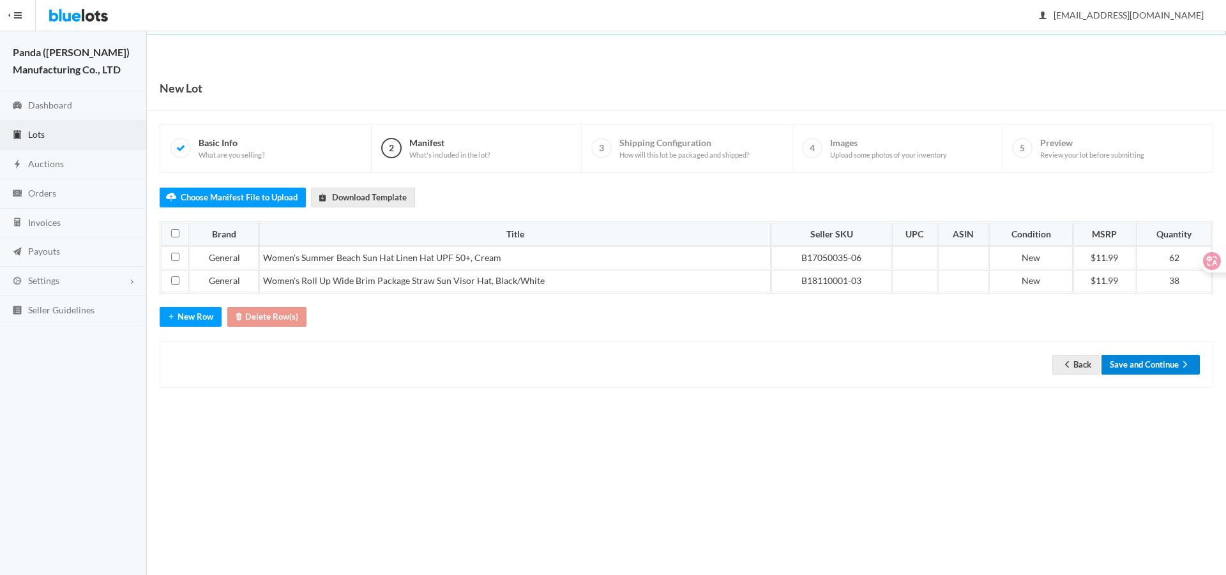
click at [1151, 372] on button "Save and Continue" at bounding box center [1150, 365] width 98 height 20
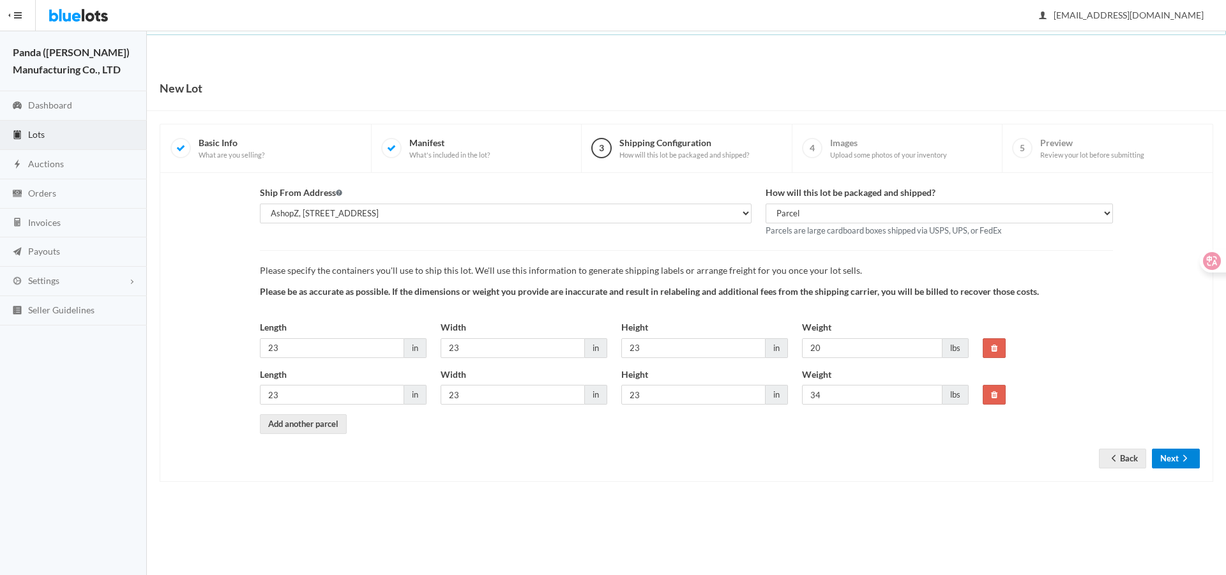
click at [1164, 456] on button "Next" at bounding box center [1176, 459] width 48 height 20
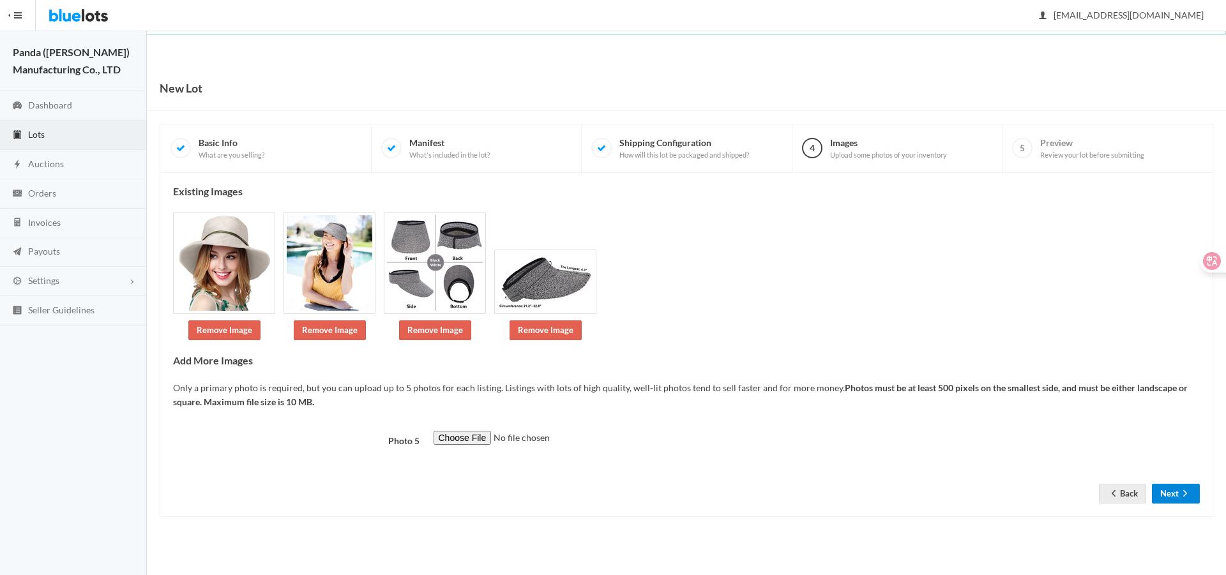
click at [1172, 490] on button "Next" at bounding box center [1176, 494] width 48 height 20
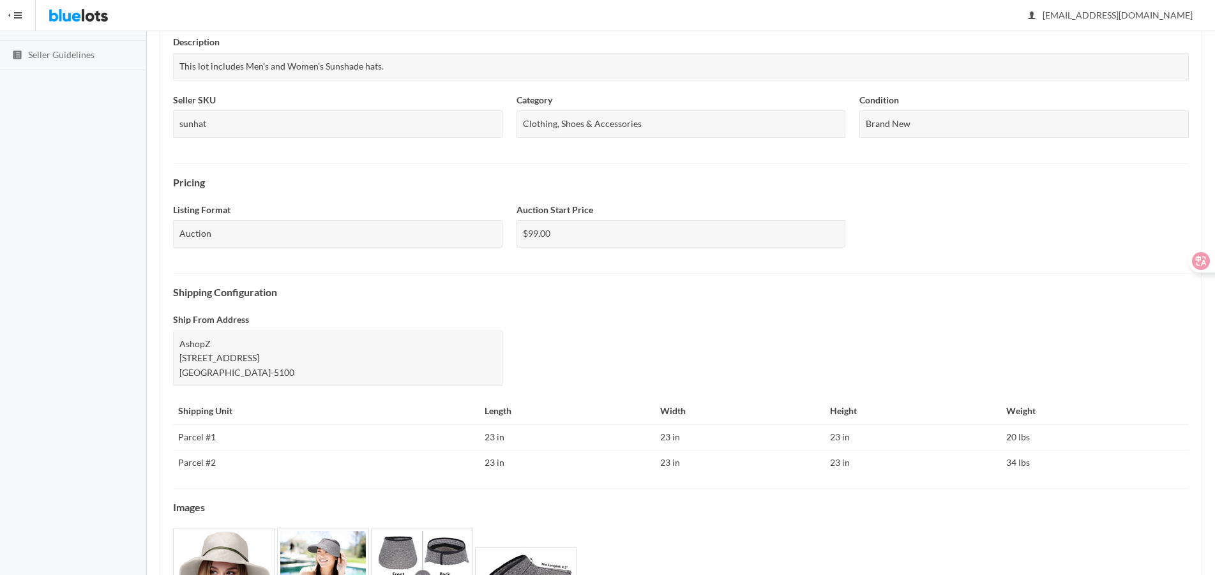
scroll to position [370, 0]
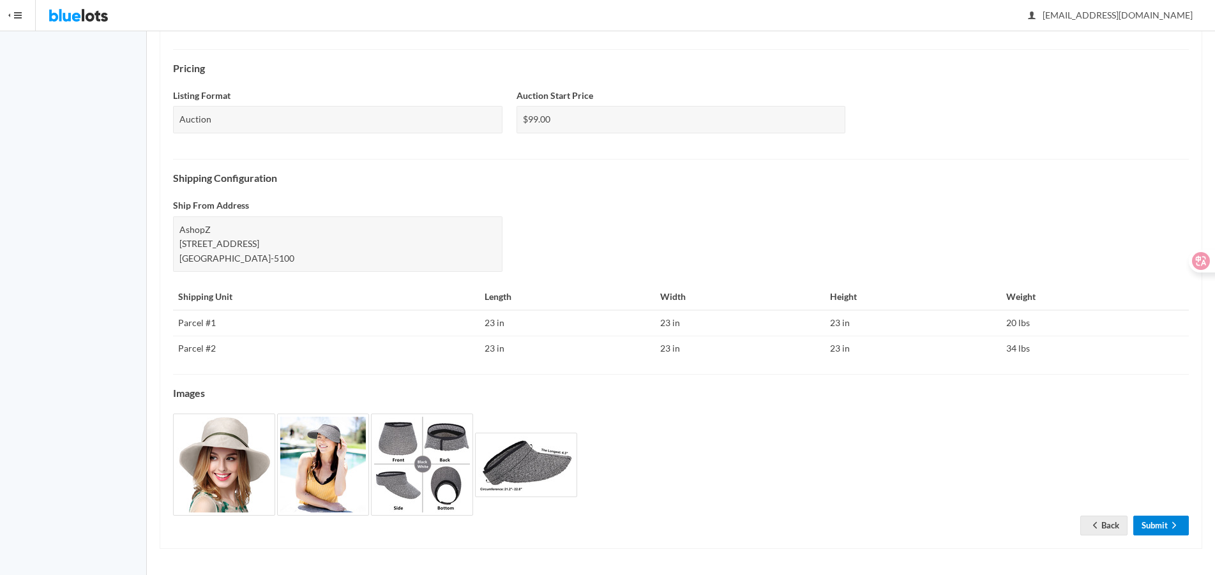
click at [1167, 534] on link "Submit" at bounding box center [1161, 526] width 56 height 20
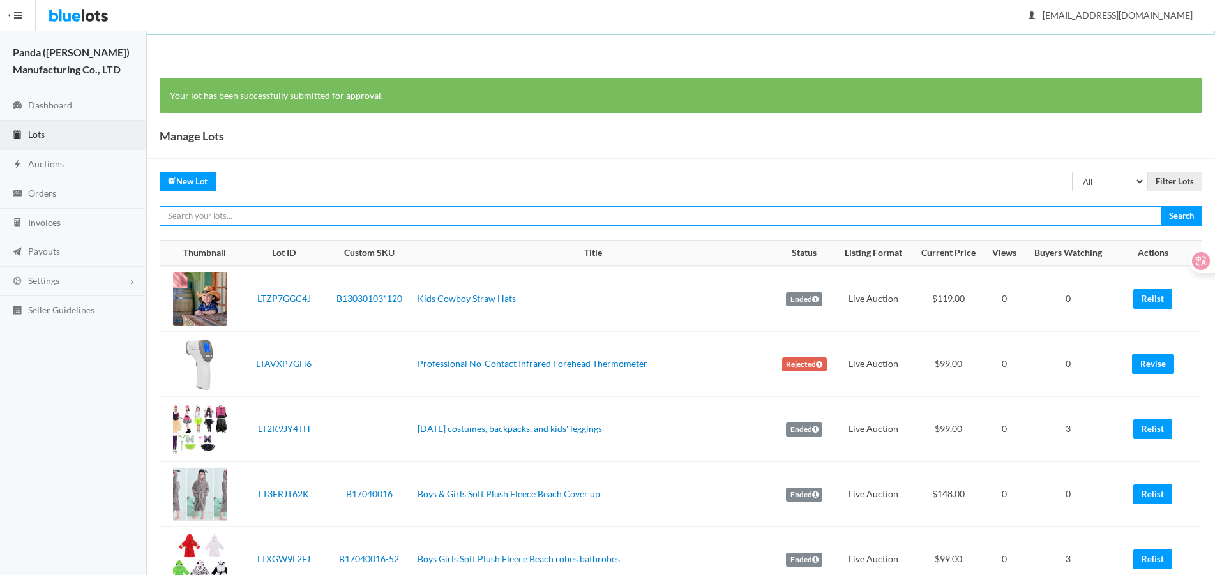
click at [572, 220] on input "text" at bounding box center [661, 216] width 1002 height 20
paste input "LTZP7GGC4J"
type input "LTZP7GGC4J"
click at [1160, 206] on input "Search" at bounding box center [1180, 216] width 41 height 20
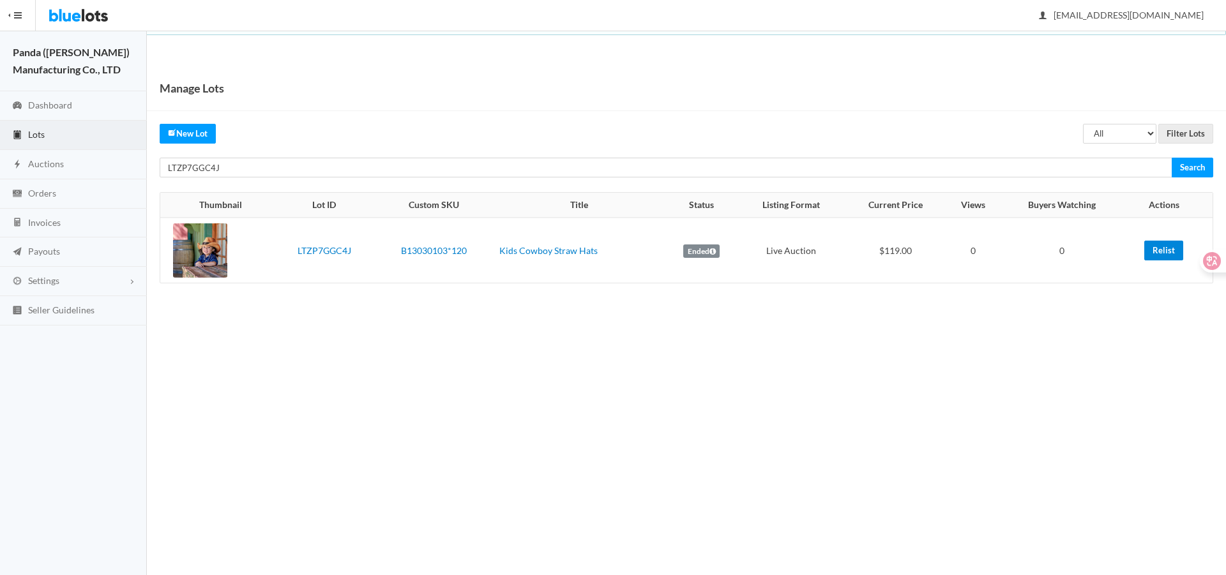
click at [1164, 246] on link "Relist" at bounding box center [1163, 251] width 39 height 20
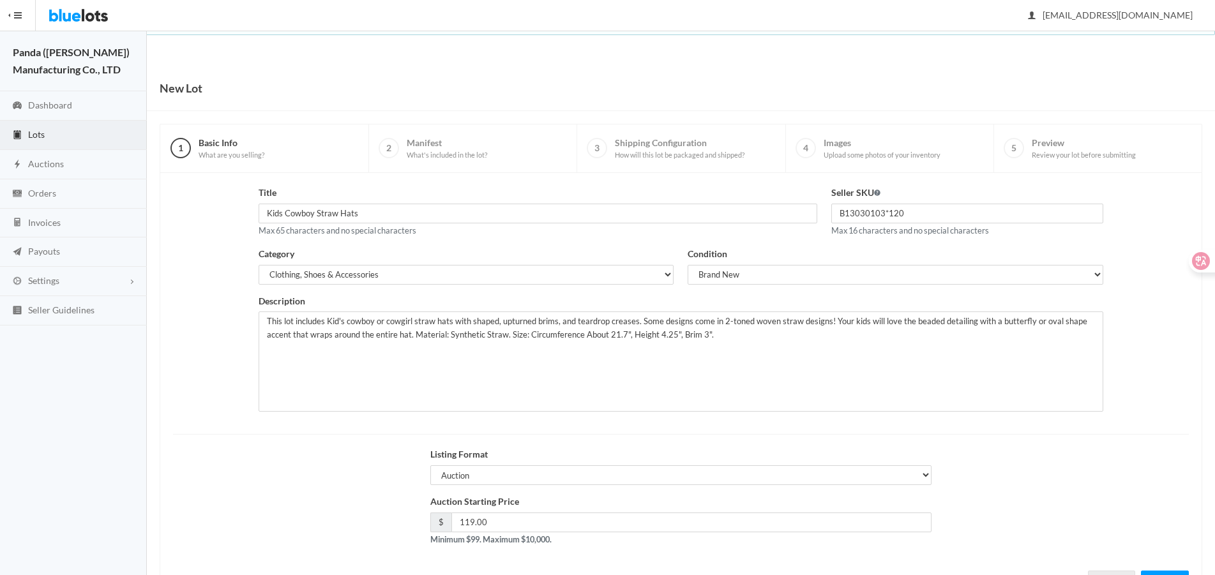
scroll to position [55, 0]
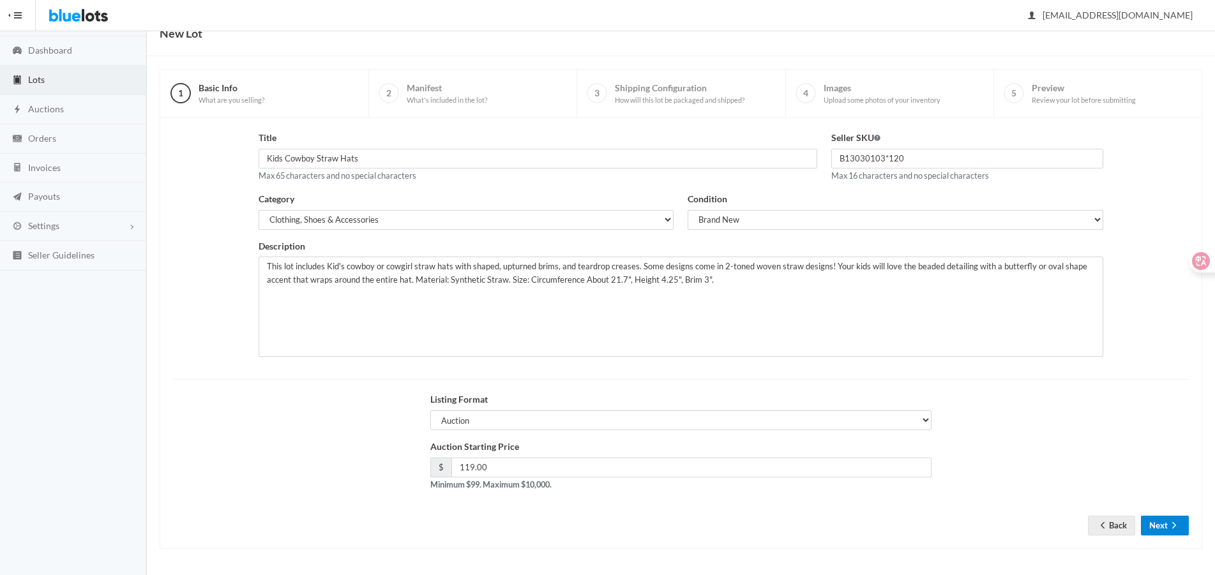
click at [1162, 523] on button "Next" at bounding box center [1165, 526] width 48 height 20
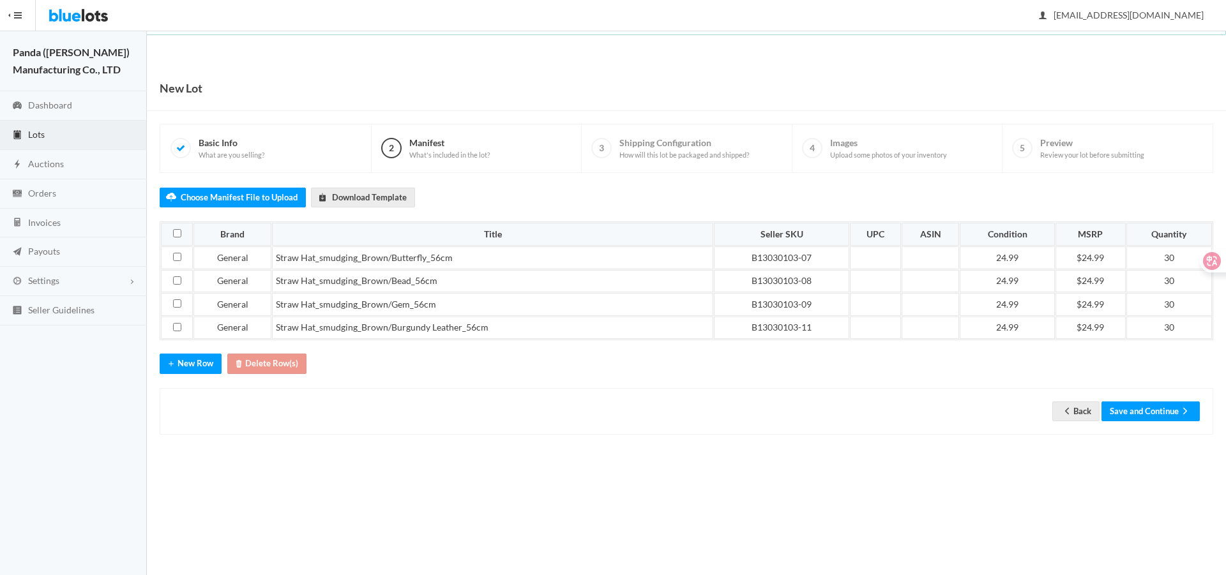
click at [1164, 421] on div "Back Save and Continue" at bounding box center [686, 411] width 1053 height 47
click at [1159, 406] on button "Save and Continue" at bounding box center [1150, 411] width 98 height 20
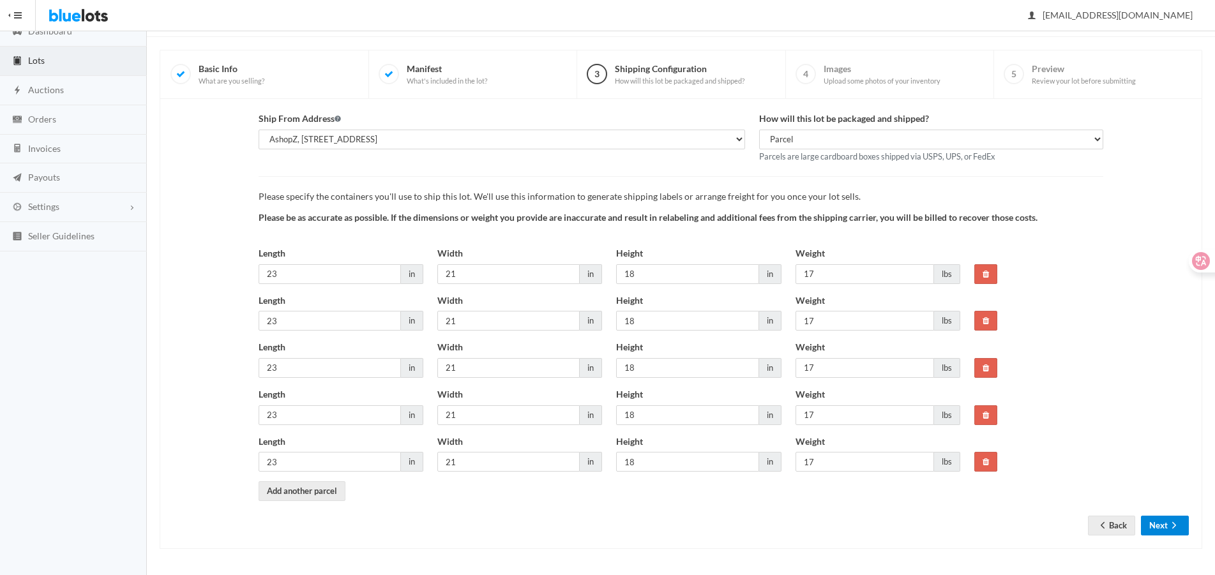
scroll to position [74, 0]
click at [1173, 522] on icon "arrow forward" at bounding box center [1173, 525] width 13 height 10
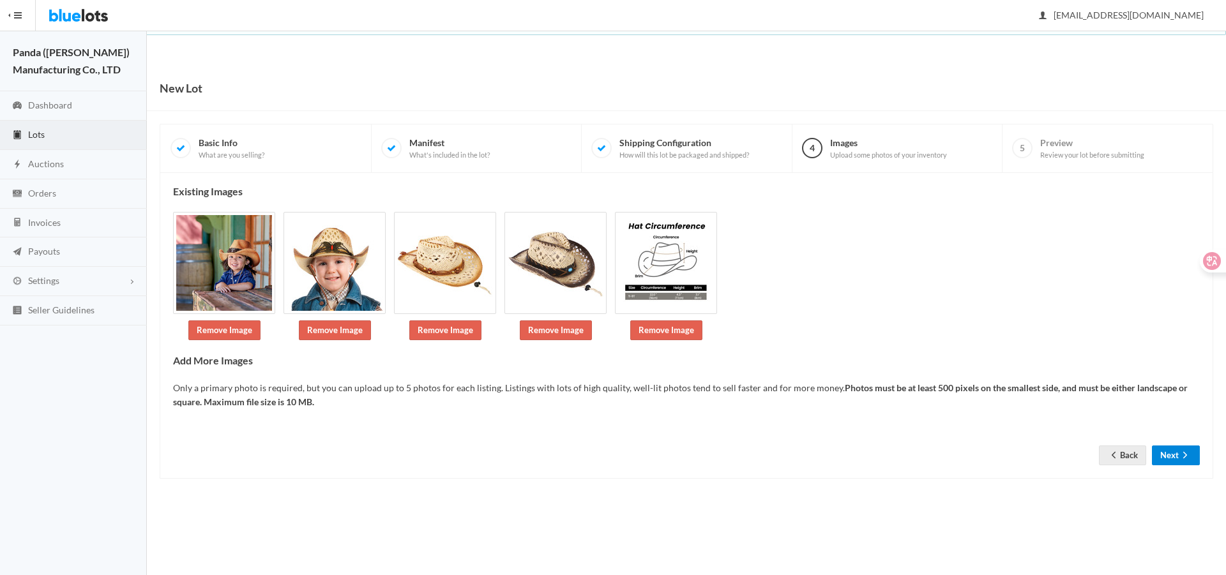
click at [1182, 461] on ion-icon "arrow forward" at bounding box center [1184, 456] width 13 height 12
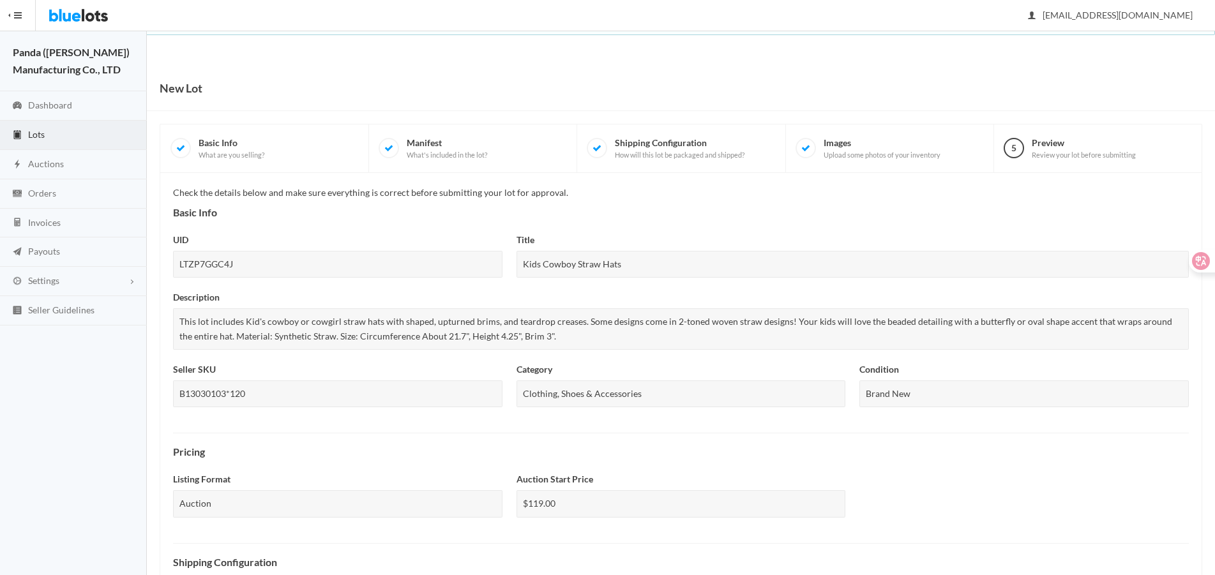
scroll to position [447, 0]
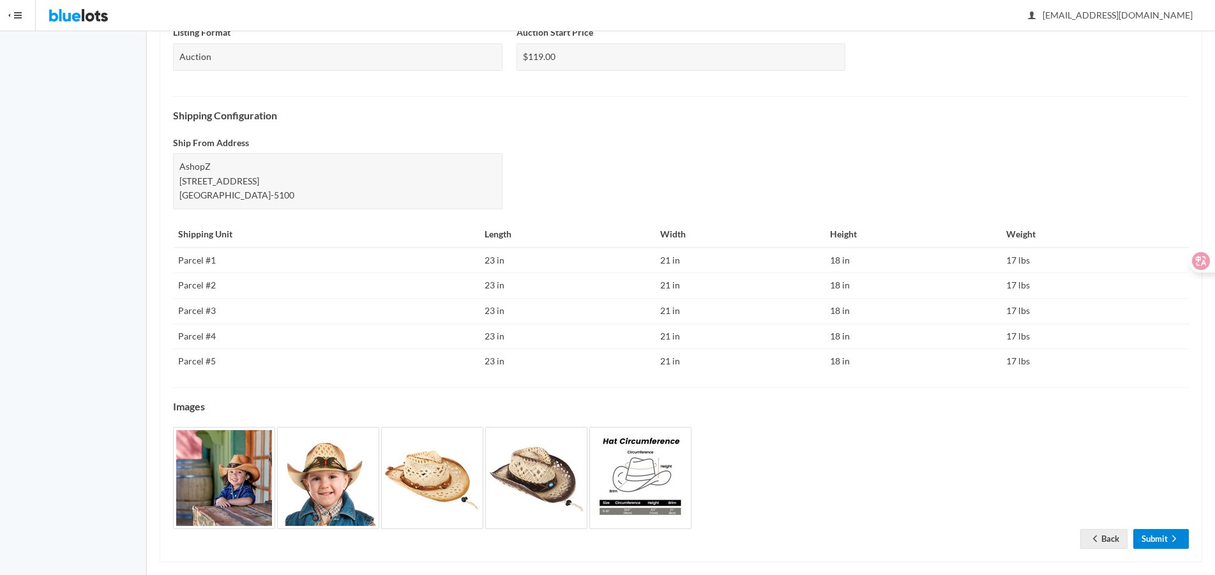
click at [1148, 537] on link "Submit" at bounding box center [1161, 539] width 56 height 20
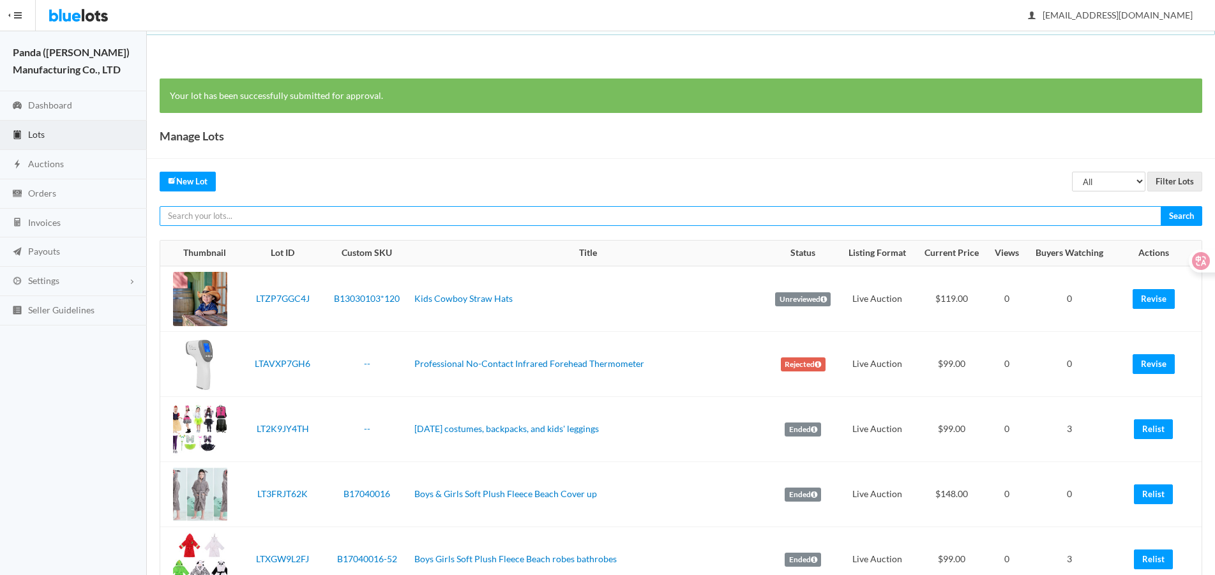
click at [901, 216] on input "text" at bounding box center [661, 216] width 1002 height 20
paste input "LTZP7GGC4J"
type input "LTZP7GGC4J"
click at [1160, 206] on input "Search" at bounding box center [1180, 216] width 41 height 20
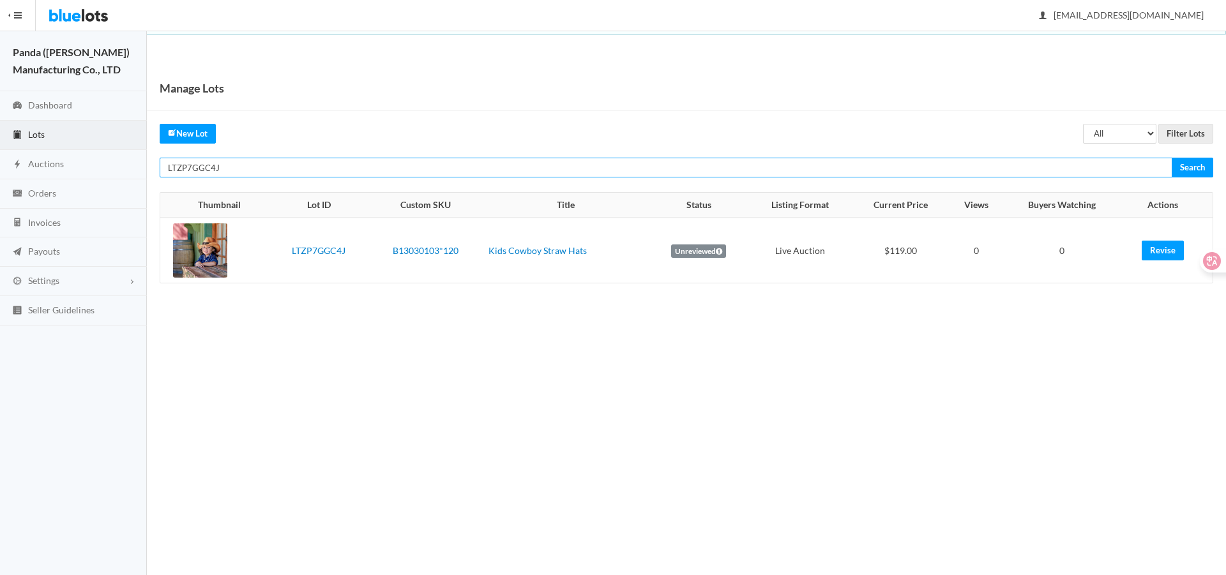
click at [613, 165] on input "LTZP7GGC4J" at bounding box center [666, 168] width 1012 height 20
paste input "YR3PHHV7"
type input "LTYR3PHHV7"
click at [1171, 158] on input "Search" at bounding box center [1191, 168] width 41 height 20
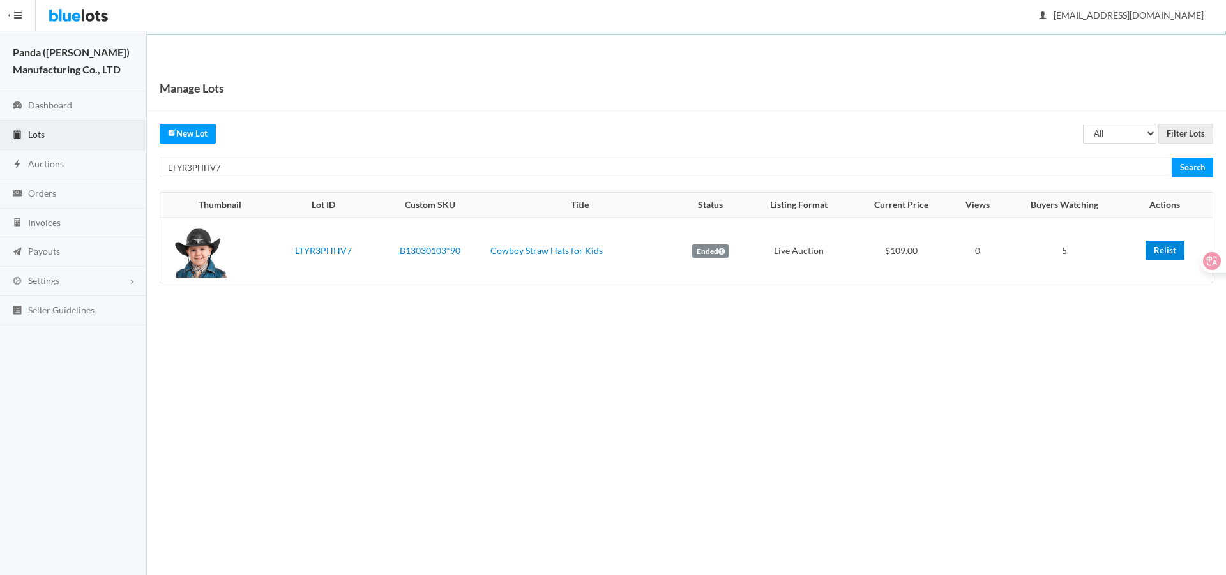
click at [1150, 256] on link "Relist" at bounding box center [1164, 251] width 39 height 20
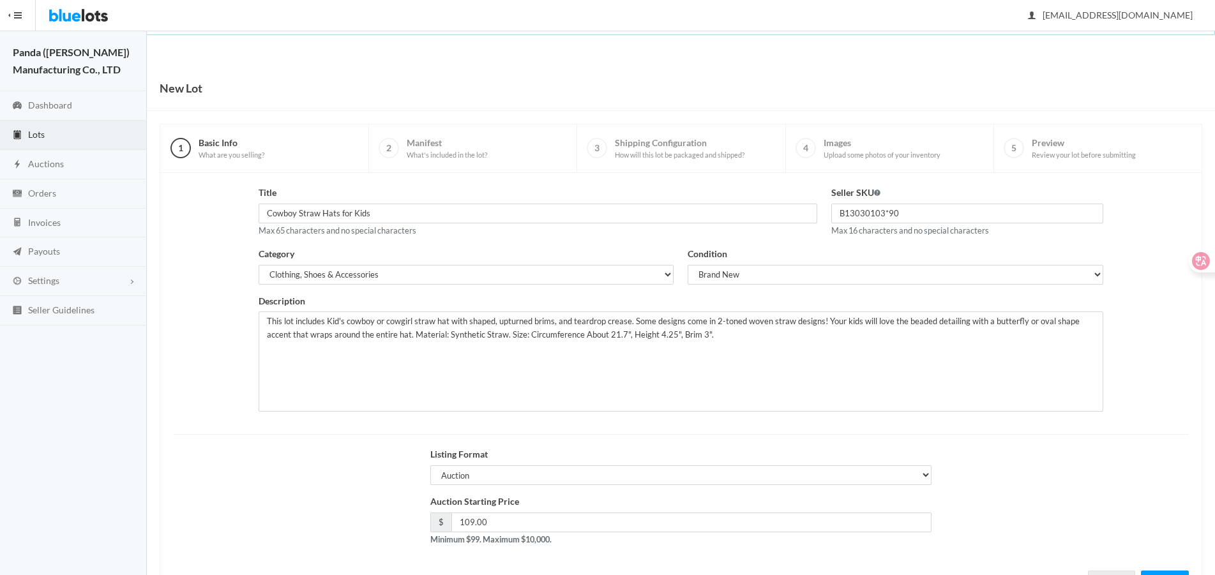
scroll to position [55, 0]
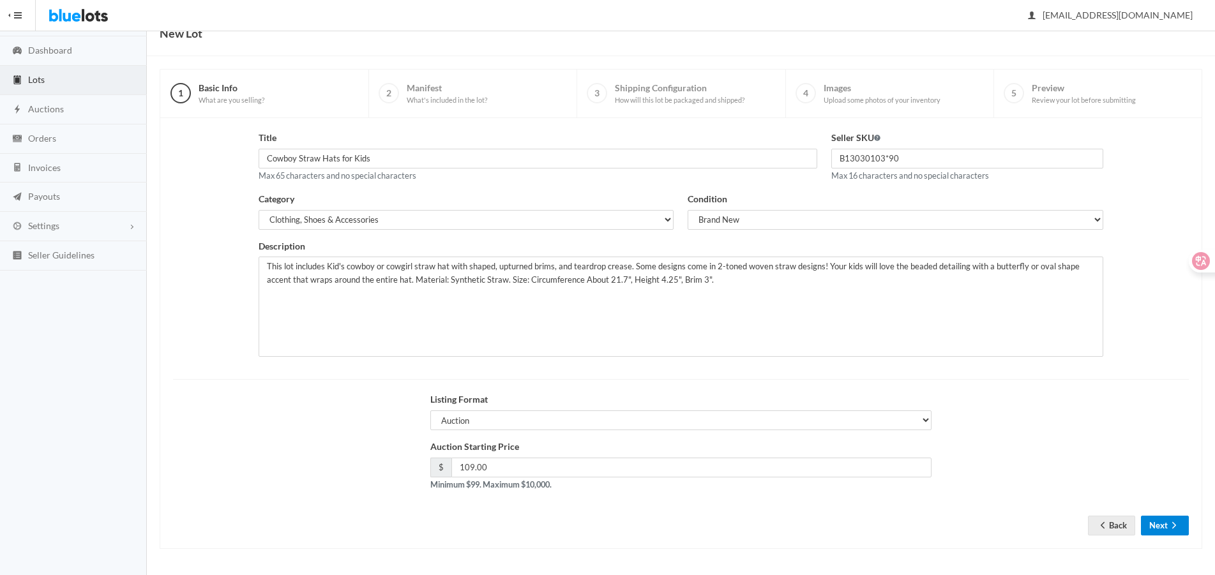
click at [1146, 524] on button "Next" at bounding box center [1165, 526] width 48 height 20
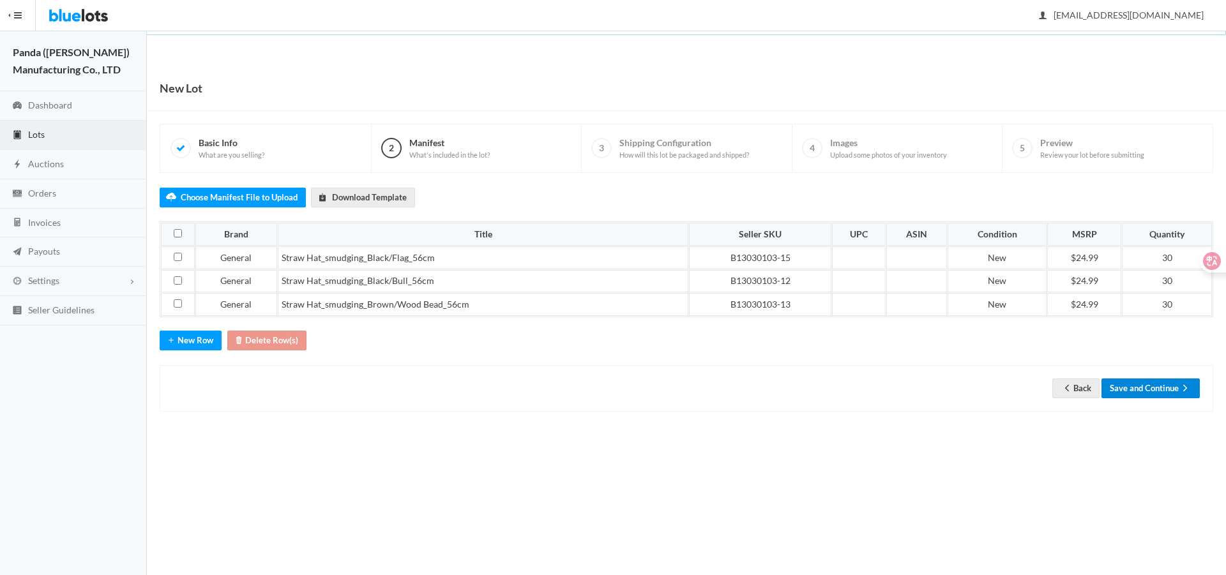
click at [1146, 385] on button "Save and Continue" at bounding box center [1150, 389] width 98 height 20
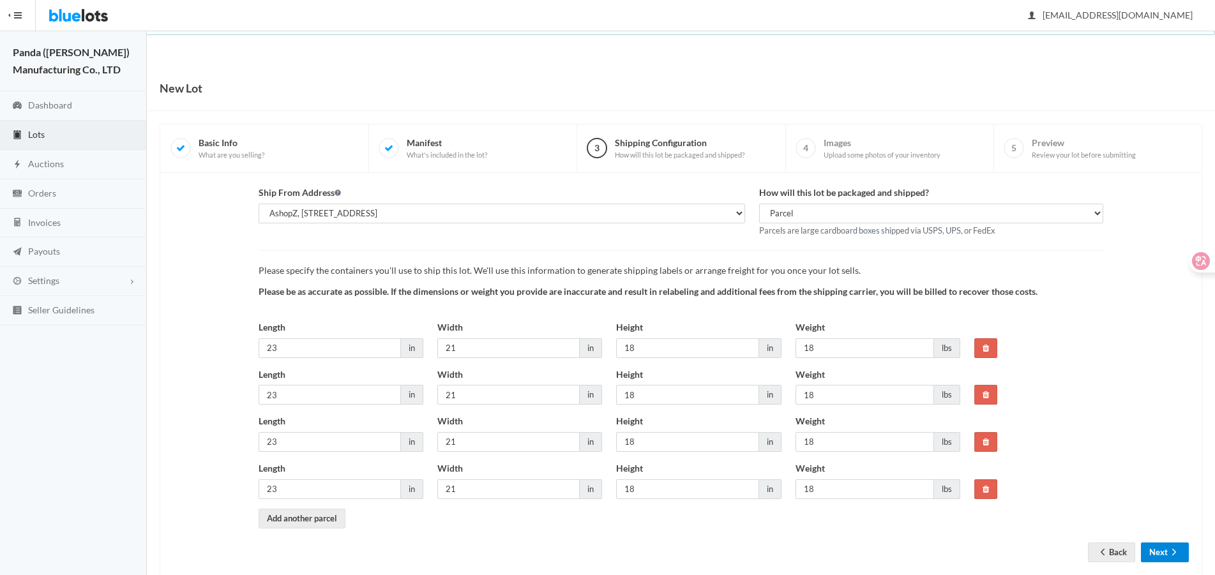
click at [1157, 550] on button "Next" at bounding box center [1165, 553] width 48 height 20
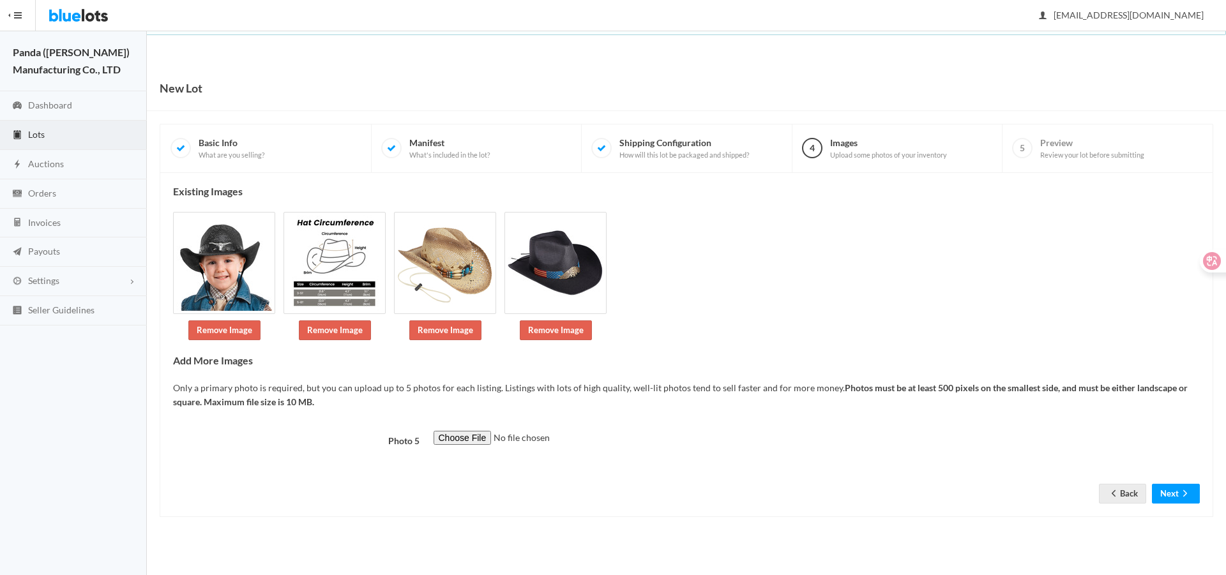
click at [1187, 505] on div "Existing Images Remove Image Remove Image Remove Image Remove Image Add More Im…" at bounding box center [686, 345] width 1053 height 344
click at [1184, 499] on icon "arrow forward" at bounding box center [1184, 493] width 13 height 10
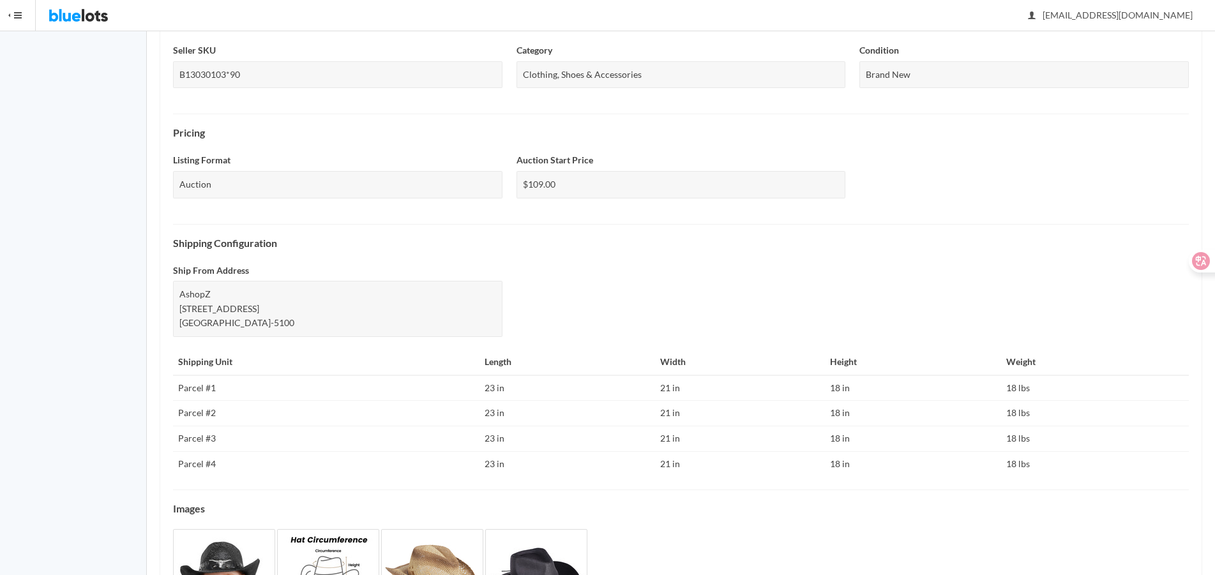
scroll to position [435, 0]
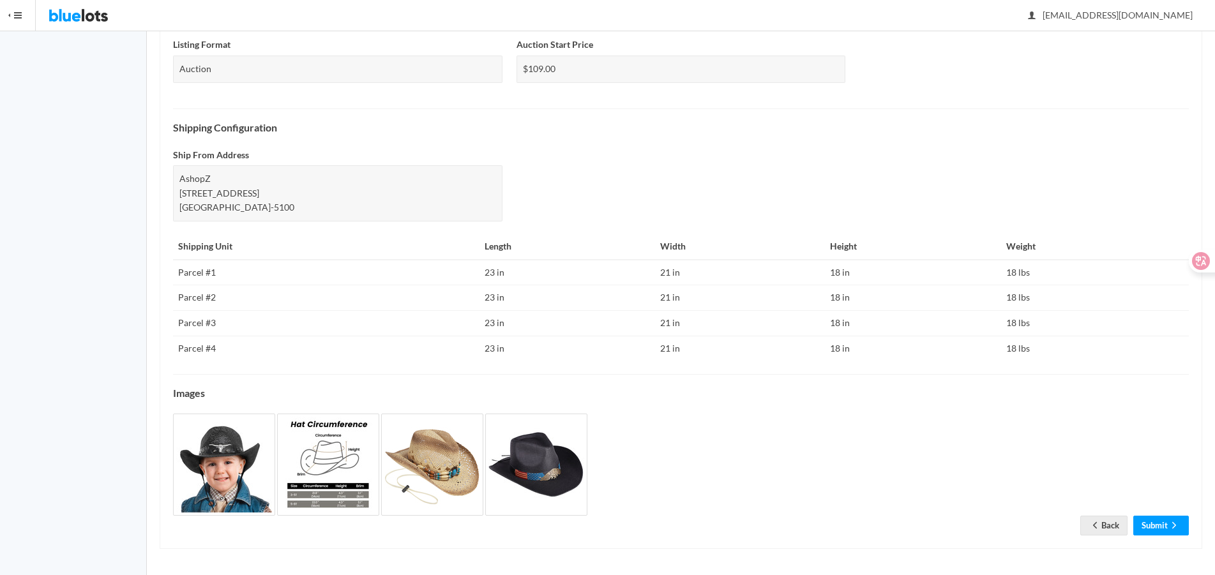
click at [1169, 539] on div "Check the details below and make sure everything is correct before submitting y…" at bounding box center [681, 143] width 1042 height 811
click at [1168, 530] on ion-icon "arrow forward" at bounding box center [1173, 526] width 13 height 12
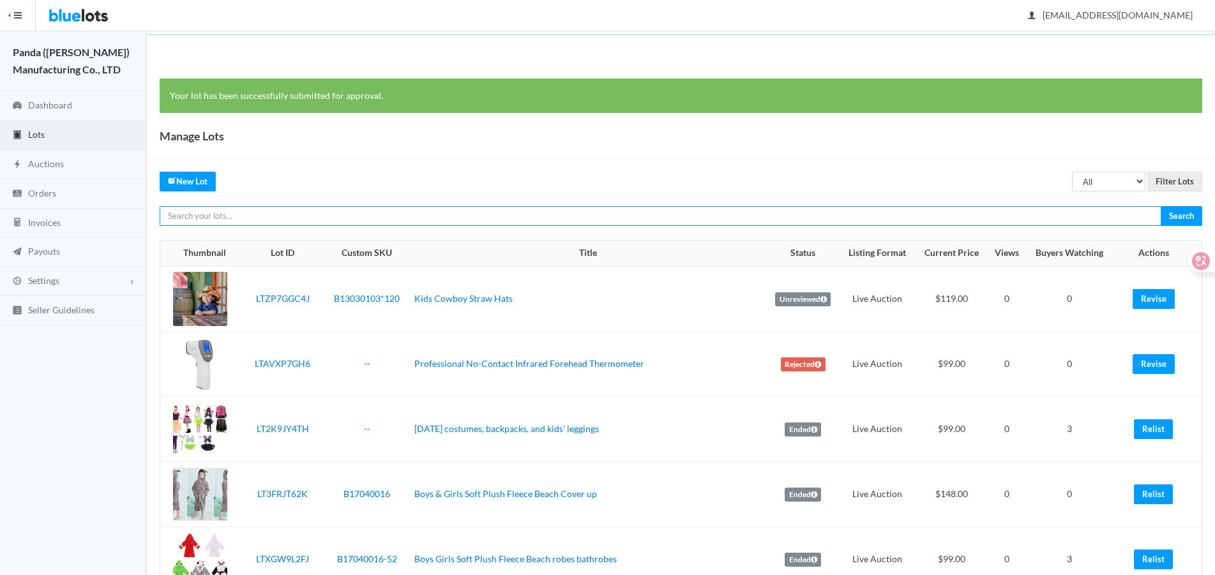
click at [840, 218] on input "text" at bounding box center [661, 216] width 1002 height 20
paste input "LTA674JYLF"
type input "LTA674JYLF"
click at [1160, 206] on input "Search" at bounding box center [1180, 216] width 41 height 20
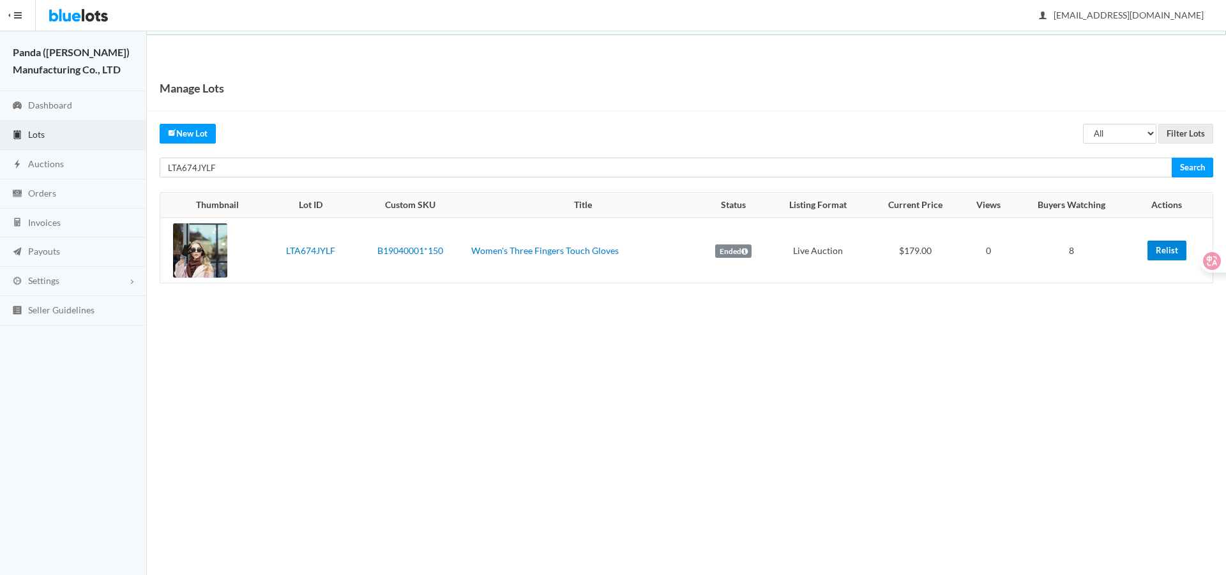
click at [1174, 249] on link "Relist" at bounding box center [1166, 251] width 39 height 20
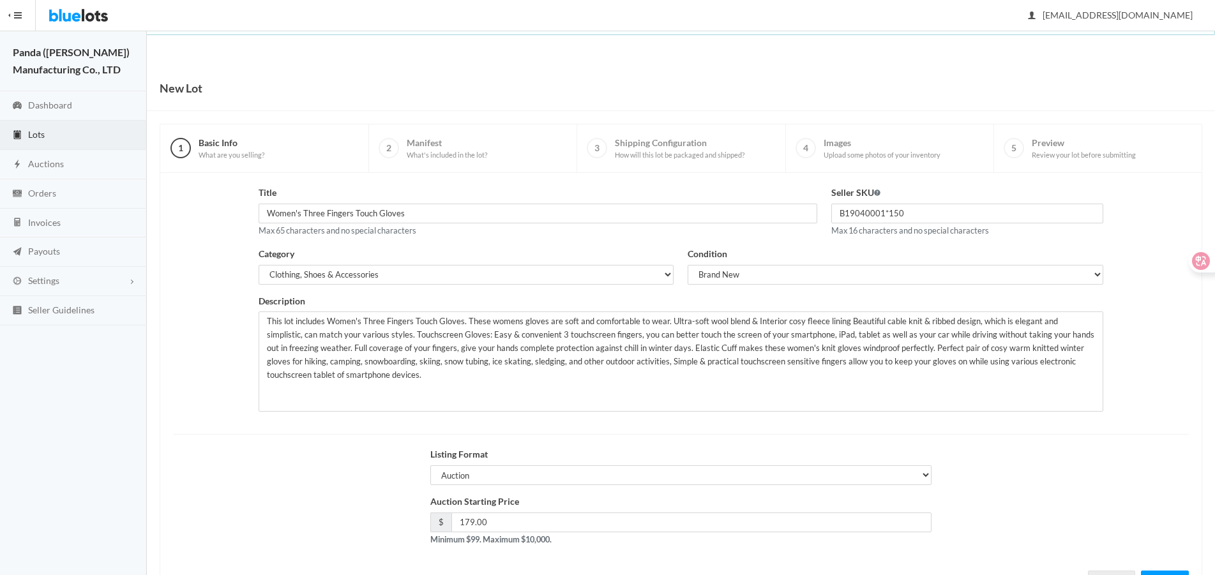
scroll to position [55, 0]
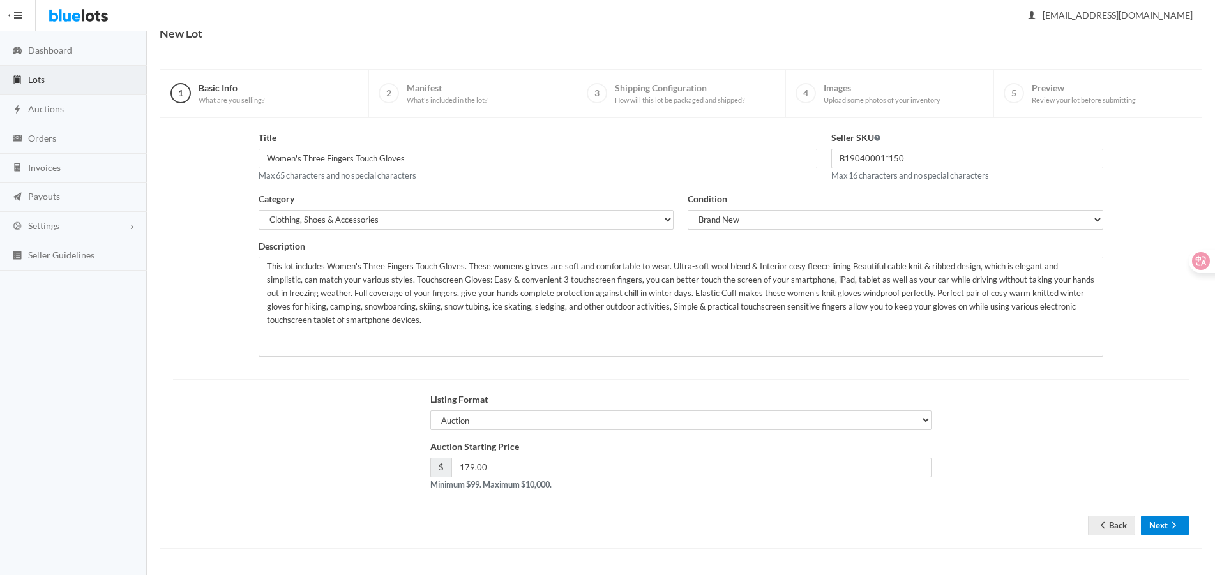
click at [1168, 522] on icon "arrow forward" at bounding box center [1173, 525] width 13 height 10
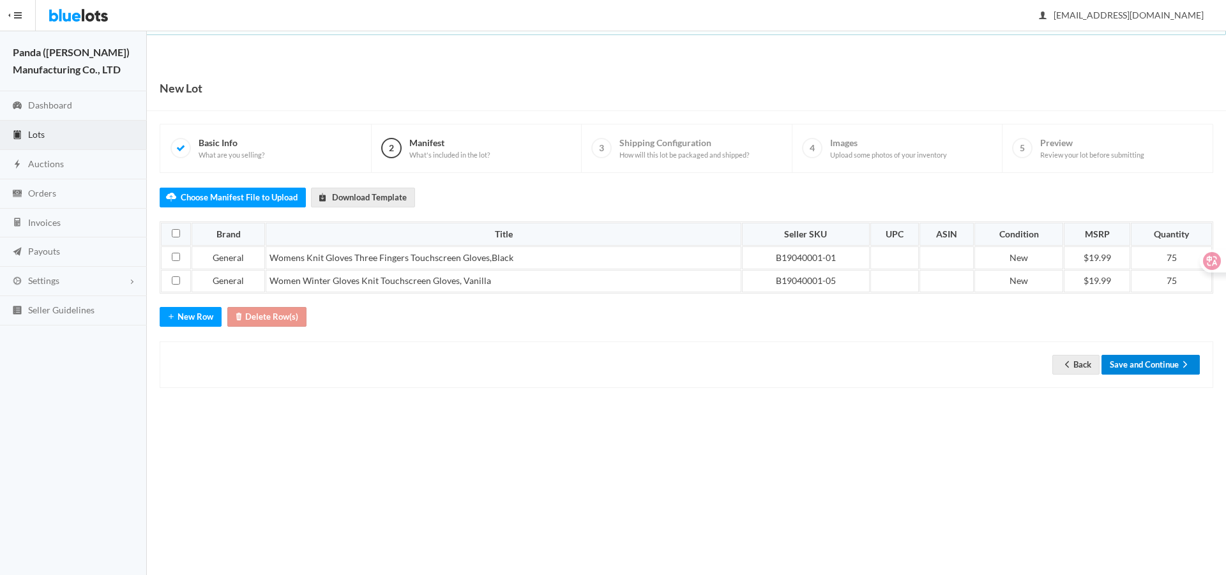
click at [1116, 362] on button "Save and Continue" at bounding box center [1150, 365] width 98 height 20
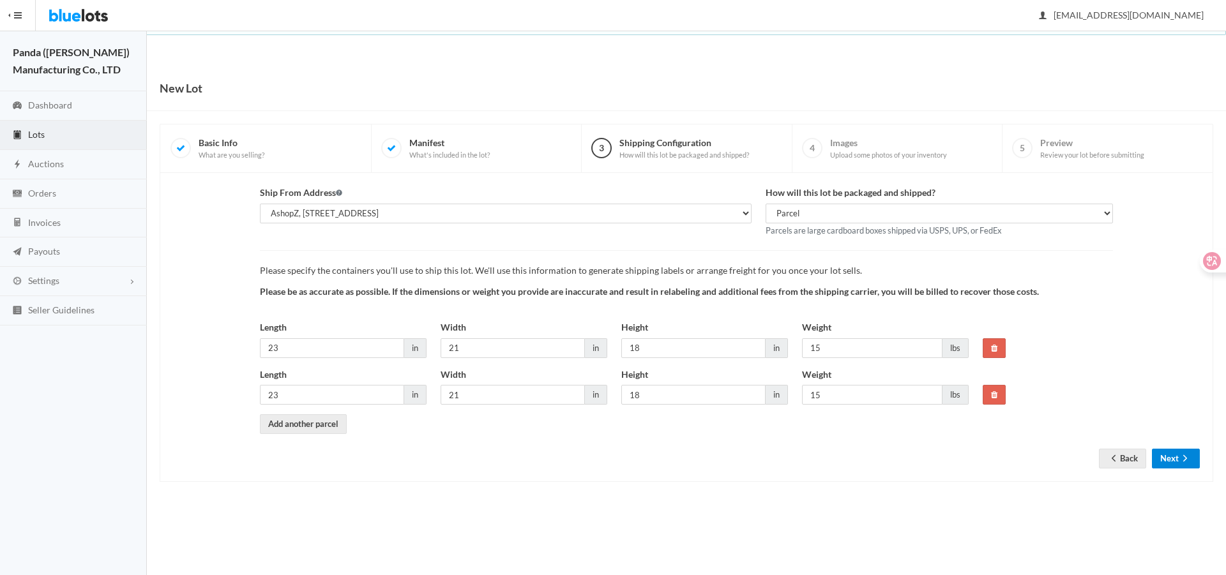
click at [1178, 465] on button "Next" at bounding box center [1176, 459] width 48 height 20
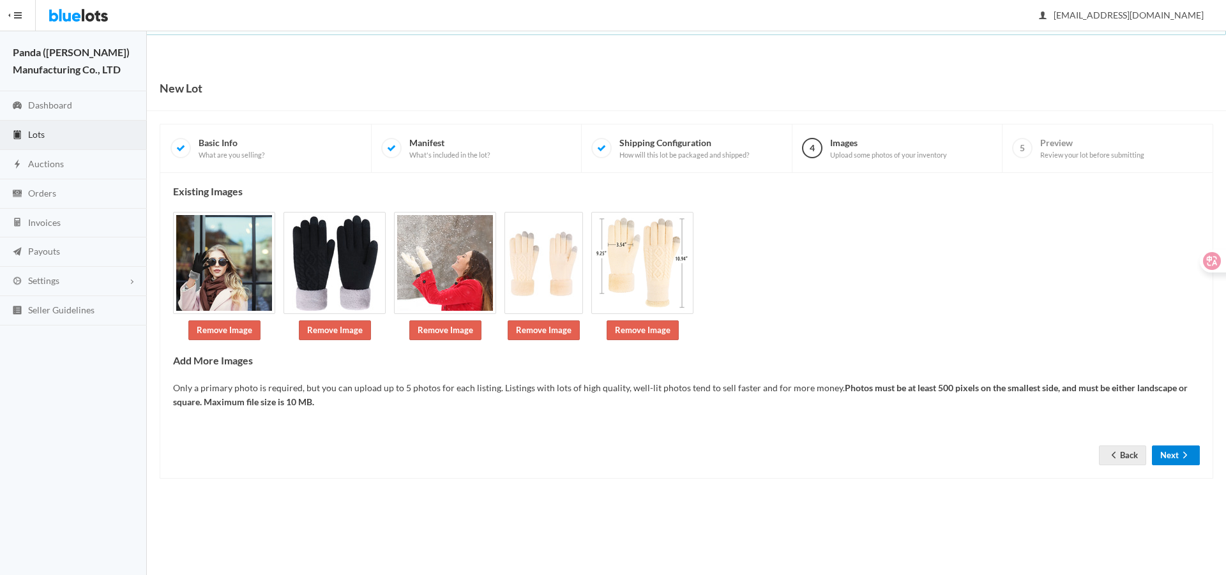
click at [1176, 455] on button "Next" at bounding box center [1176, 456] width 48 height 20
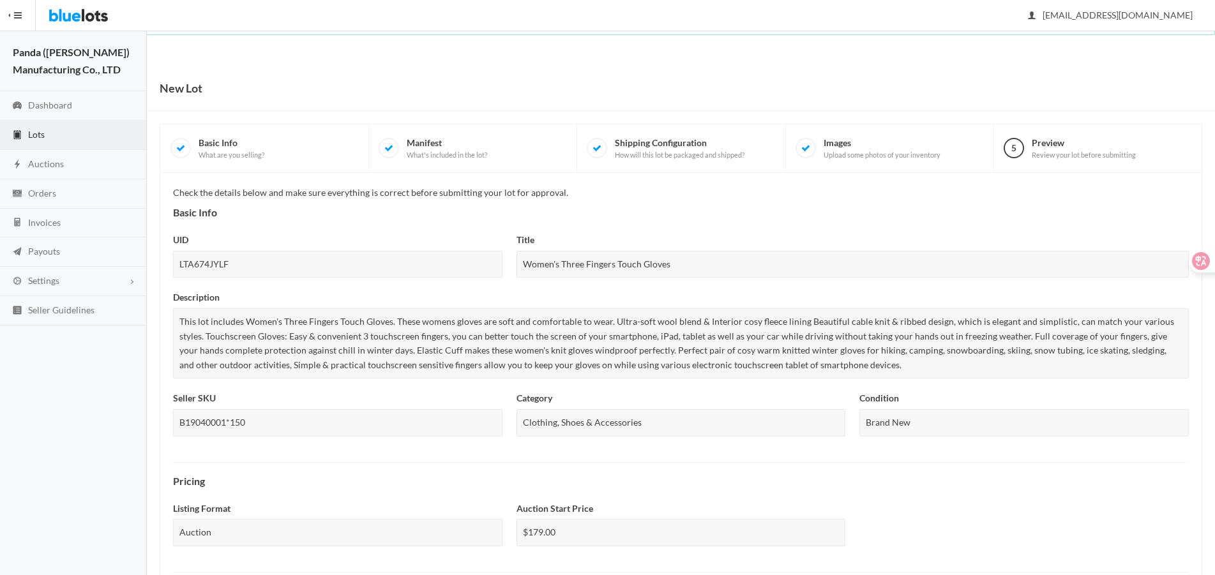
scroll to position [414, 0]
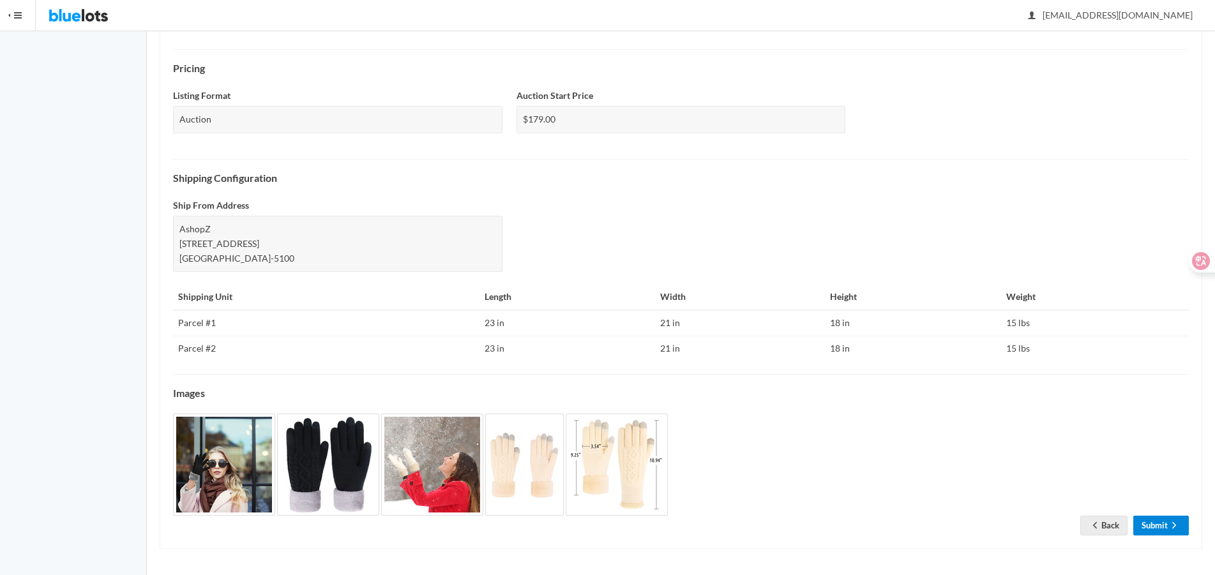
click at [1159, 523] on link "Submit" at bounding box center [1161, 526] width 56 height 20
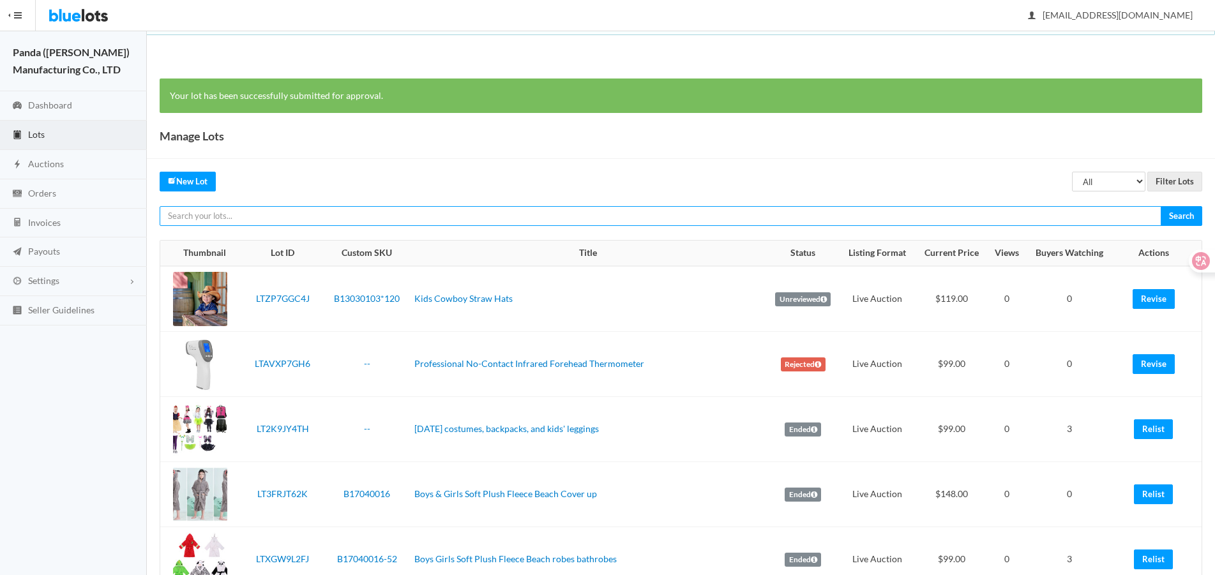
click at [963, 221] on input "text" at bounding box center [661, 216] width 1002 height 20
paste input "LTTXRHJJCX"
type input "LTTXRHJJCX"
click at [1160, 206] on input "Search" at bounding box center [1180, 216] width 41 height 20
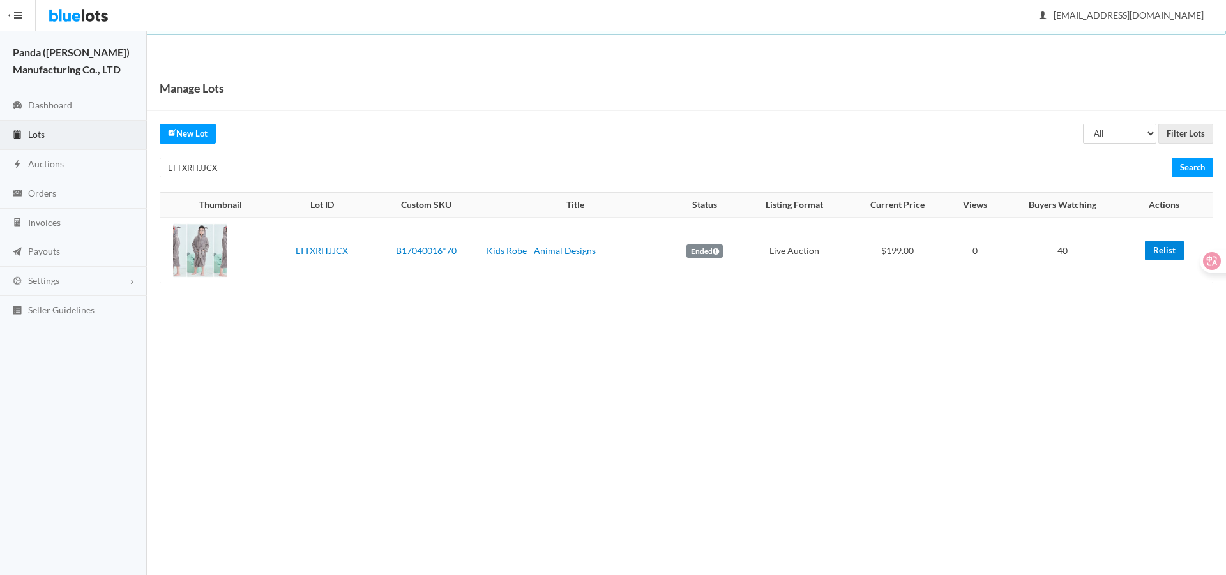
click at [1151, 251] on link "Relist" at bounding box center [1163, 251] width 39 height 20
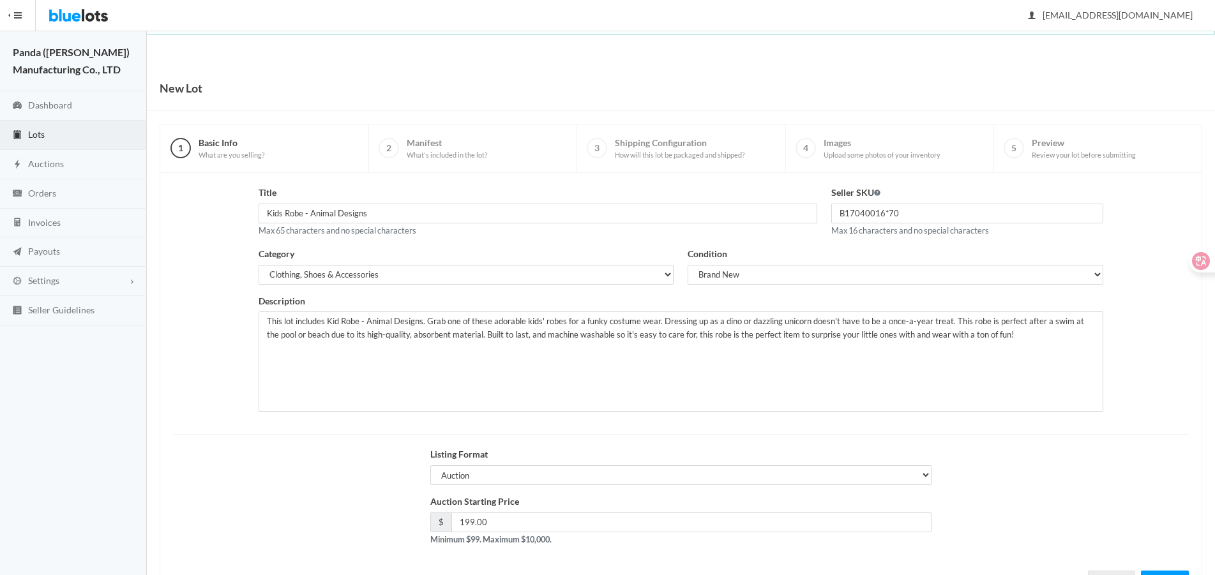
scroll to position [55, 0]
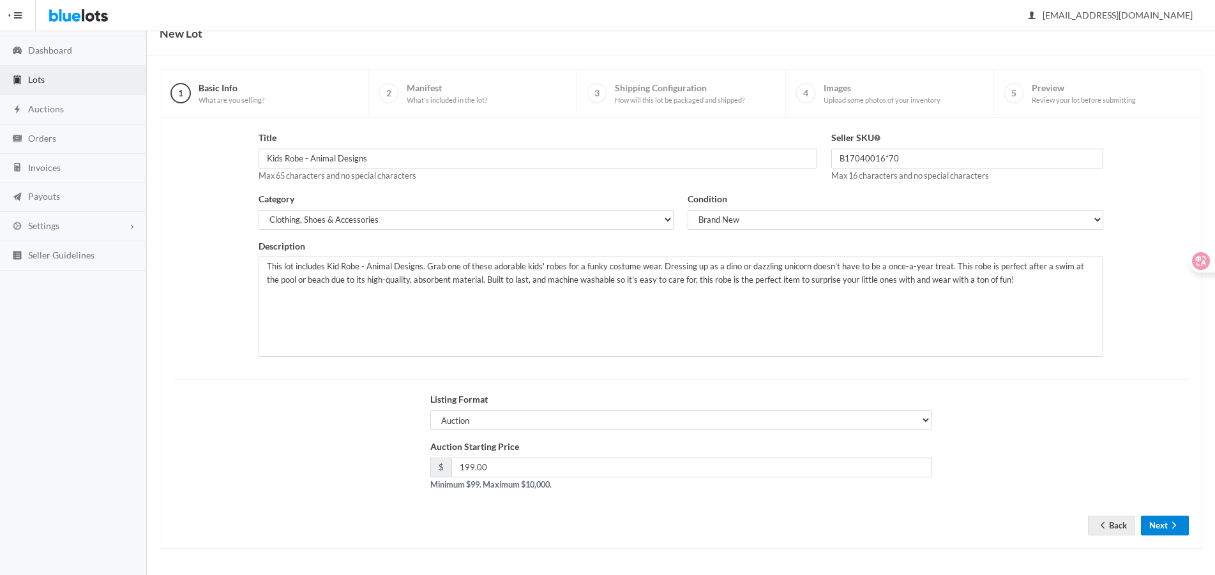
click at [1167, 531] on ion-icon "arrow forward" at bounding box center [1173, 526] width 13 height 12
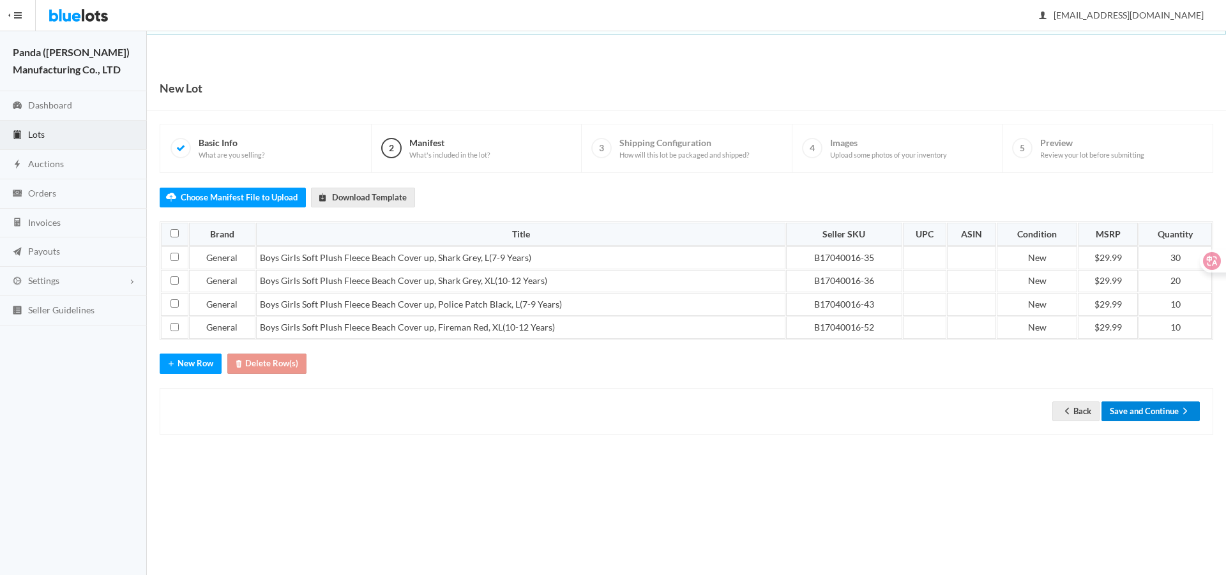
drag, startPoint x: 1140, startPoint y: 407, endPoint x: 1173, endPoint y: 419, distance: 35.6
click at [1140, 407] on button "Save and Continue" at bounding box center [1150, 411] width 98 height 20
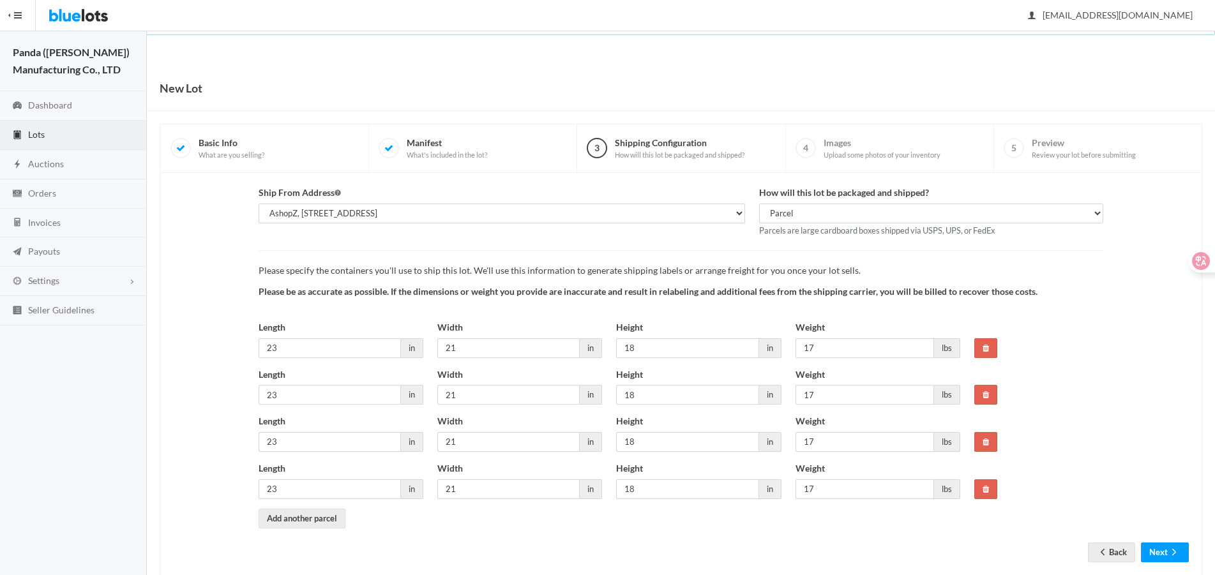
scroll to position [27, 0]
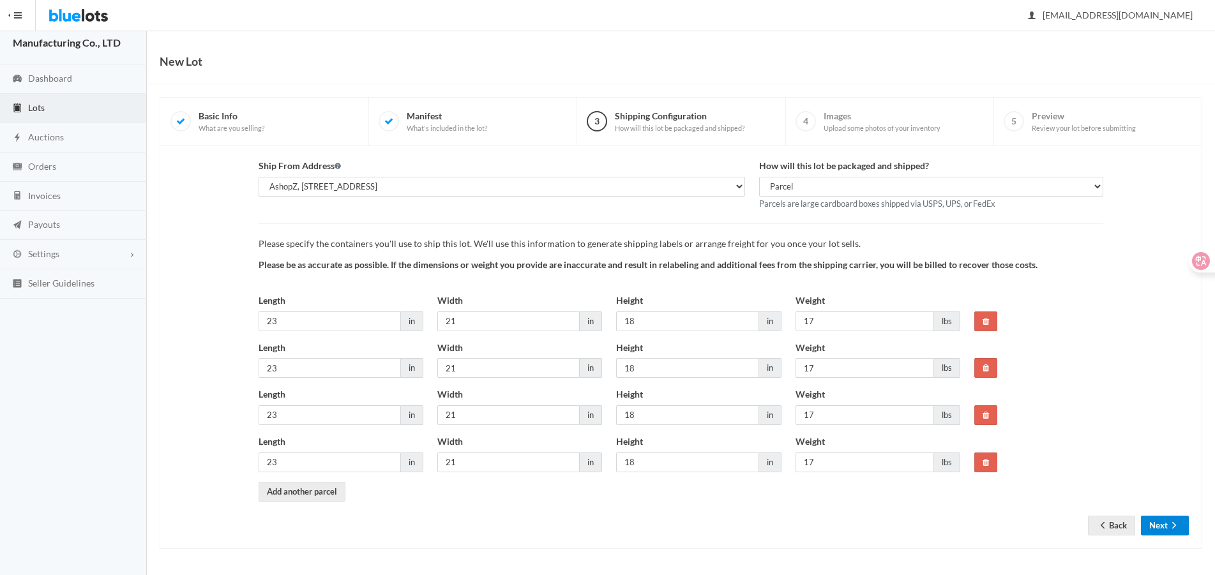
click at [1153, 521] on button "Next" at bounding box center [1165, 526] width 48 height 20
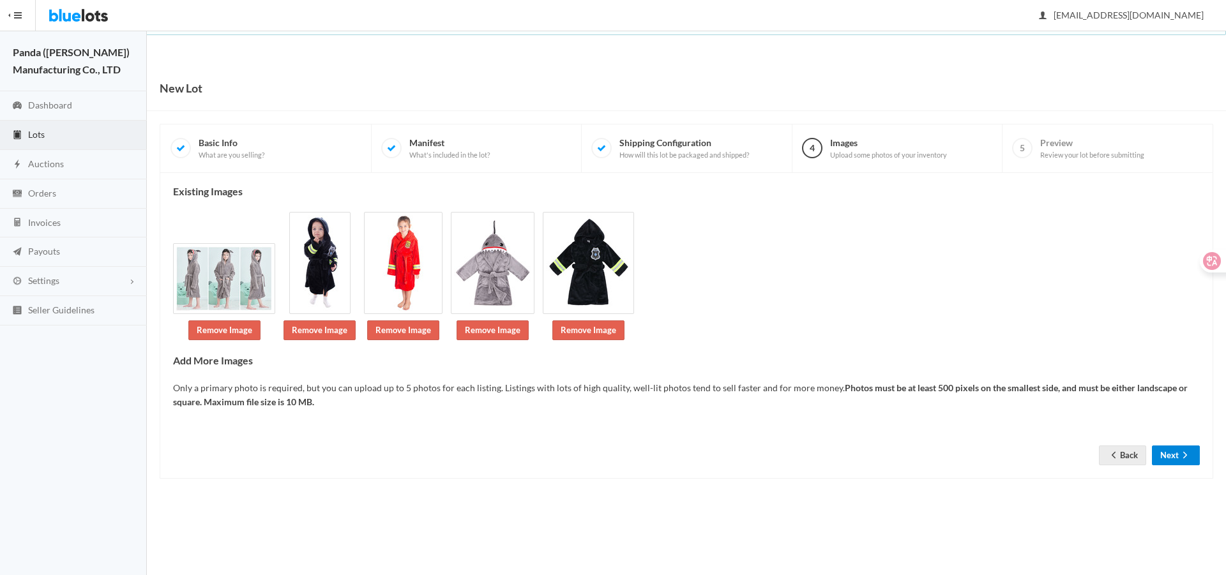
click at [1171, 446] on button "Next" at bounding box center [1176, 456] width 48 height 20
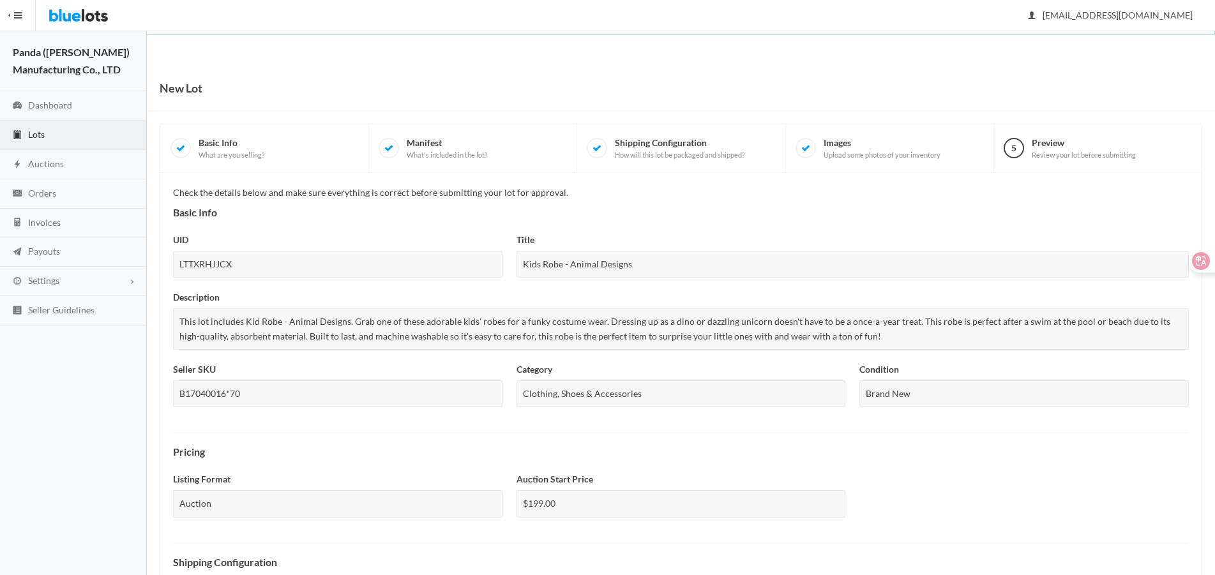
scroll to position [404, 0]
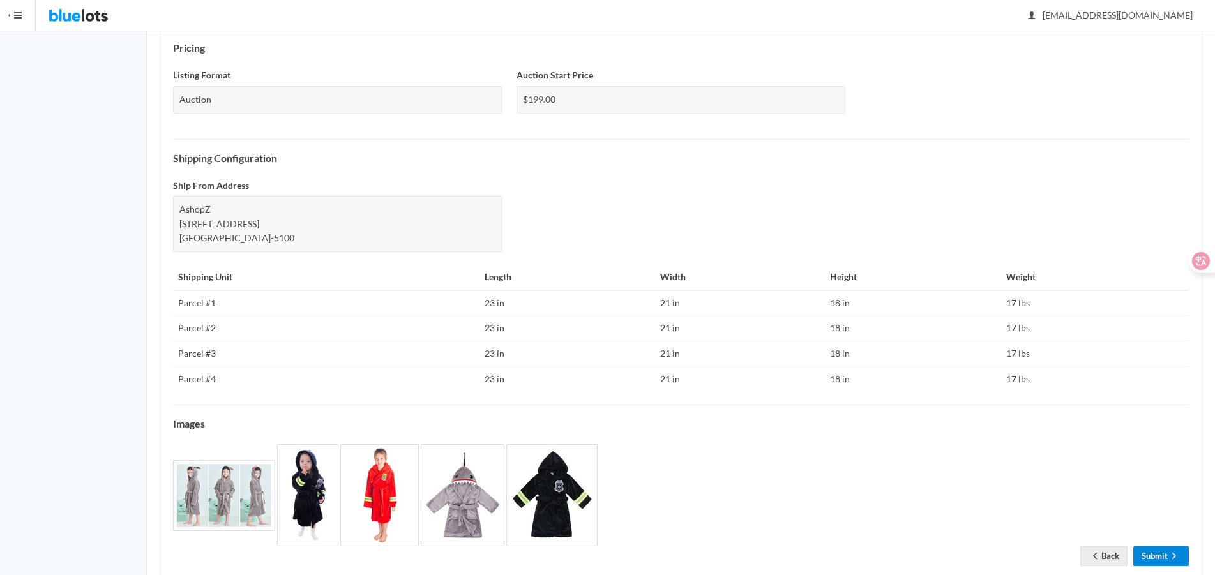
click at [1152, 546] on link "Submit" at bounding box center [1161, 556] width 56 height 20
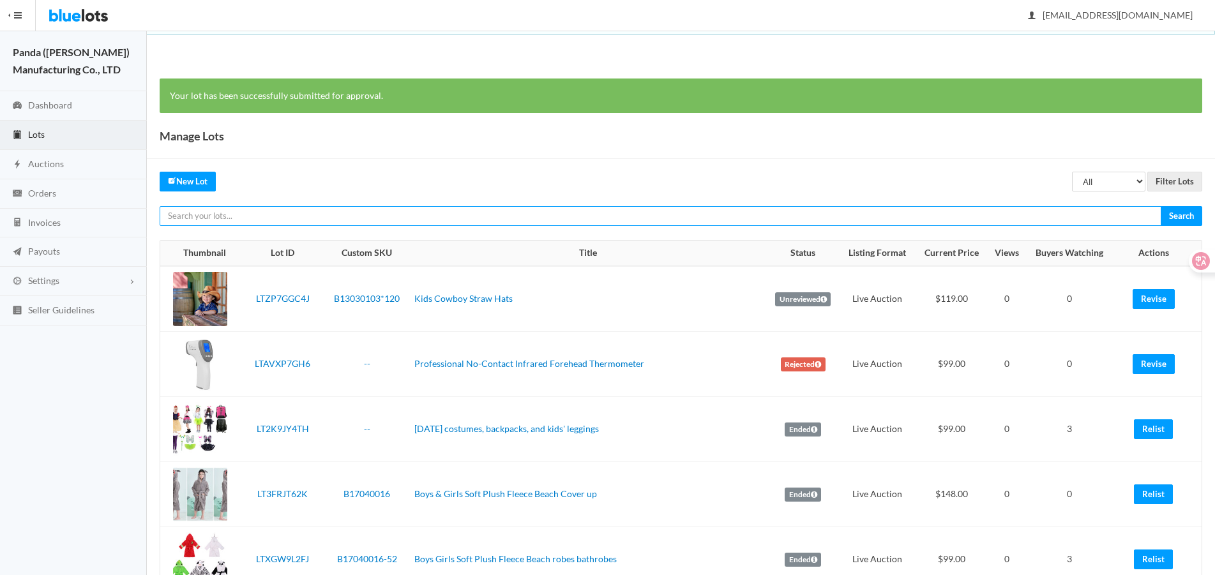
click at [905, 220] on input "text" at bounding box center [661, 216] width 1002 height 20
paste input "LTTXRHJJCX"
type input "LTTXRHJJCX"
click at [1160, 206] on input "Search" at bounding box center [1180, 216] width 41 height 20
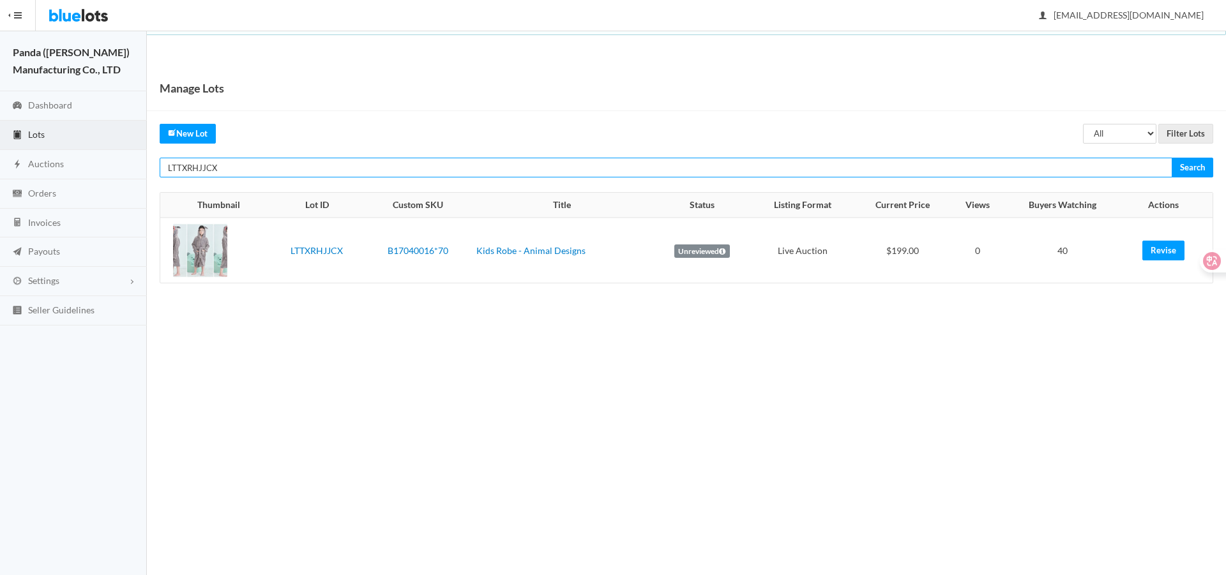
click at [965, 165] on input "LTTXRHJJCX" at bounding box center [666, 168] width 1012 height 20
paste input "ZRKGJW9A"
type input "LTZRKGJW9A"
click at [1171, 158] on input "Search" at bounding box center [1191, 168] width 41 height 20
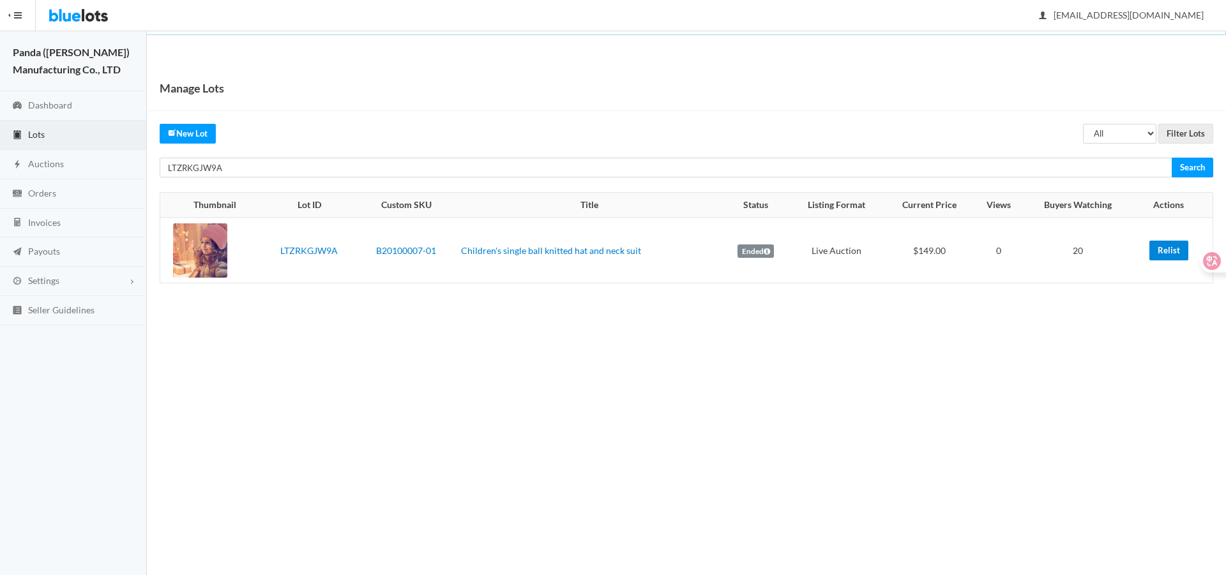
click at [1157, 245] on link "Relist" at bounding box center [1168, 251] width 39 height 20
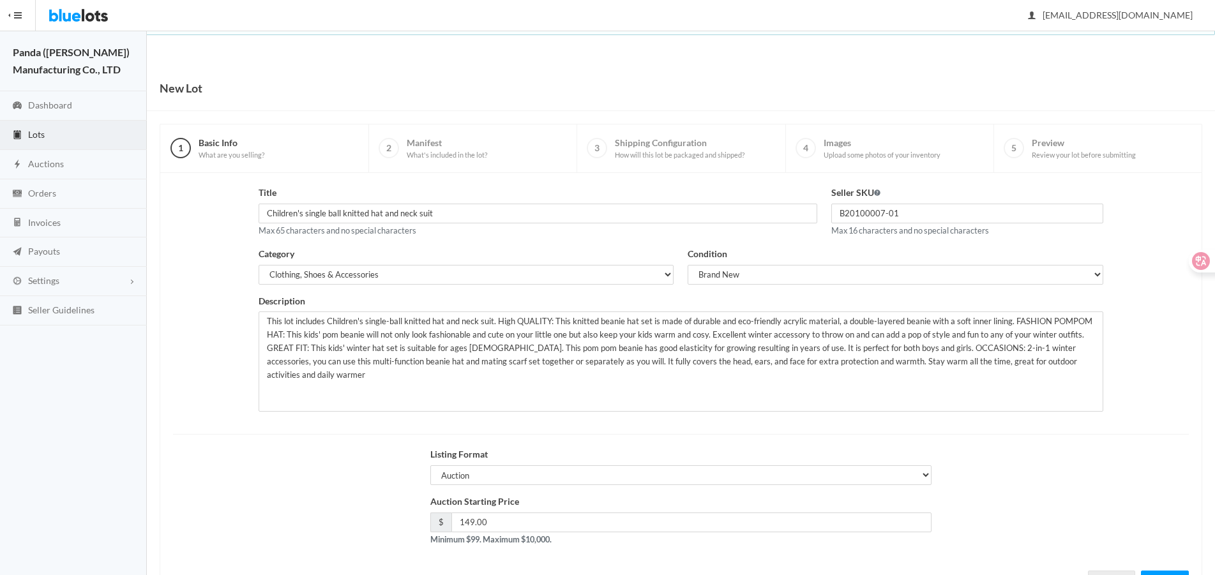
scroll to position [55, 0]
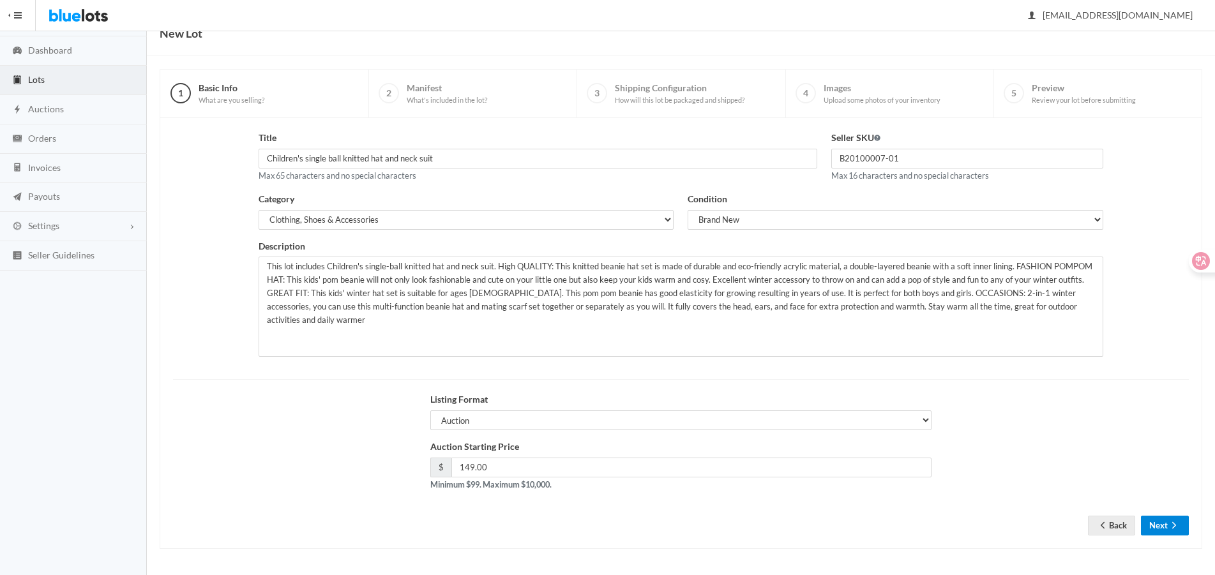
drag, startPoint x: 1160, startPoint y: 519, endPoint x: 1163, endPoint y: 509, distance: 10.5
click at [1160, 519] on button "Next" at bounding box center [1165, 526] width 48 height 20
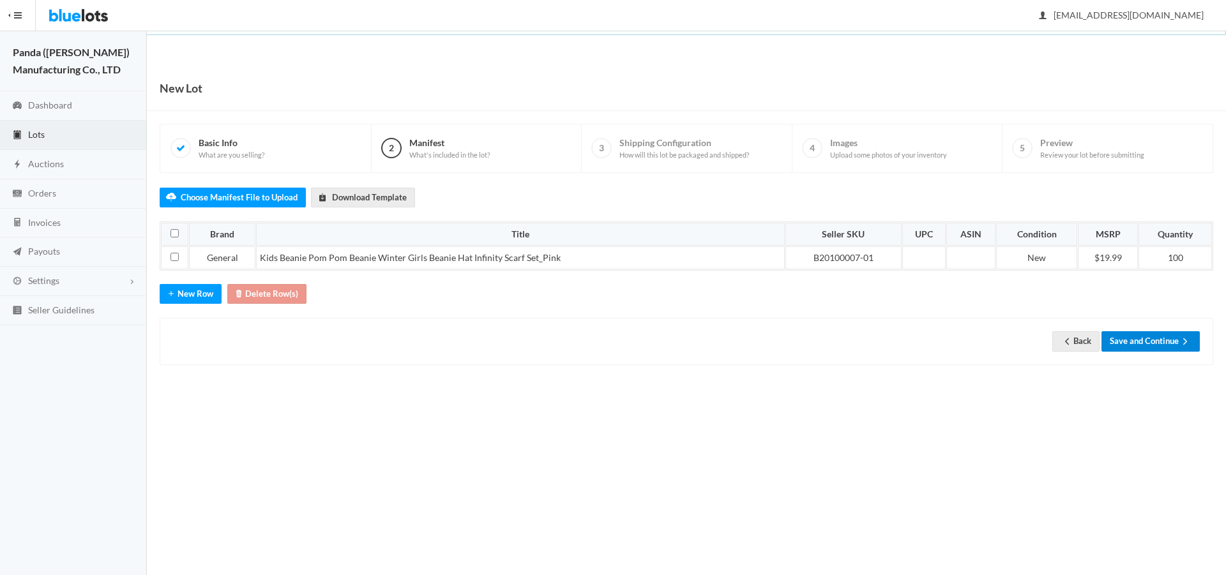
click at [1137, 341] on button "Save and Continue" at bounding box center [1150, 341] width 98 height 20
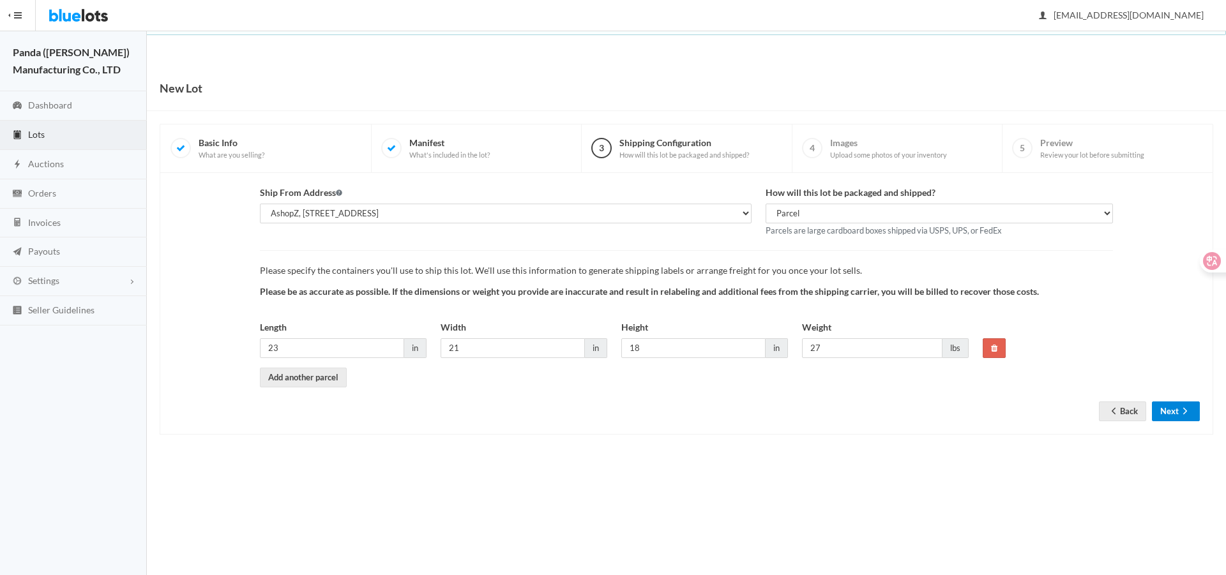
click at [1166, 415] on button "Next" at bounding box center [1176, 411] width 48 height 20
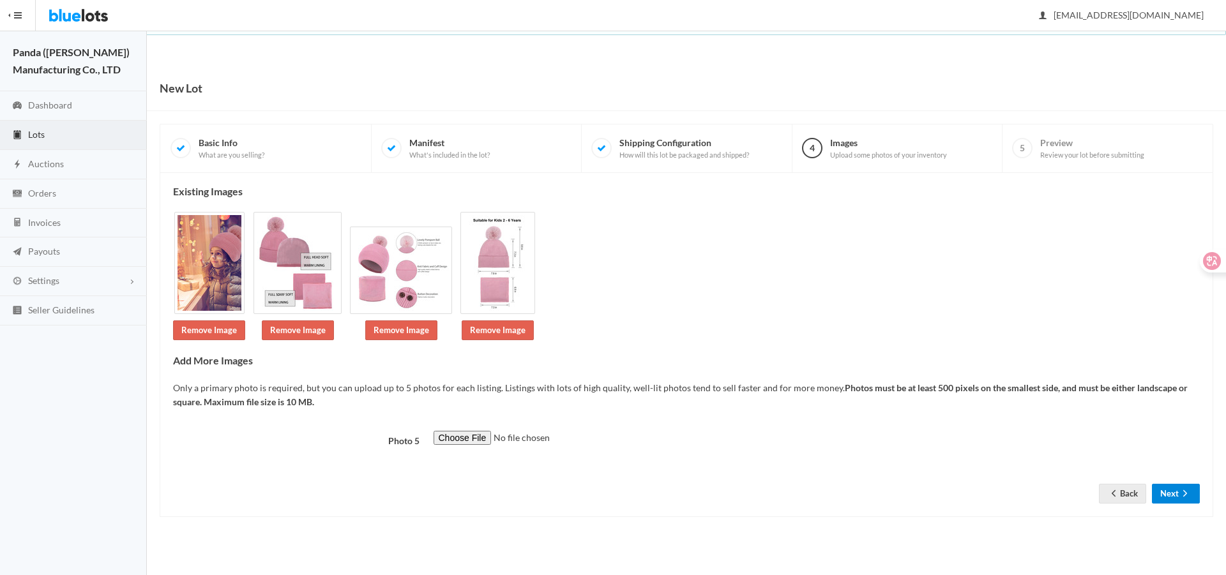
click at [1166, 489] on button "Next" at bounding box center [1176, 494] width 48 height 20
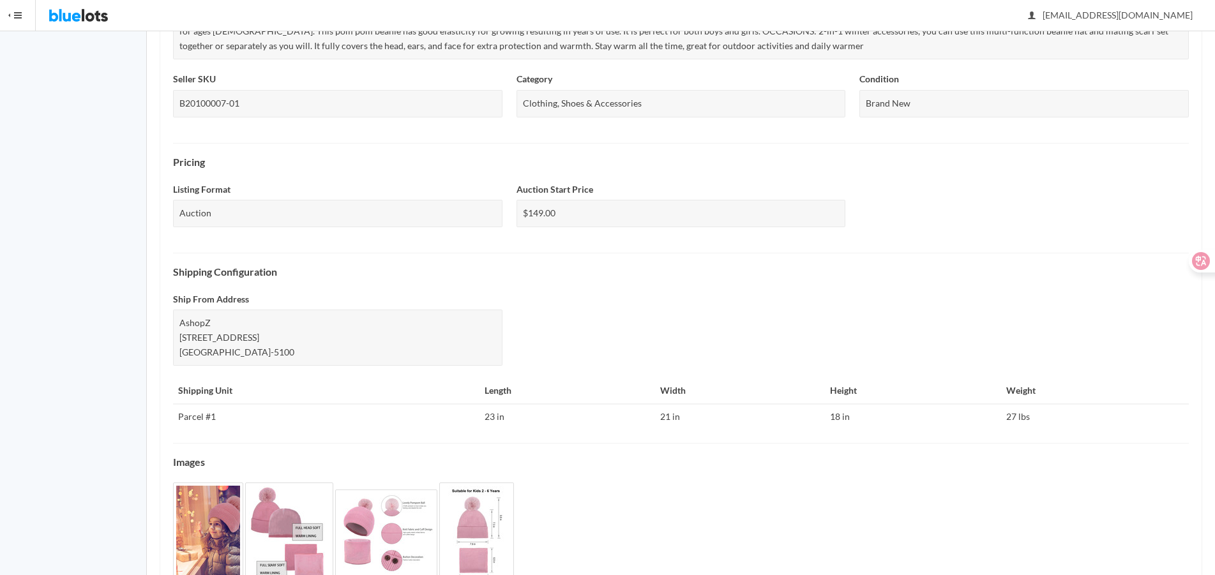
scroll to position [388, 0]
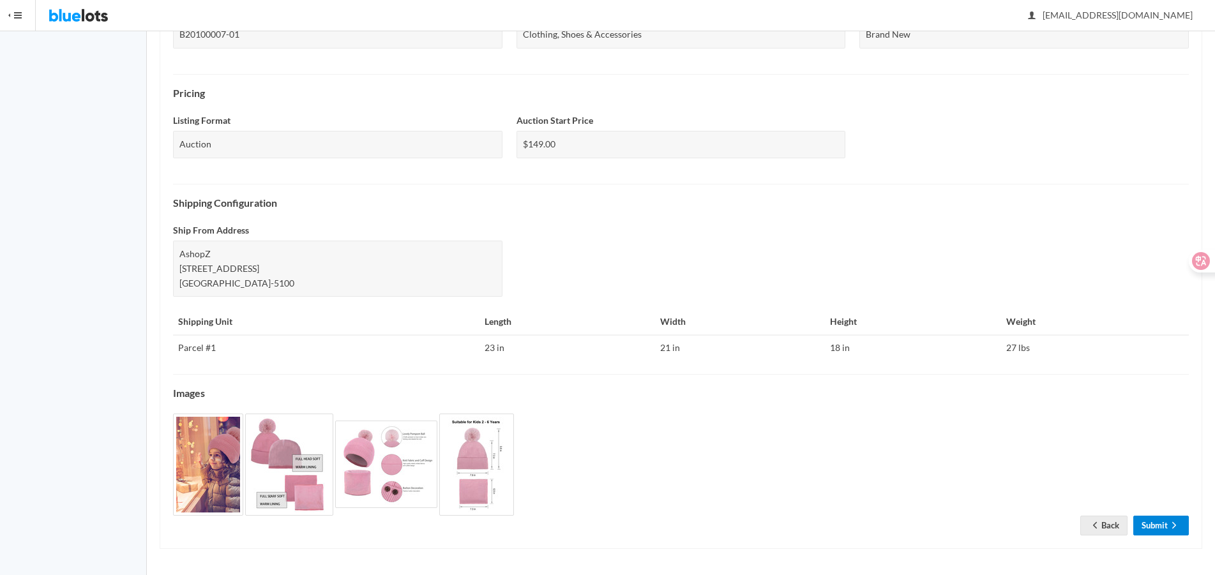
click at [1150, 520] on link "Submit" at bounding box center [1161, 526] width 56 height 20
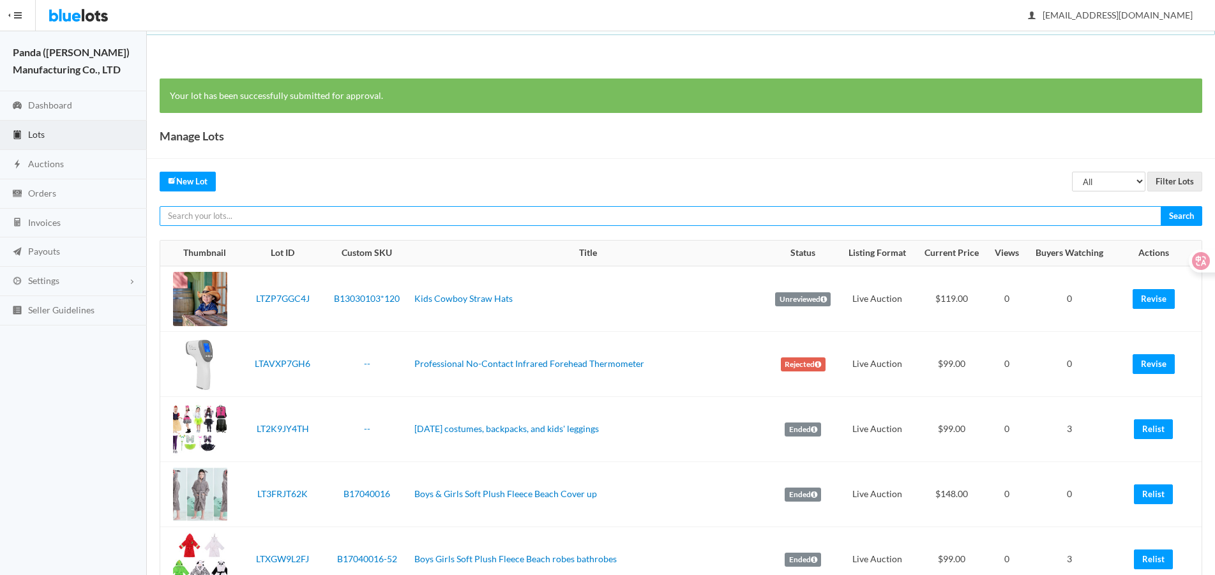
click at [934, 224] on input "text" at bounding box center [661, 216] width 1002 height 20
paste input "LTHWKRTWVH"
type input "LTHWKRTWVH"
click at [1160, 206] on input "Search" at bounding box center [1180, 216] width 41 height 20
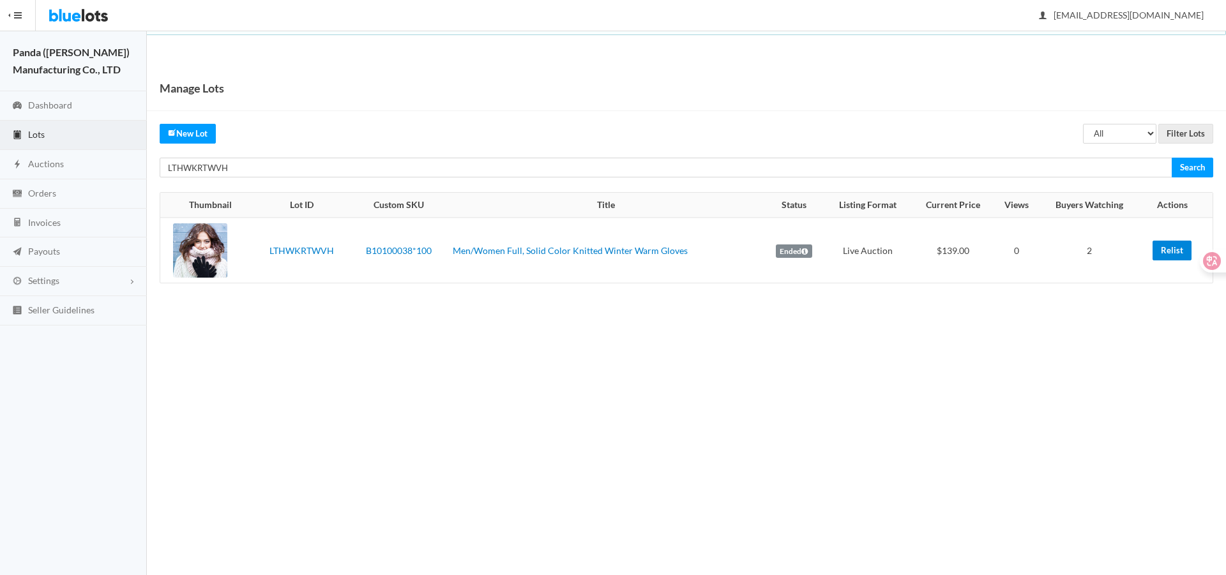
click at [1155, 253] on link "Relist" at bounding box center [1171, 251] width 39 height 20
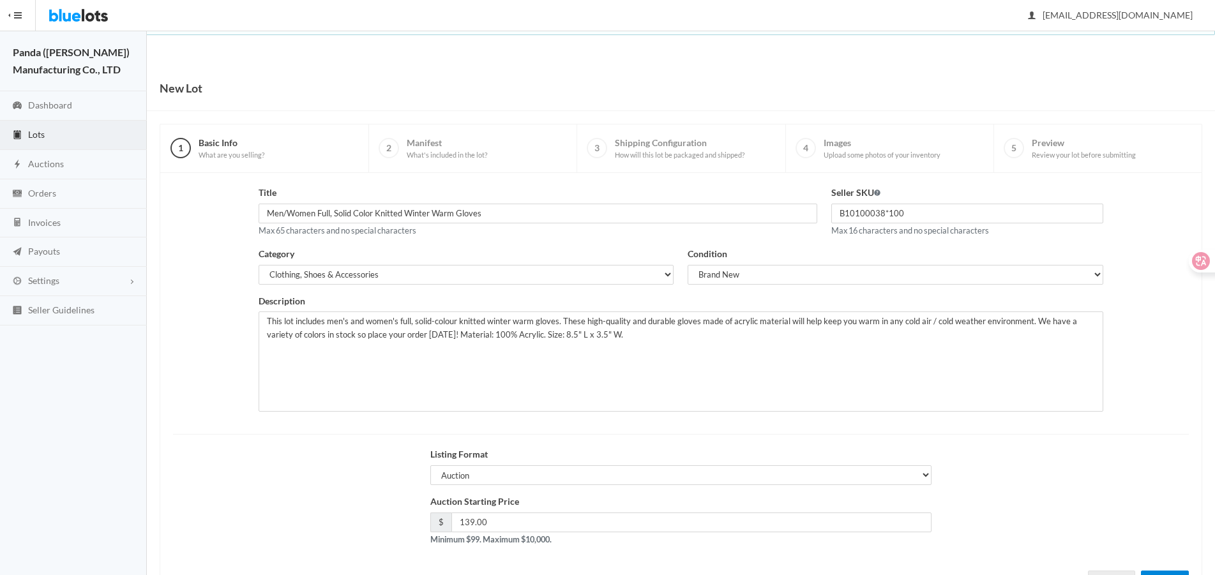
scroll to position [55, 0]
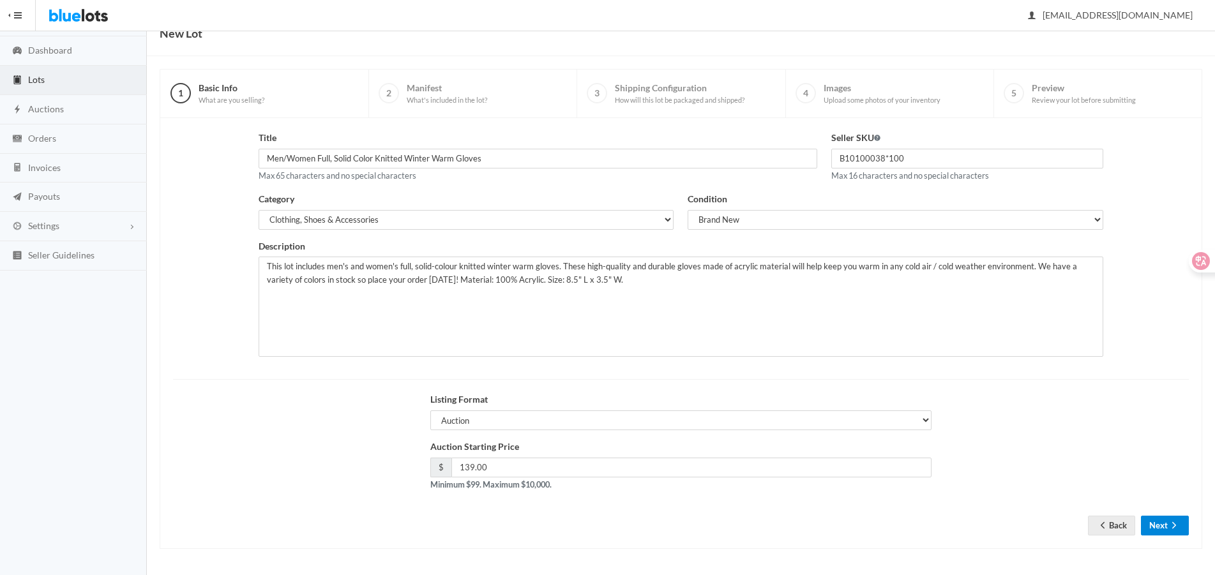
click at [1174, 517] on button "Next" at bounding box center [1165, 526] width 48 height 20
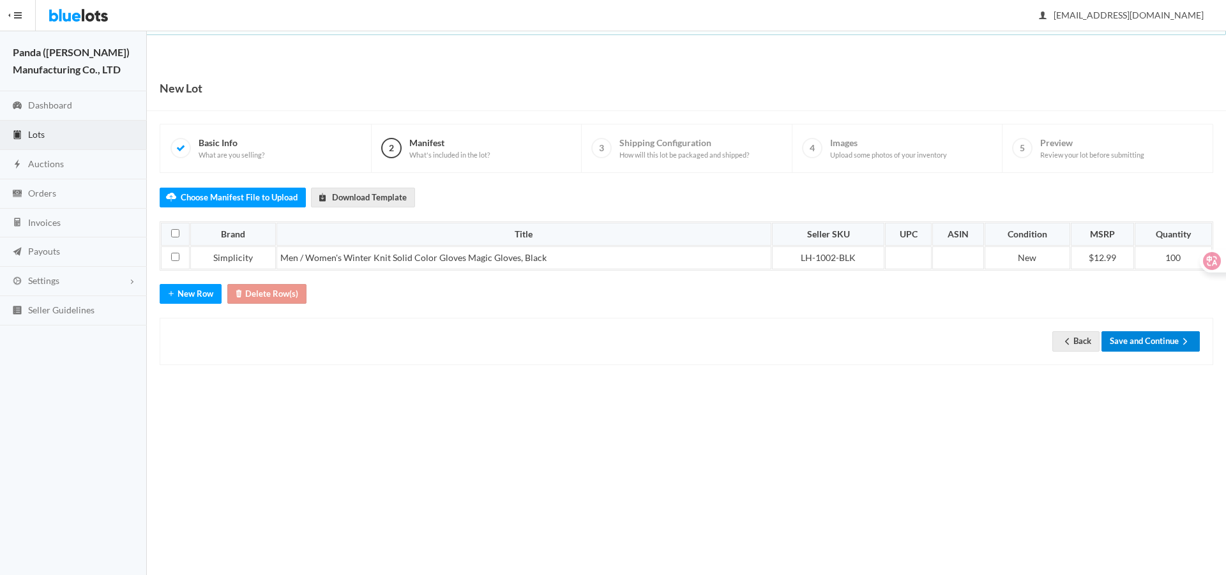
click at [1143, 345] on div "Back Save and Continue" at bounding box center [686, 341] width 1053 height 47
click at [1147, 334] on button "Save and Continue" at bounding box center [1150, 341] width 98 height 20
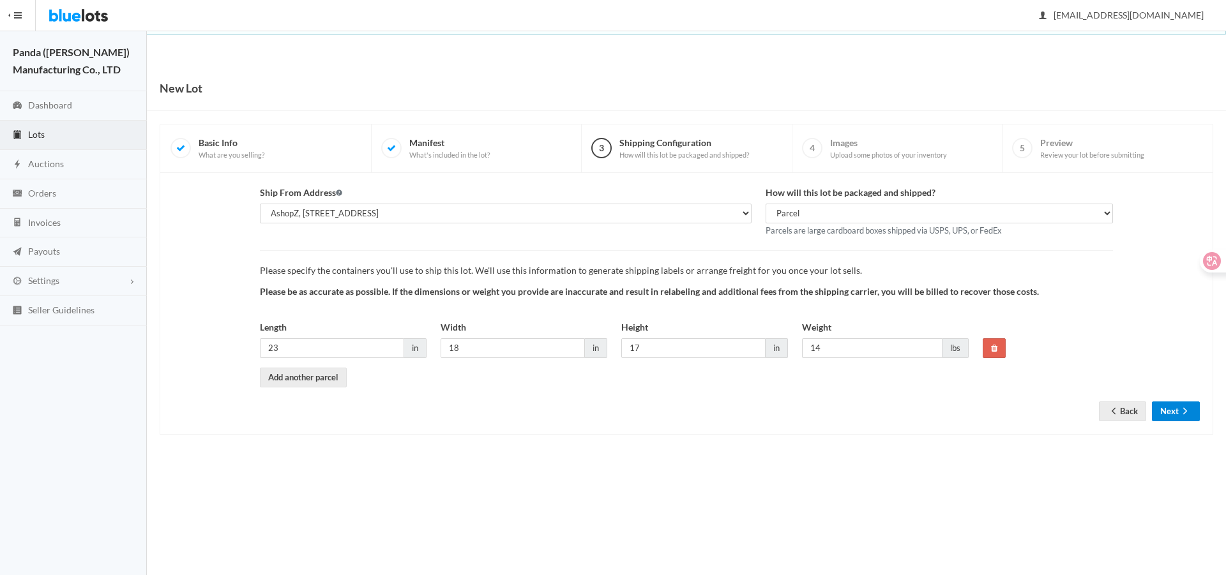
click at [1166, 409] on button "Next" at bounding box center [1176, 411] width 48 height 20
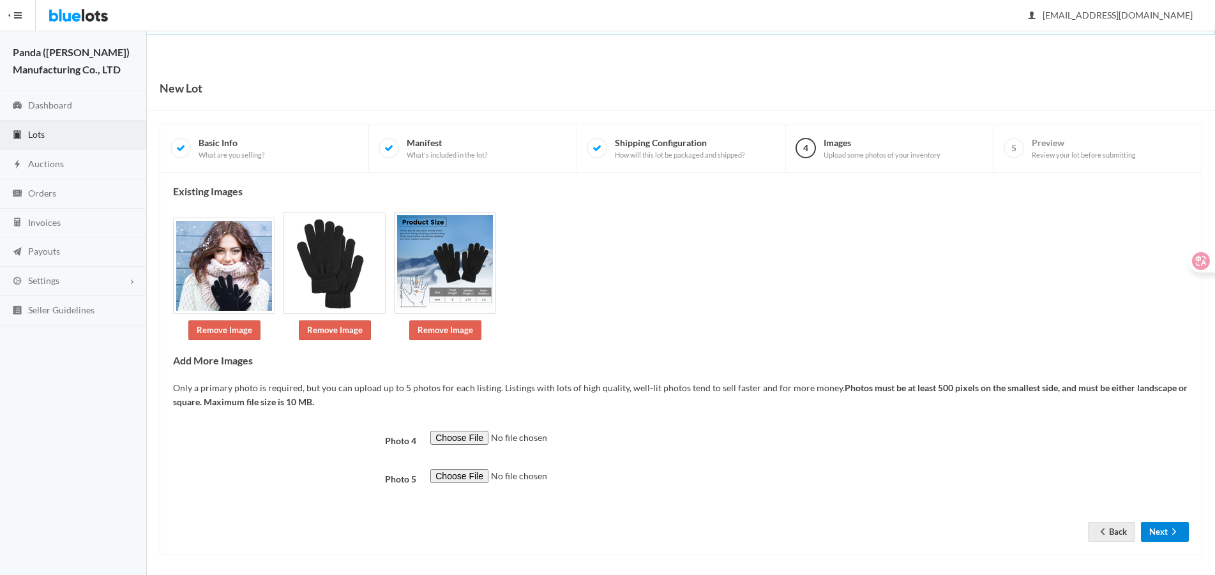
click at [1183, 538] on button "Next" at bounding box center [1165, 532] width 48 height 20
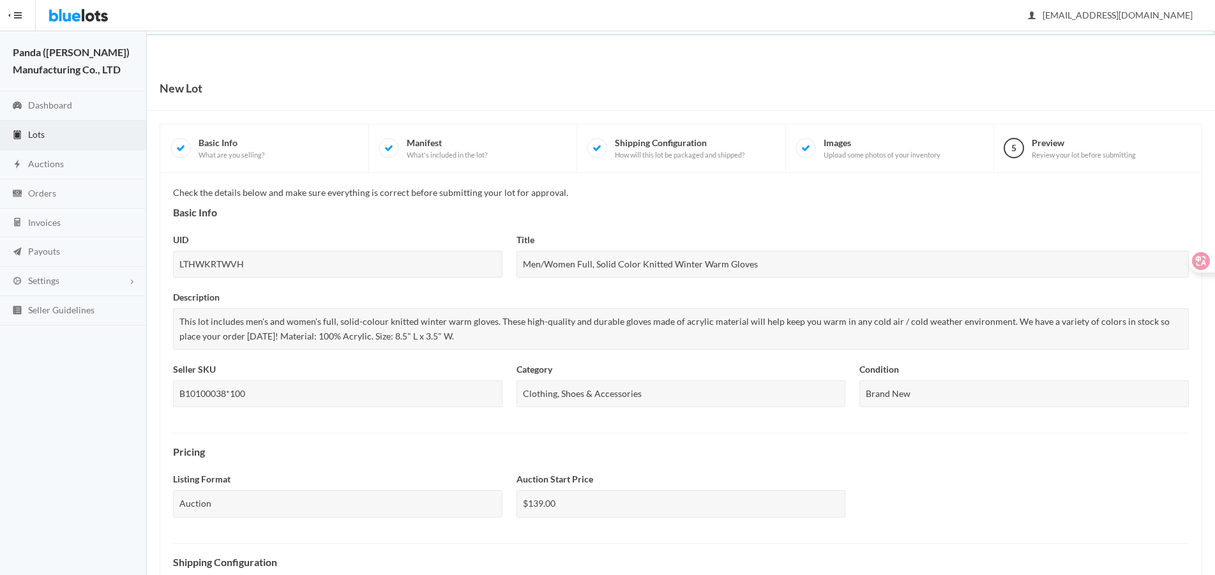
scroll to position [359, 0]
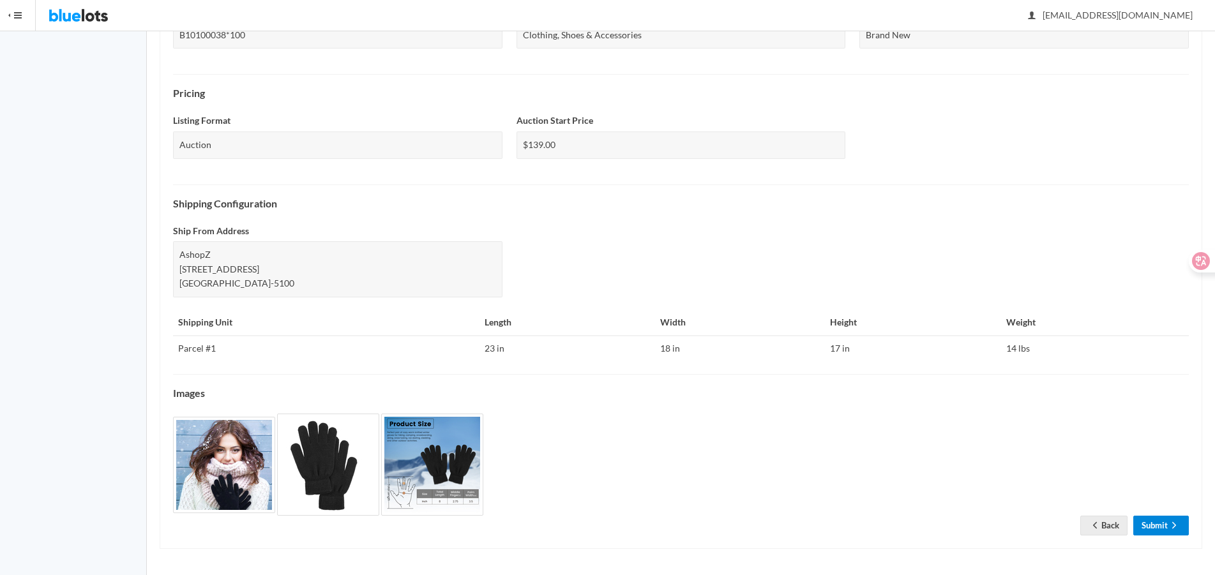
click at [1167, 526] on link "Submit" at bounding box center [1161, 526] width 56 height 20
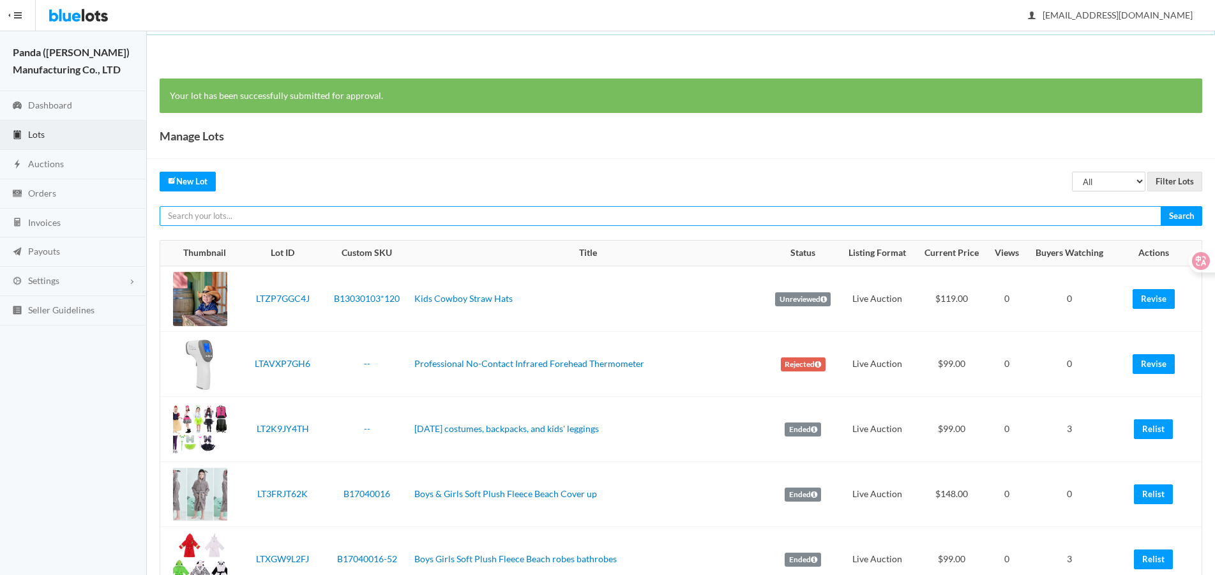
click at [920, 214] on input "text" at bounding box center [661, 216] width 1002 height 20
paste input "LTRJV9PYR9"
type input "LTRJV9PYR9"
click at [1160, 206] on input "Search" at bounding box center [1180, 216] width 41 height 20
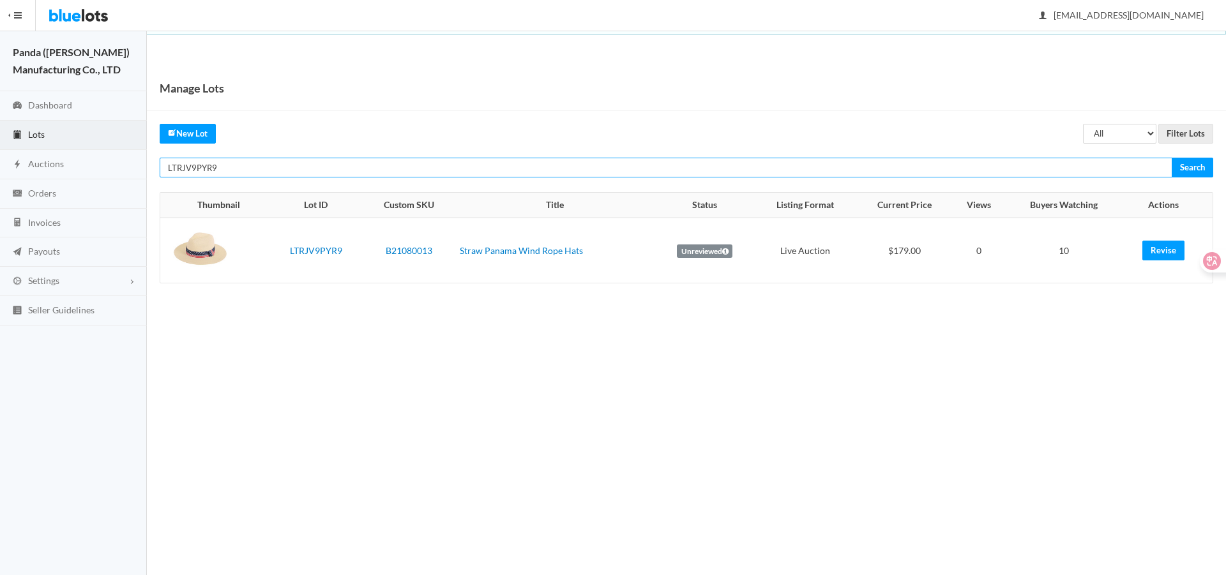
click at [963, 158] on input "LTRJV9PYR9" at bounding box center [666, 168] width 1012 height 20
paste input "KC47T9J6"
type input "LTKC47T9J6"
click at [1171, 158] on input "Search" at bounding box center [1191, 168] width 41 height 20
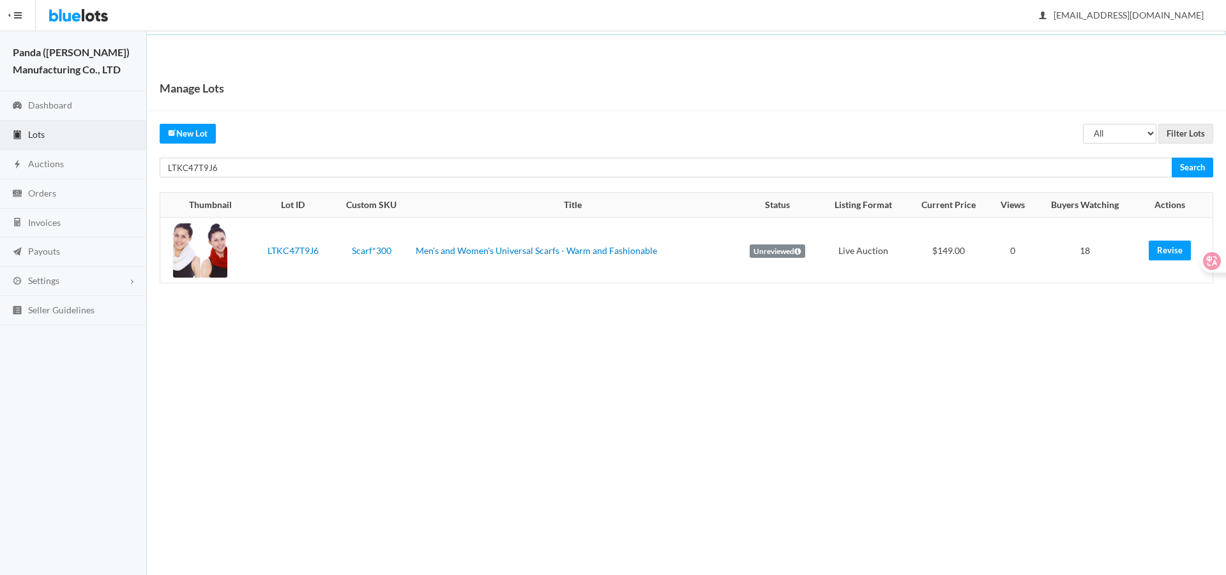
click at [918, 523] on body "Bluelots is for sale. If you are interested in purchasing the business, please …" at bounding box center [613, 287] width 1226 height 575
